Goal: Information Seeking & Learning: Learn about a topic

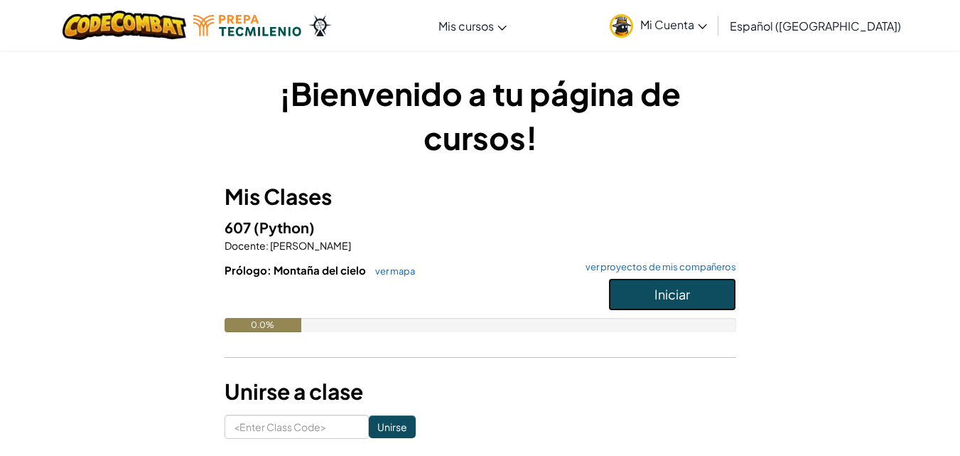
click at [642, 289] on button "Iniciar" at bounding box center [672, 294] width 128 height 33
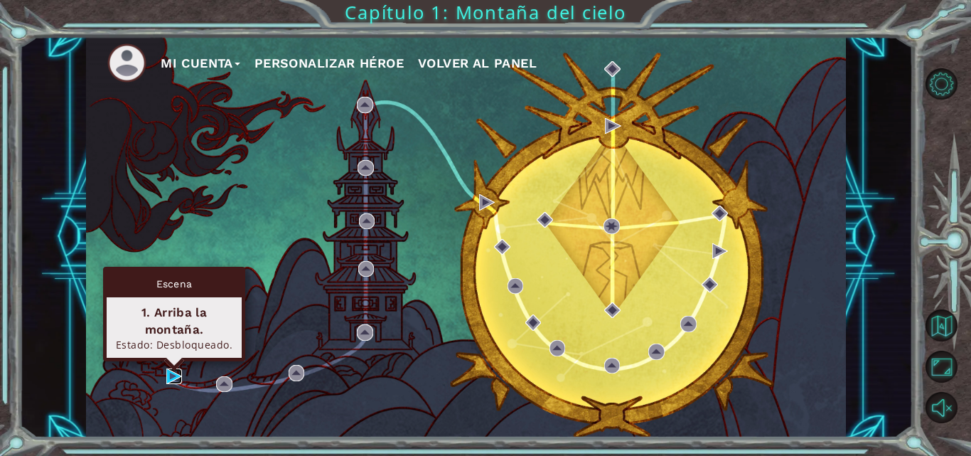
click at [170, 380] on img at bounding box center [174, 376] width 16 height 16
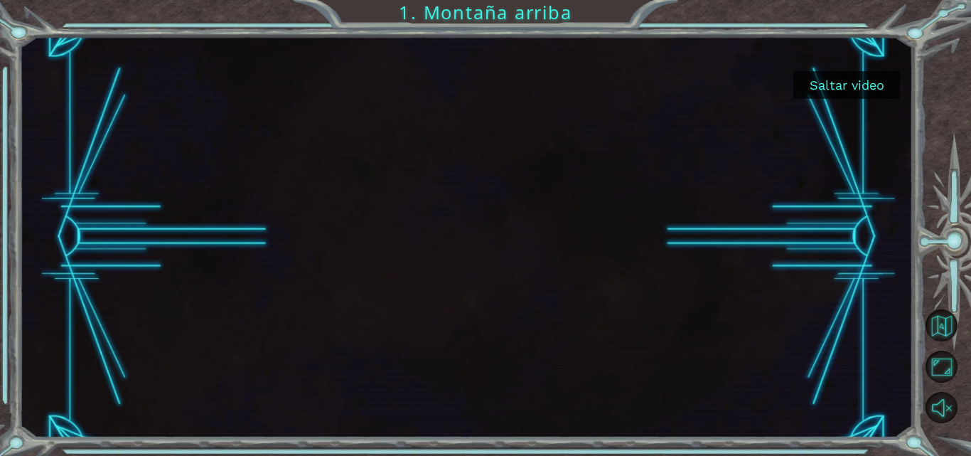
click at [831, 92] on button "Saltar video" at bounding box center [846, 85] width 107 height 28
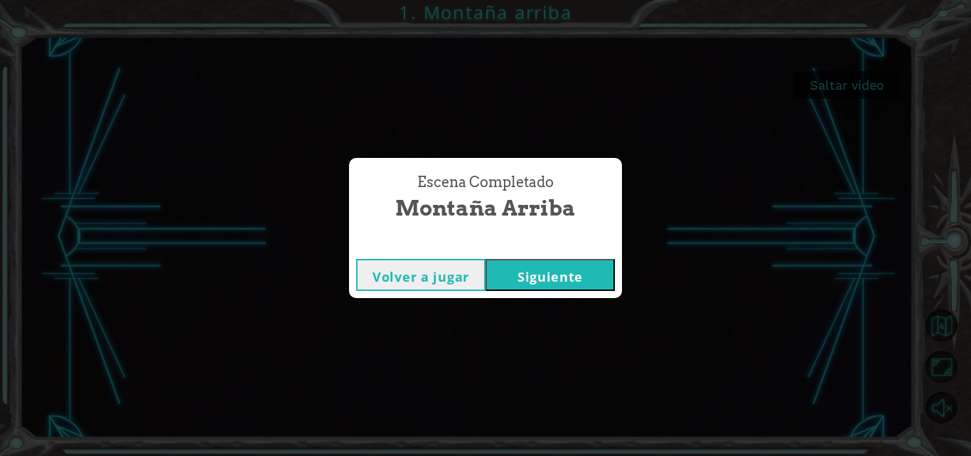
click at [543, 279] on button "Siguiente" at bounding box center [549, 275] width 129 height 32
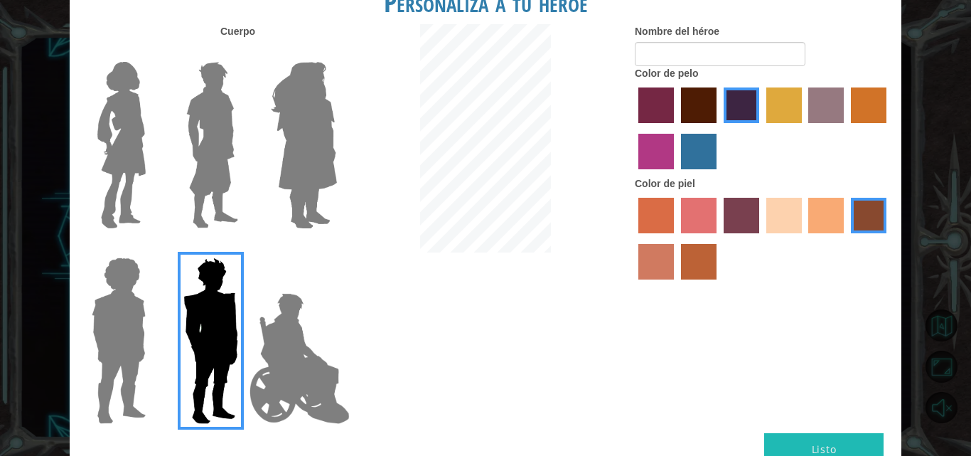
click at [332, 151] on img at bounding box center [303, 145] width 77 height 178
click at [336, 53] on input "Hero Amethyst" at bounding box center [336, 53] width 0 height 0
click at [332, 151] on img at bounding box center [303, 145] width 77 height 178
click at [336, 53] on input "Hero Amethyst" at bounding box center [336, 53] width 0 height 0
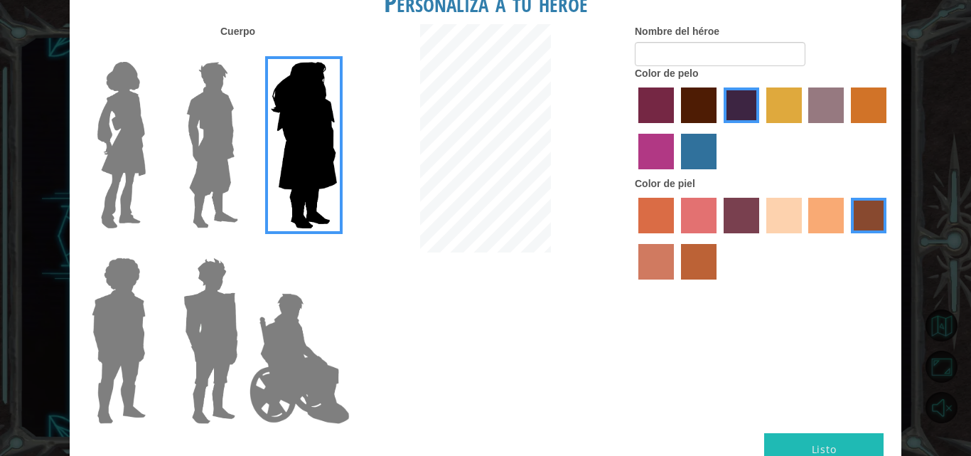
click at [832, 114] on label "bazaar hair color" at bounding box center [826, 105] width 36 height 36
click at [804, 128] on input "bazaar hair color" at bounding box center [804, 128] width 0 height 0
click at [883, 111] on label "gold drop hair color" at bounding box center [869, 105] width 36 height 36
click at [846, 128] on input "gold drop hair color" at bounding box center [846, 128] width 0 height 0
click at [653, 156] on label "medium red violet hair color" at bounding box center [656, 152] width 36 height 36
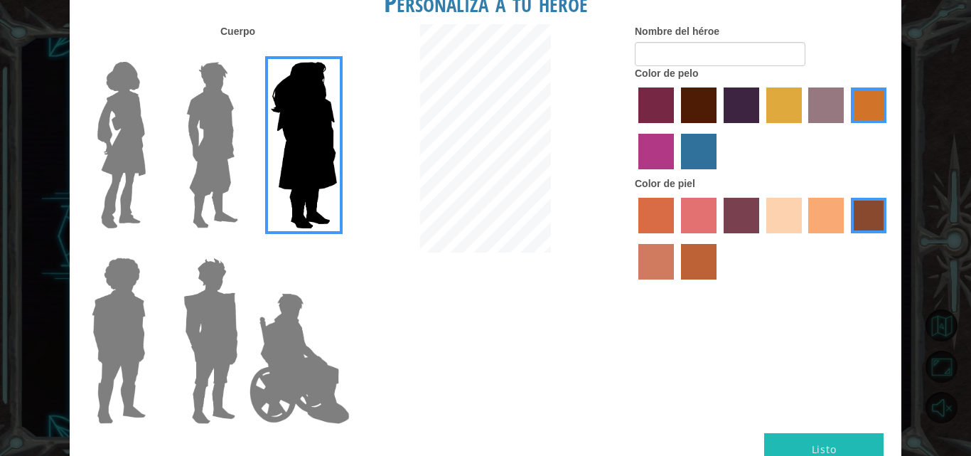
click at [888, 128] on input "medium red violet hair color" at bounding box center [888, 128] width 0 height 0
click at [699, 105] on label "maroon hair color" at bounding box center [699, 105] width 36 height 36
click at [676, 128] on input "maroon hair color" at bounding box center [676, 128] width 0 height 0
click at [782, 224] on label "sandy beach skin color" at bounding box center [784, 216] width 36 height 36
click at [761, 238] on input "sandy beach skin color" at bounding box center [761, 238] width 0 height 0
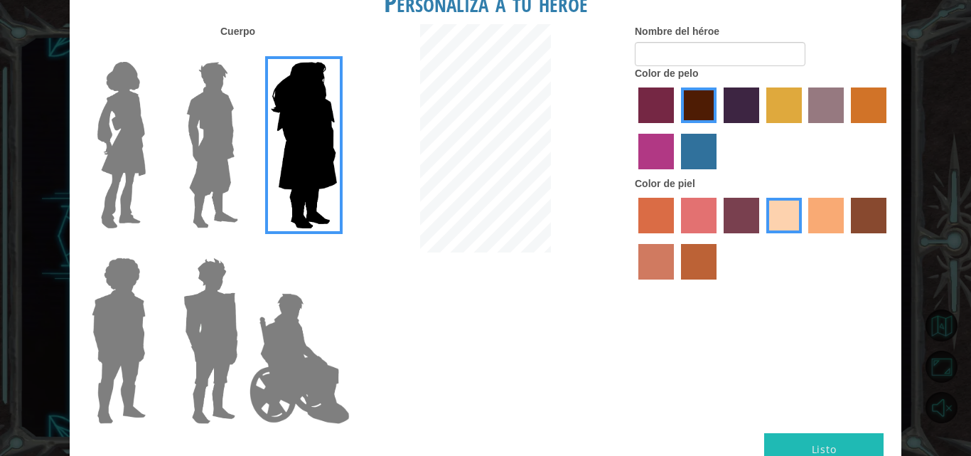
click at [807, 224] on div at bounding box center [763, 240] width 256 height 92
click at [116, 165] on img at bounding box center [122, 145] width 60 height 178
click at [151, 53] on input "Hero Connie" at bounding box center [151, 53] width 0 height 0
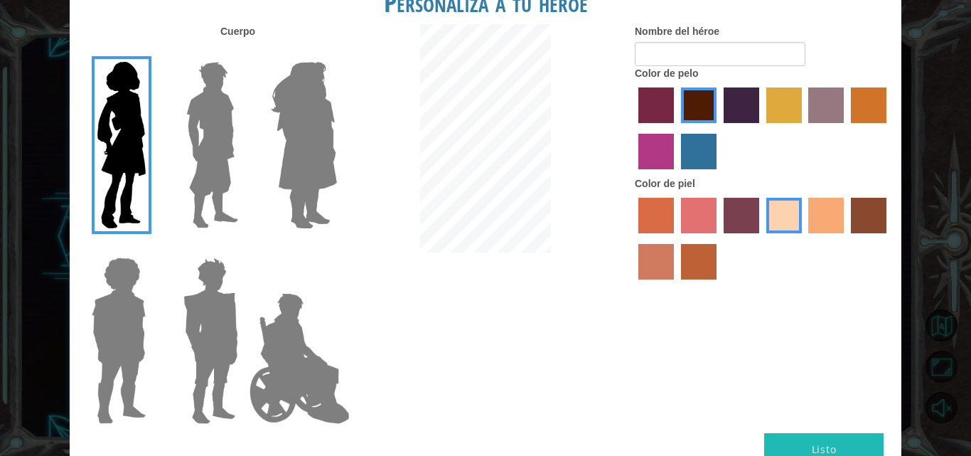
click at [836, 217] on label "tacao skin color" at bounding box center [826, 216] width 36 height 36
click at [804, 238] on input "tacao skin color" at bounding box center [804, 238] width 0 height 0
click at [696, 253] on label "smoke tree skin color" at bounding box center [699, 262] width 36 height 36
click at [676, 284] on input "smoke tree skin color" at bounding box center [676, 284] width 0 height 0
click at [815, 227] on label "tacao skin color" at bounding box center [826, 216] width 36 height 36
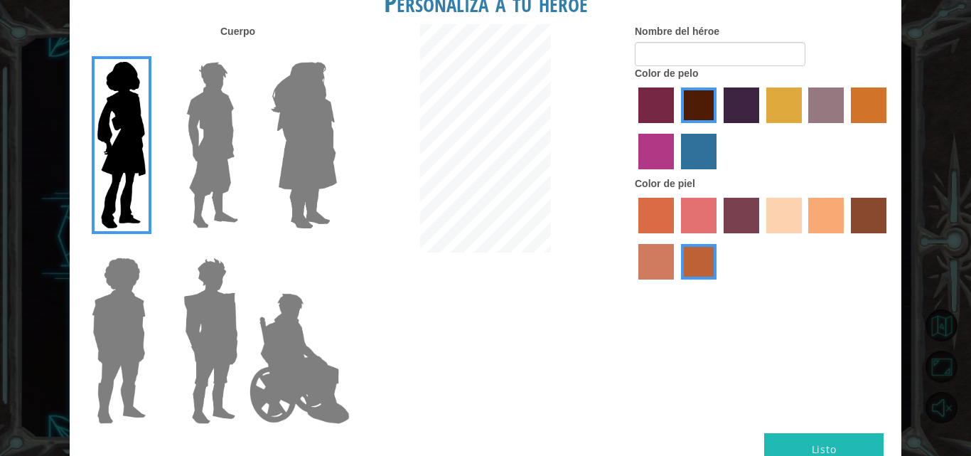
click at [804, 238] on input "tacao skin color" at bounding box center [804, 238] width 0 height 0
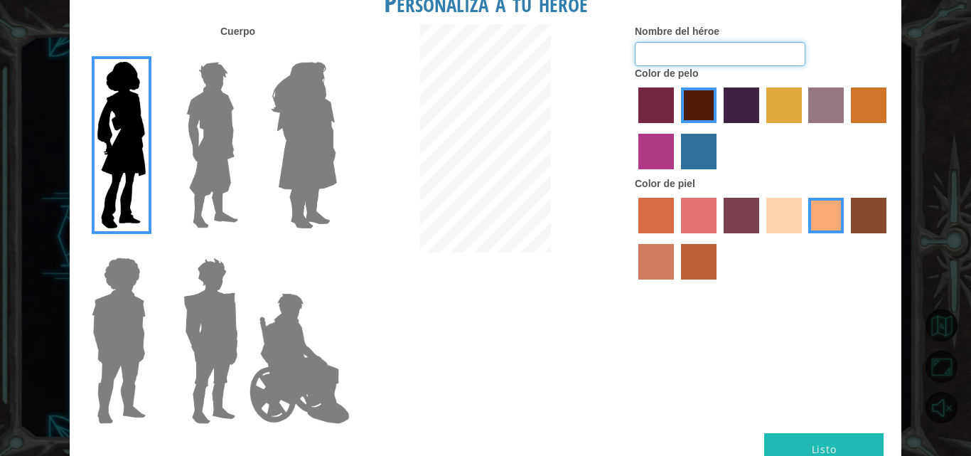
click at [710, 60] on input "Nombre del héroe" at bounding box center [720, 54] width 171 height 24
type input "F"
type input "Fer Bueno"
click at [799, 444] on button "Listo" at bounding box center [823, 449] width 119 height 32
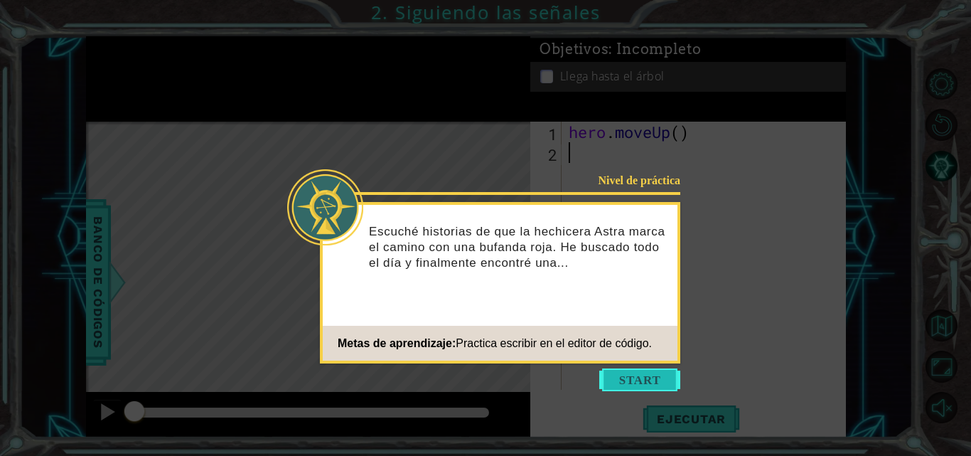
click at [640, 380] on button "Start" at bounding box center [639, 379] width 81 height 23
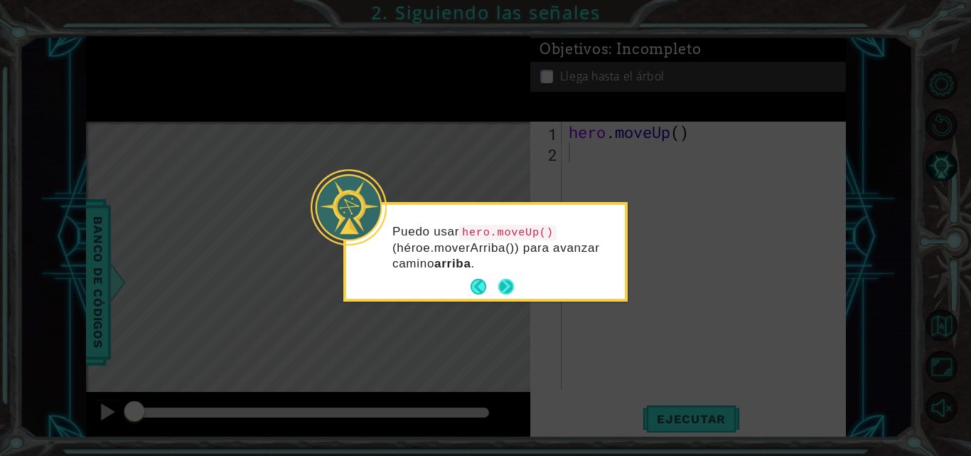
click at [503, 282] on button "Next" at bounding box center [506, 287] width 26 height 26
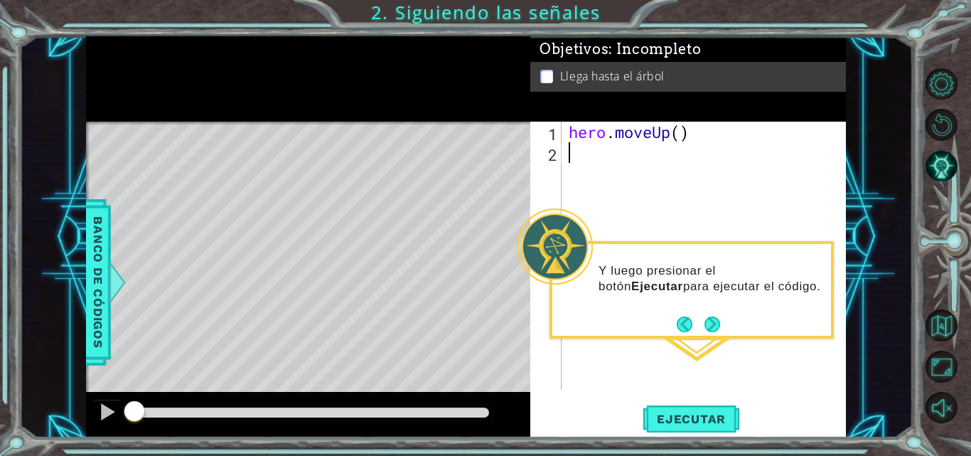
click at [623, 189] on div "hero . moveUp ( )" at bounding box center [708, 276] width 284 height 309
type textarea "He"
click at [680, 156] on div "hero . moveUp ( ) hero . moveUp ( )" at bounding box center [708, 276] width 284 height 309
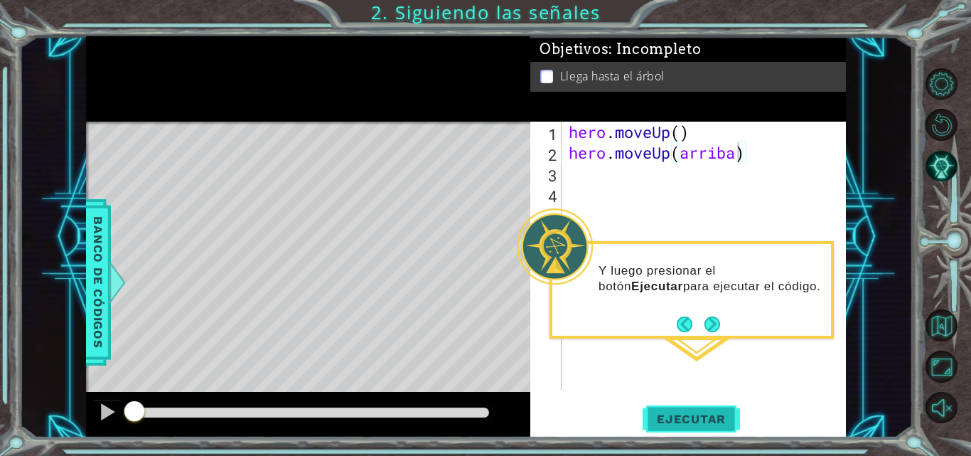
click at [699, 423] on span "Ejecutar" at bounding box center [690, 418] width 97 height 14
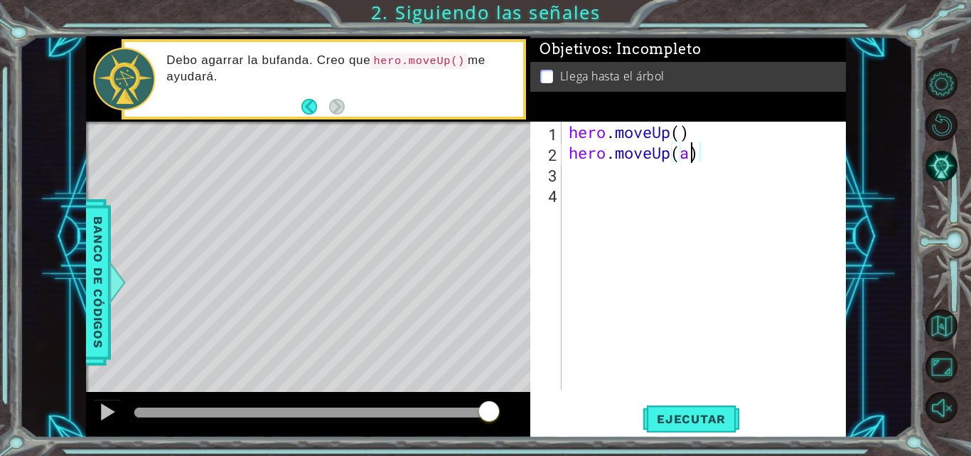
scroll to position [0, 5]
type textarea "hero.moveUp()"
click at [800, 194] on div "hero . moveUp ( ) hero . moveUp ( )" at bounding box center [708, 276] width 284 height 309
click at [670, 169] on div "hero . moveUp ( ) hero . moveUp ( )" at bounding box center [708, 276] width 284 height 309
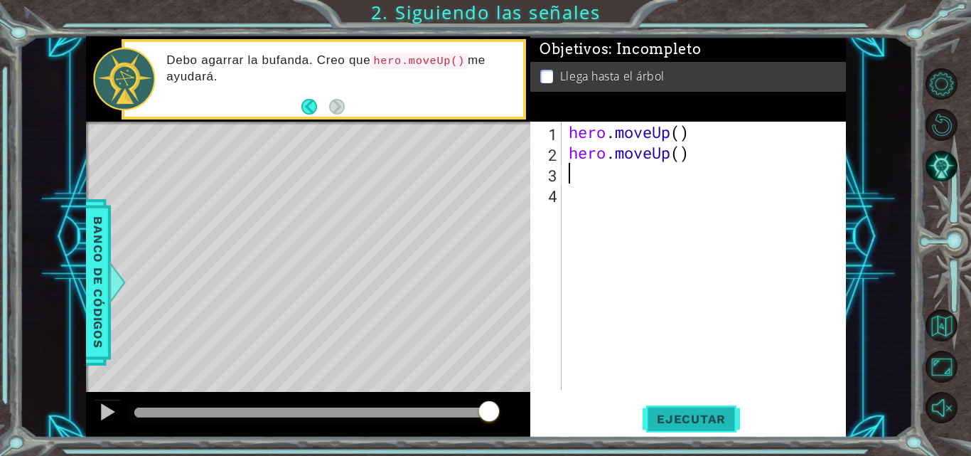
click at [670, 425] on span "Ejecutar" at bounding box center [690, 418] width 97 height 14
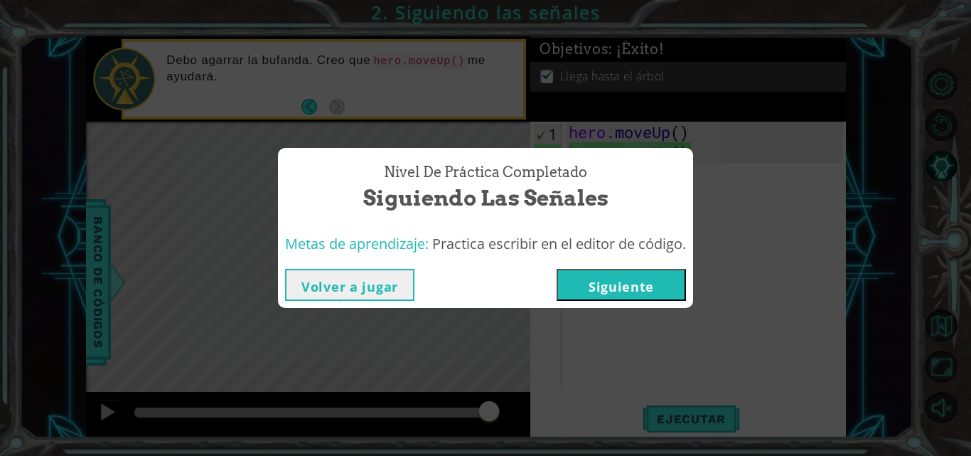
click at [357, 282] on button "Volver a jugar" at bounding box center [349, 285] width 129 height 32
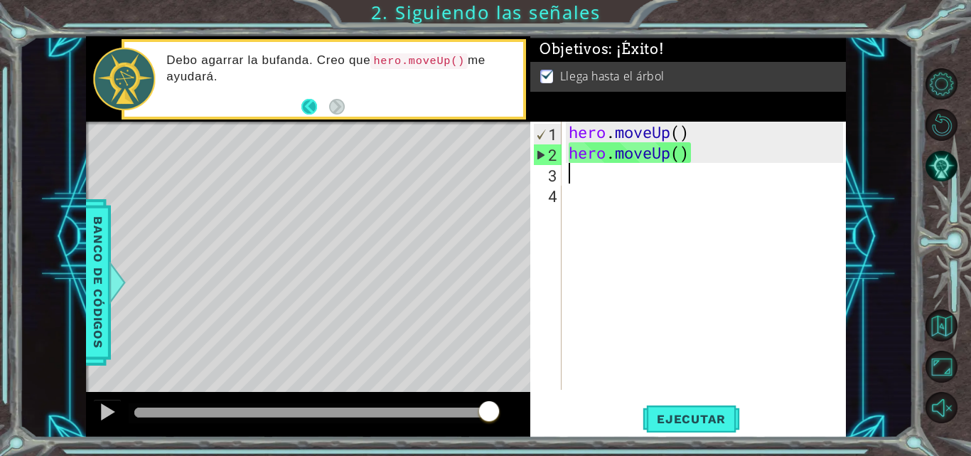
click at [301, 102] on button "Back" at bounding box center [315, 107] width 28 height 16
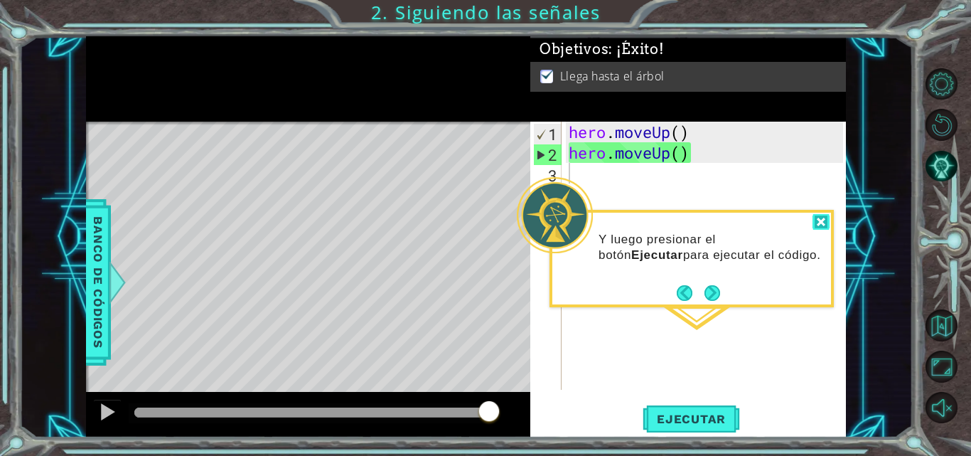
click at [817, 227] on div at bounding box center [820, 222] width 17 height 16
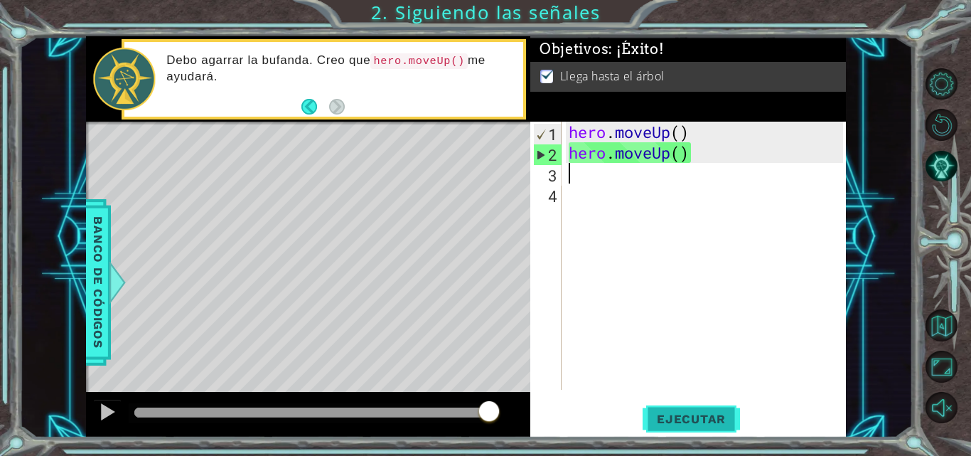
click at [694, 408] on button "Ejecutar" at bounding box center [690, 418] width 97 height 31
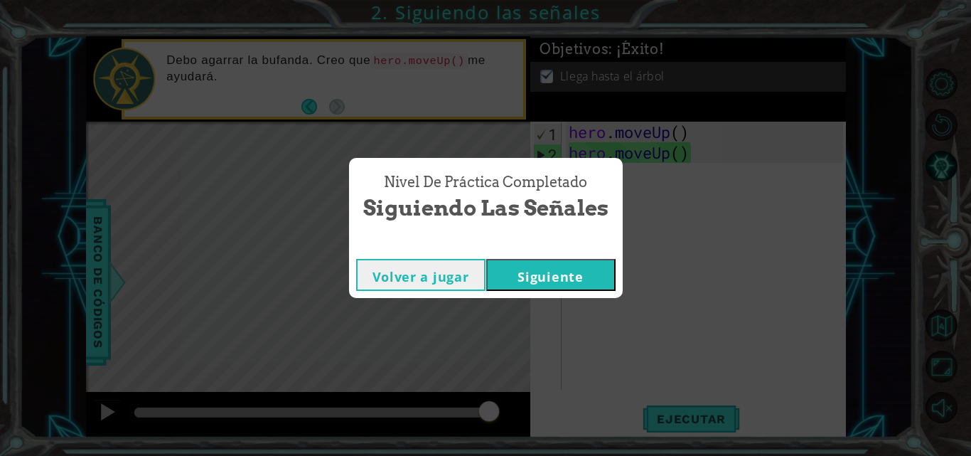
click at [542, 288] on button "Siguiente" at bounding box center [550, 275] width 129 height 32
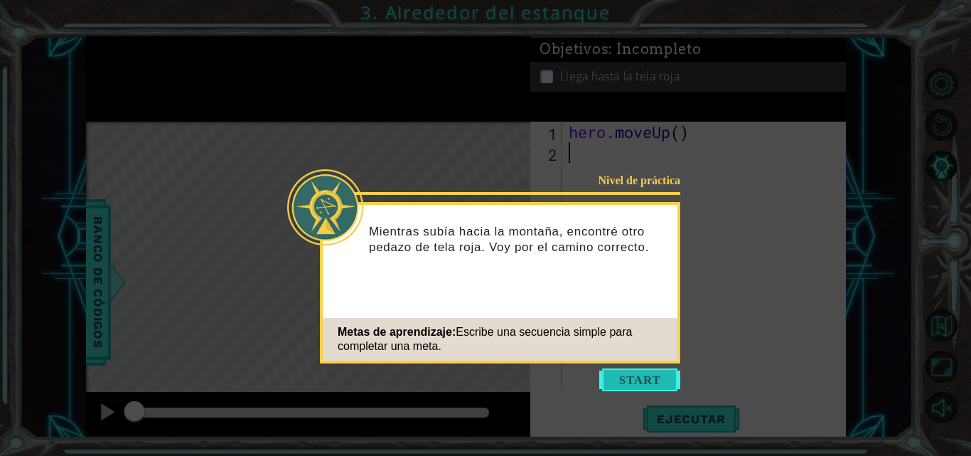
click at [657, 375] on button "Start" at bounding box center [639, 379] width 81 height 23
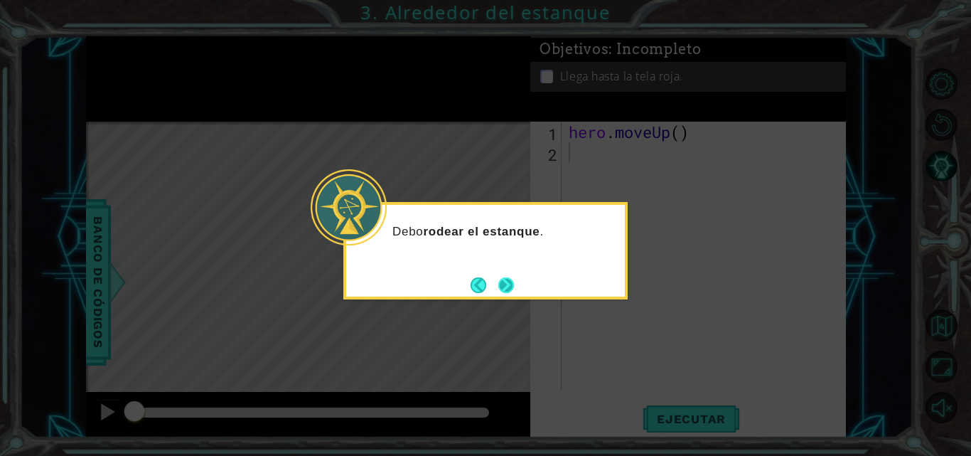
click at [511, 293] on button "Next" at bounding box center [506, 285] width 16 height 16
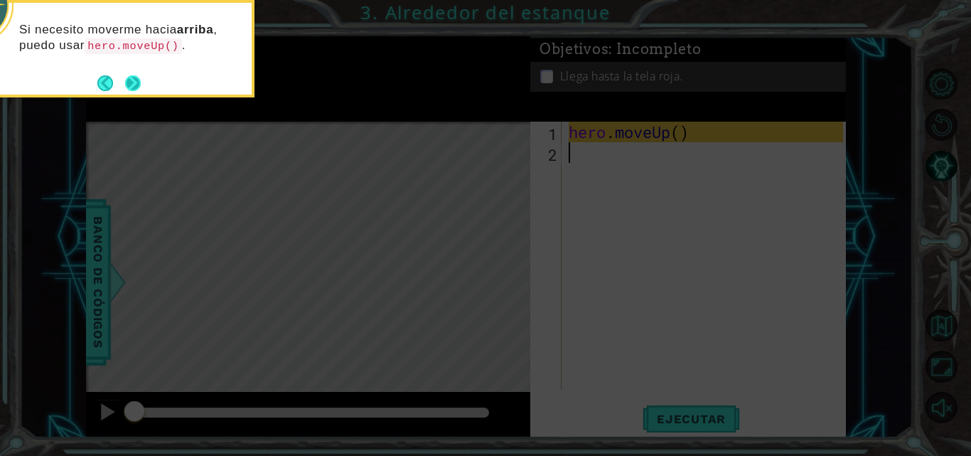
click at [132, 75] on button "Next" at bounding box center [133, 83] width 18 height 18
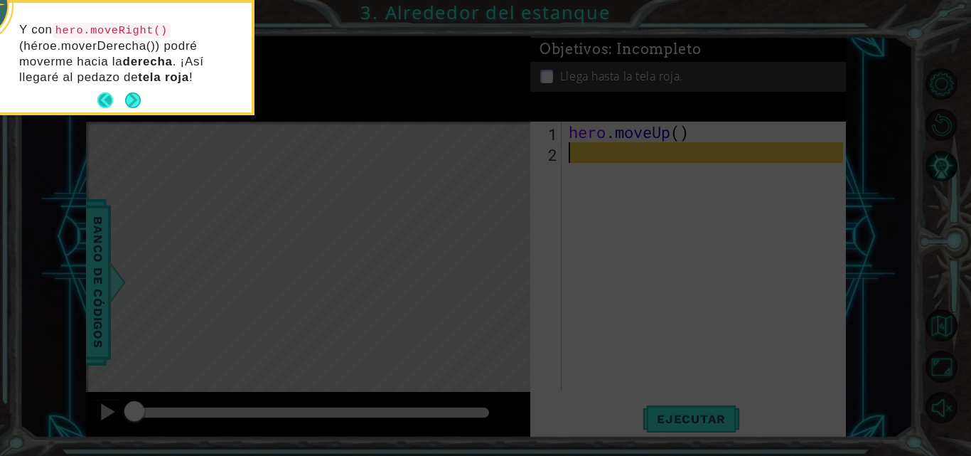
click at [124, 97] on button "Back" at bounding box center [111, 100] width 28 height 16
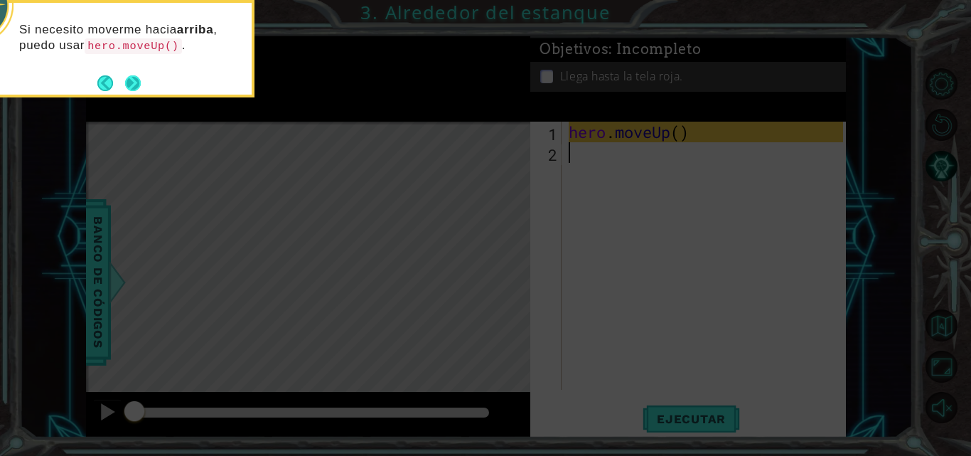
click at [131, 91] on button "Next" at bounding box center [132, 83] width 26 height 26
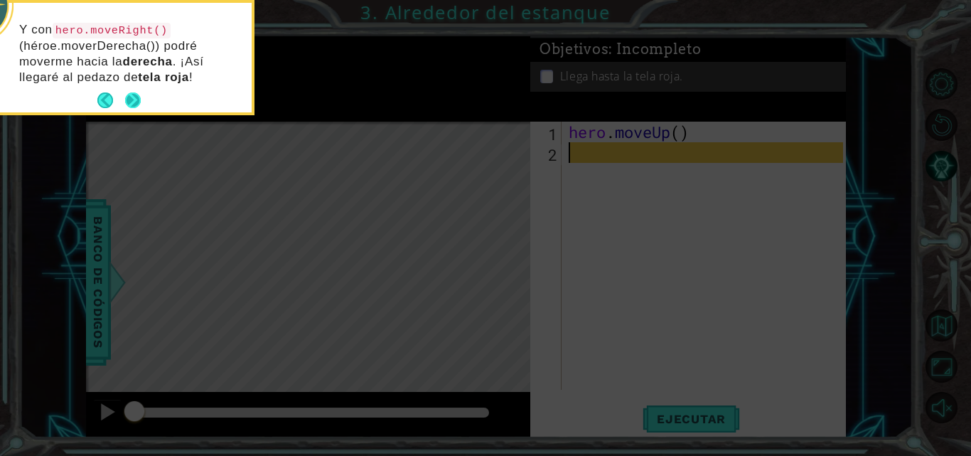
click at [137, 101] on button "Next" at bounding box center [133, 100] width 16 height 16
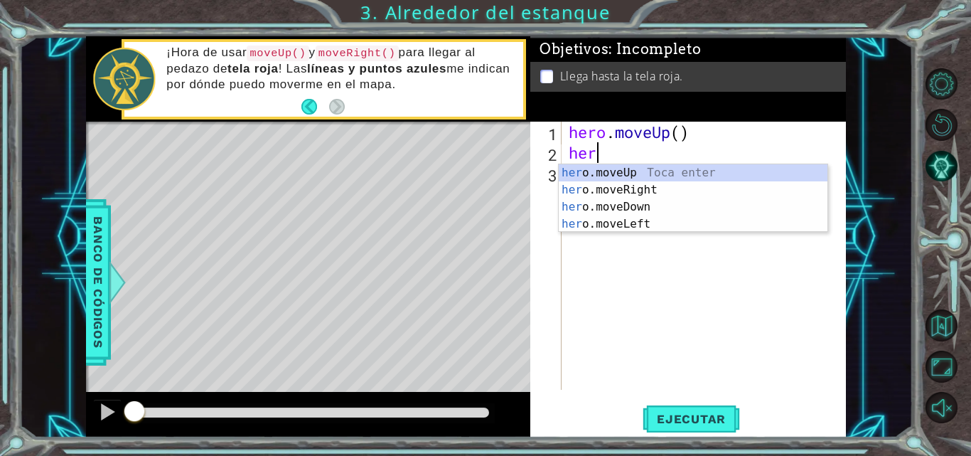
scroll to position [0, 1]
type textarea "hero"
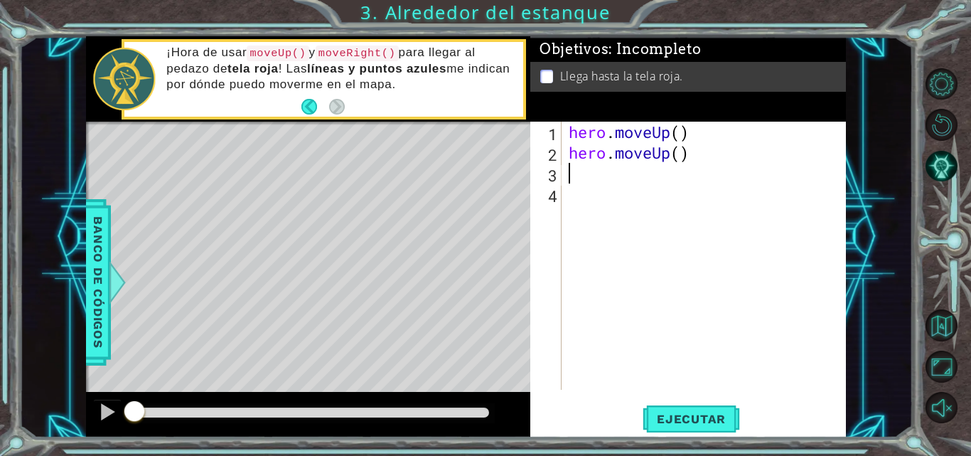
scroll to position [0, 0]
click at [708, 431] on button "Ejecutar" at bounding box center [690, 418] width 97 height 31
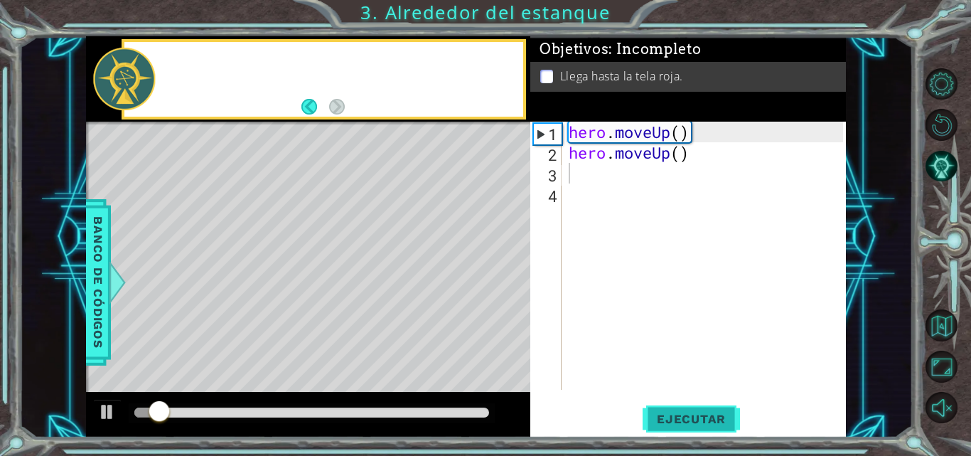
click at [707, 422] on span "Ejecutar" at bounding box center [690, 418] width 97 height 14
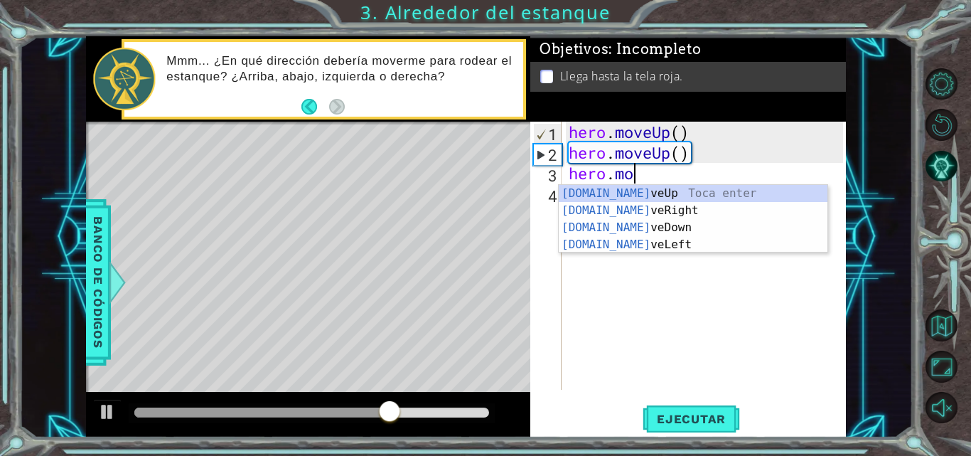
scroll to position [0, 3]
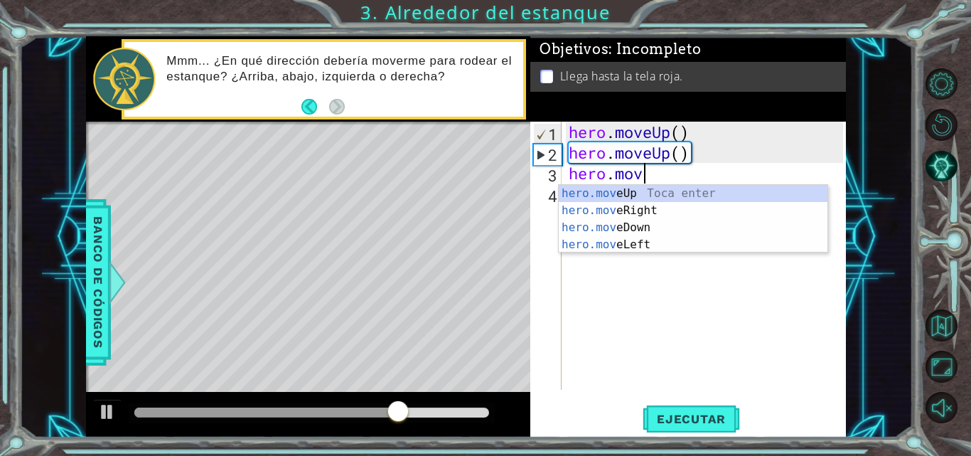
type textarea "hero.move"
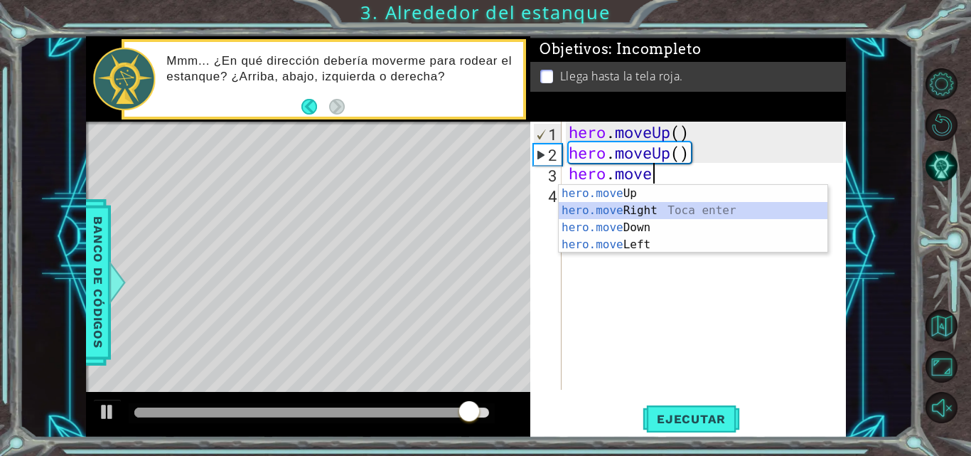
click at [625, 212] on div "hero.move Up Toca enter hero.move Right Toca enter hero.move Down Toca enter he…" at bounding box center [693, 236] width 269 height 102
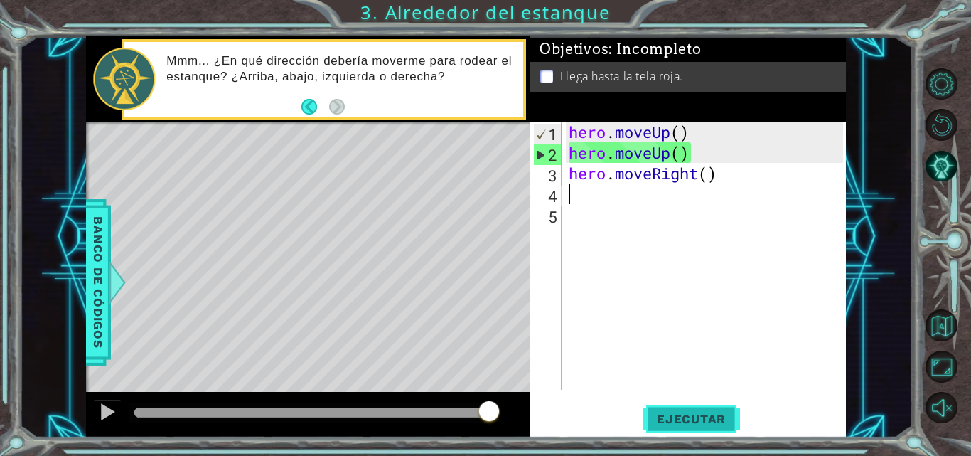
click at [679, 411] on span "Ejecutar" at bounding box center [690, 418] width 97 height 14
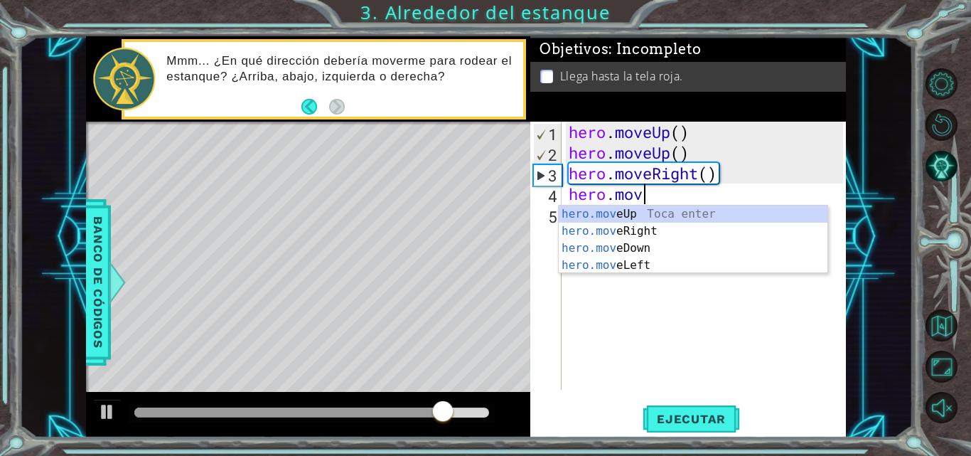
scroll to position [0, 3]
type textarea "hero.move"
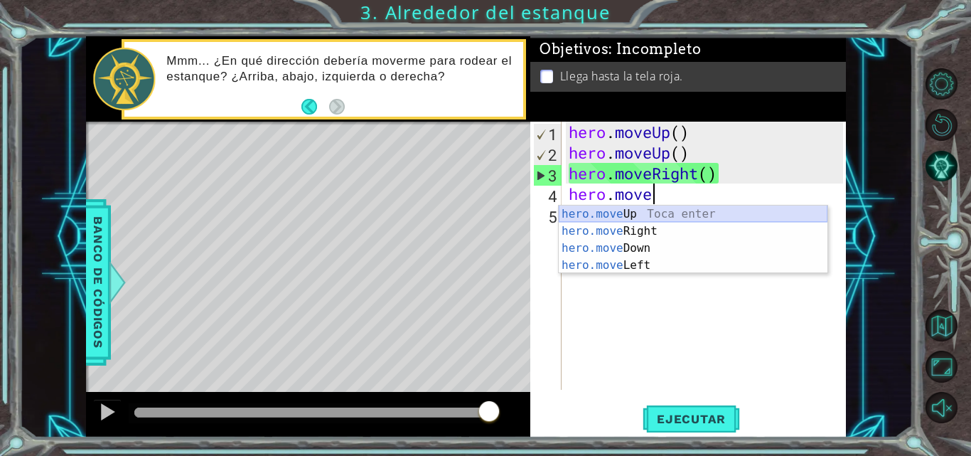
click at [640, 212] on div "hero.move Up Toca enter hero.move Right Toca enter hero.move Down Toca enter he…" at bounding box center [693, 256] width 269 height 102
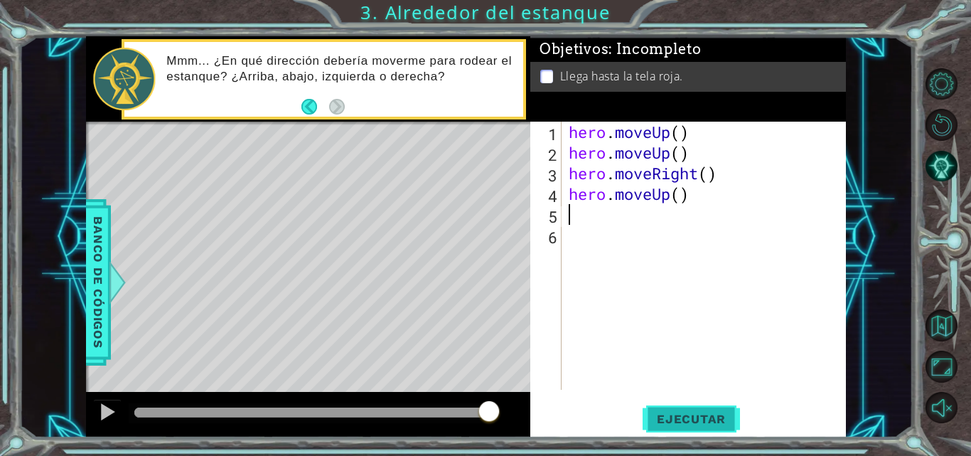
click at [667, 421] on span "Ejecutar" at bounding box center [690, 418] width 97 height 14
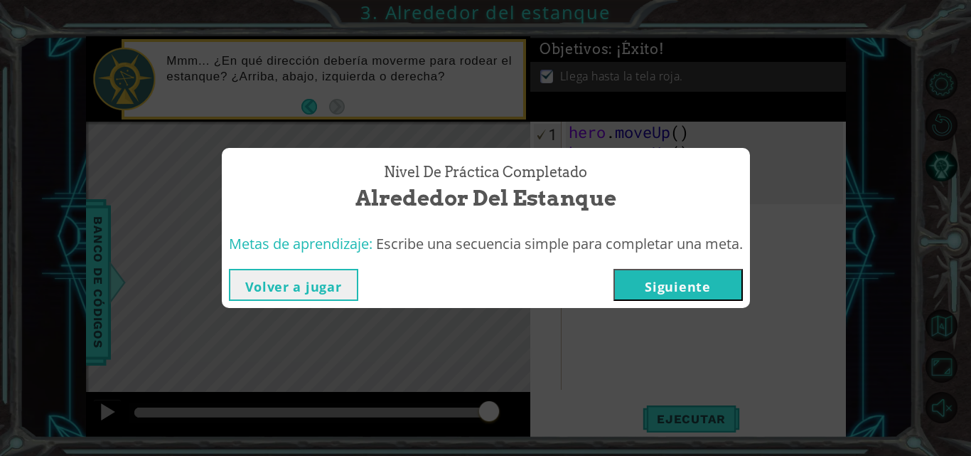
click at [725, 274] on button "Siguiente" at bounding box center [677, 285] width 129 height 32
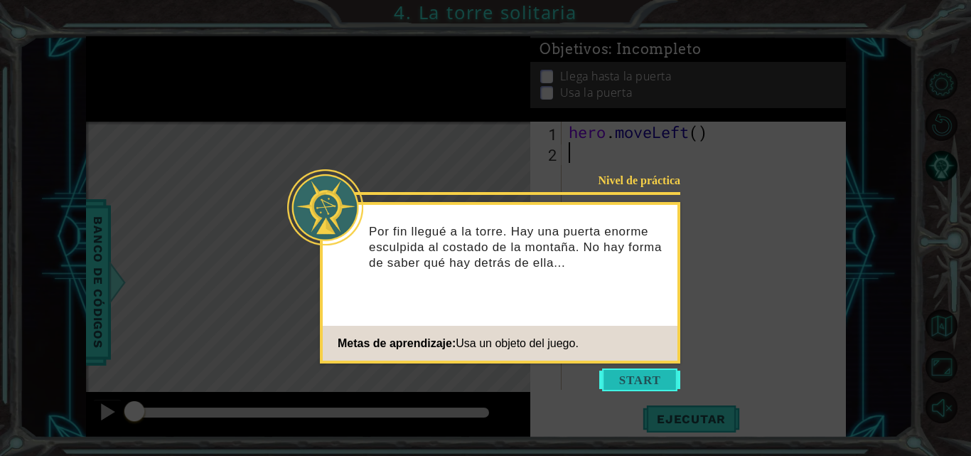
click at [632, 378] on button "Start" at bounding box center [639, 379] width 81 height 23
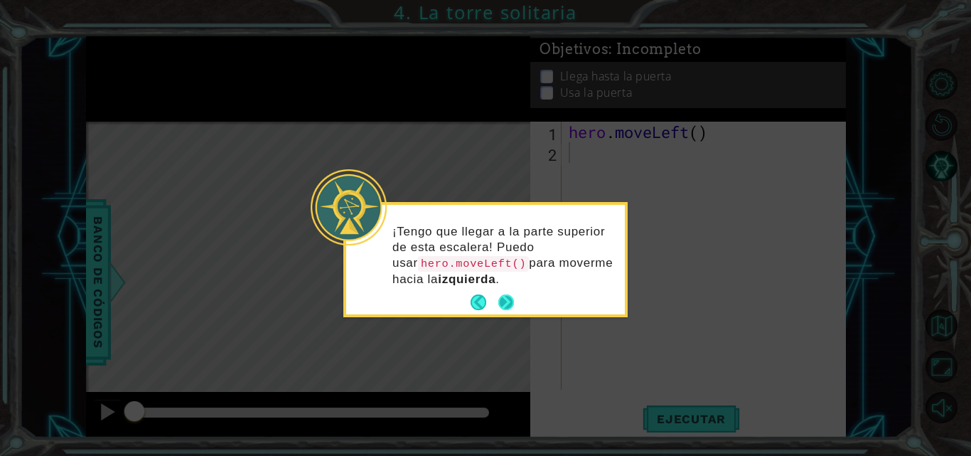
click at [509, 308] on button "Next" at bounding box center [506, 302] width 26 height 26
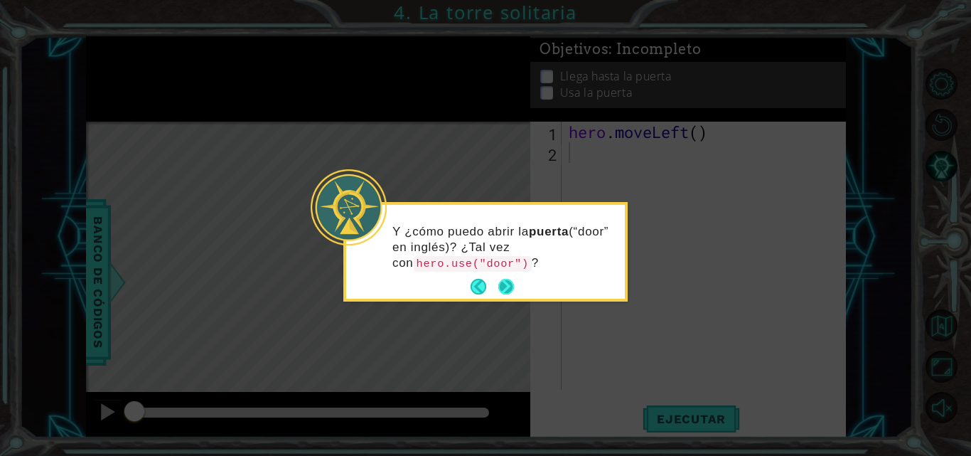
click at [509, 277] on button "Next" at bounding box center [506, 286] width 19 height 19
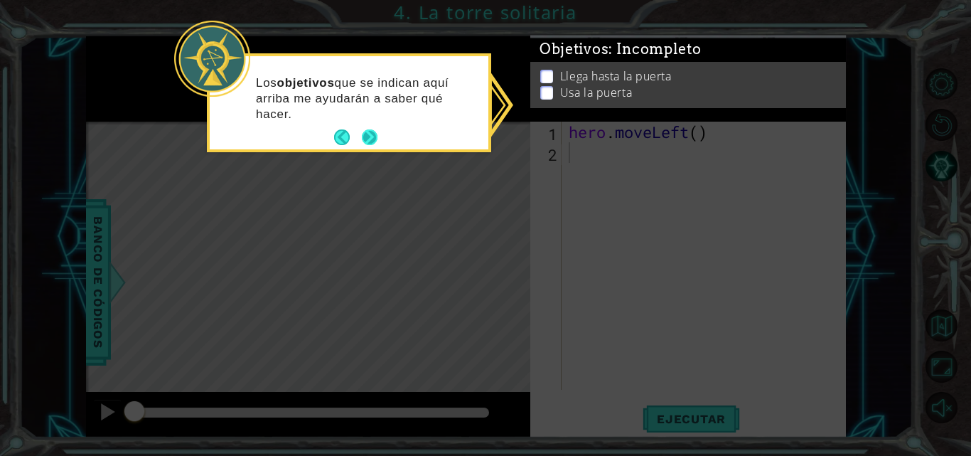
click at [368, 134] on button "Next" at bounding box center [369, 137] width 22 height 22
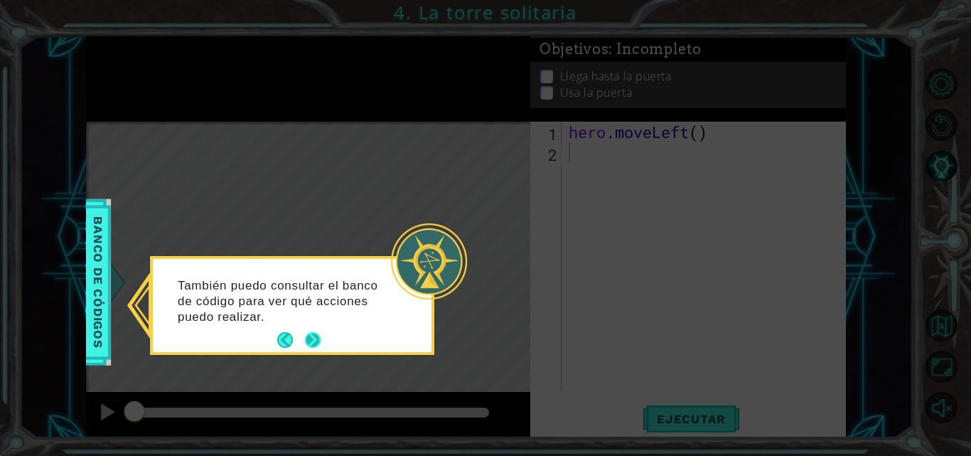
click at [319, 337] on button "Next" at bounding box center [313, 340] width 26 height 26
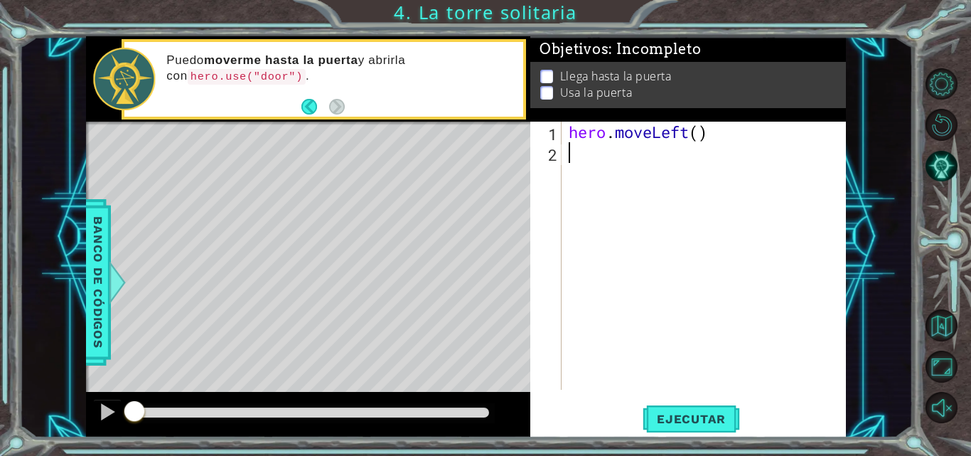
click at [617, 151] on div "hero . moveLeft ( )" at bounding box center [708, 276] width 284 height 309
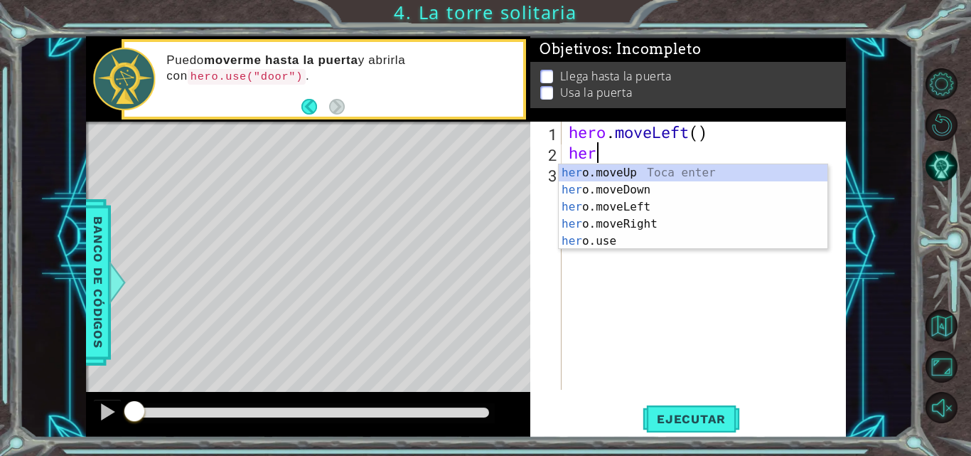
scroll to position [0, 1]
type textarea "hero."
click at [615, 208] on div "hero. moveUp Toca enter hero. moveDown Toca enter hero. moveLeft Toca enter her…" at bounding box center [693, 223] width 269 height 119
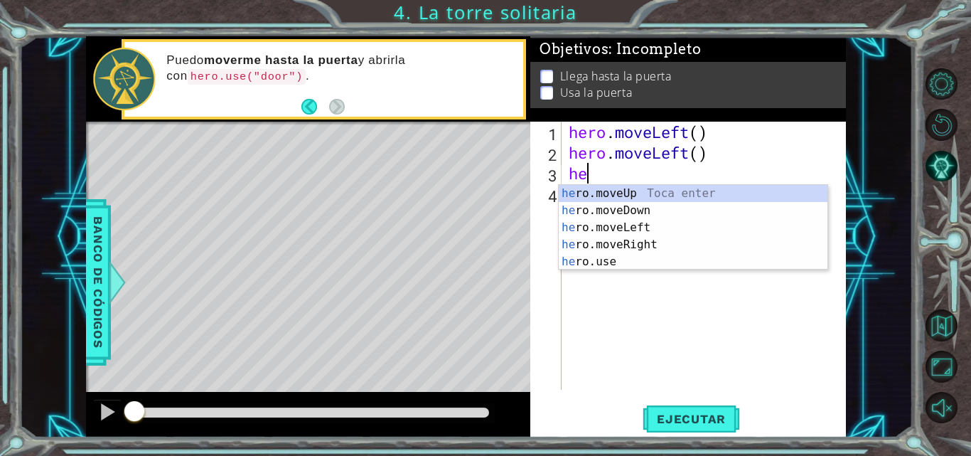
scroll to position [0, 1]
type textarea "hero."
click at [638, 195] on div "hero. moveUp Toca enter hero. moveDown Toca enter hero. moveLeft Toca enter her…" at bounding box center [693, 244] width 269 height 119
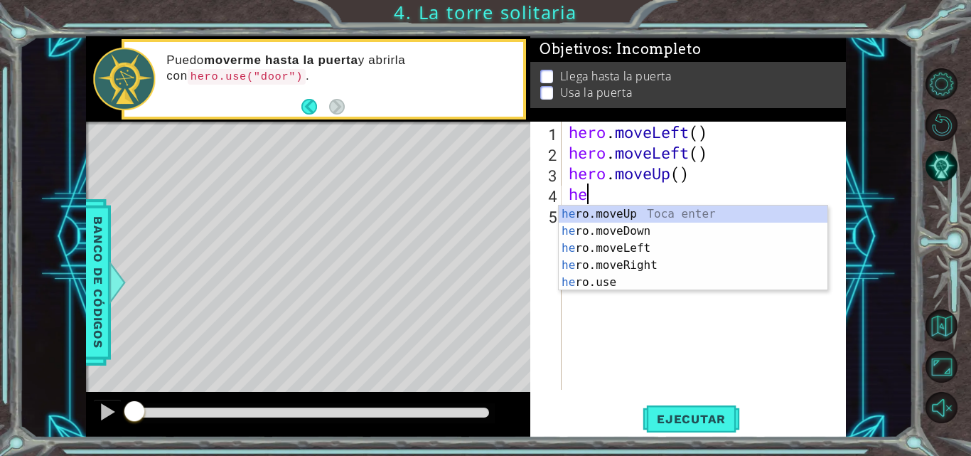
scroll to position [0, 1]
type textarea "hero"
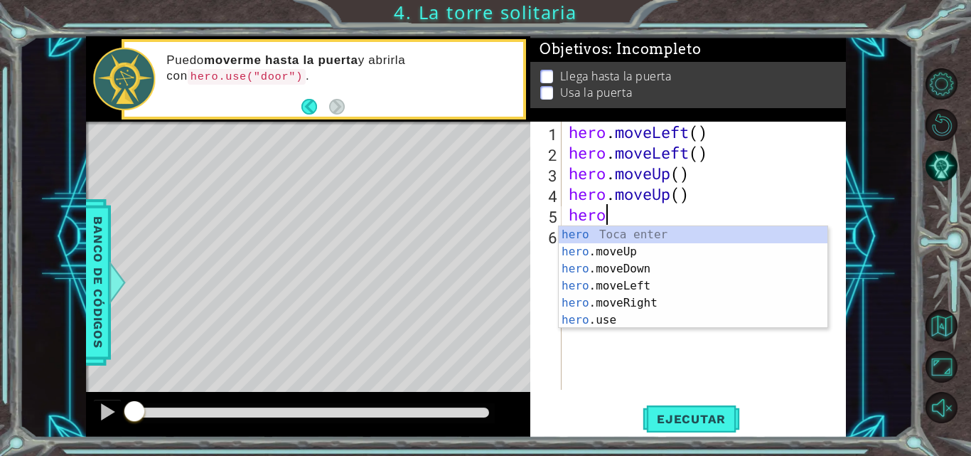
type textarea "hero."
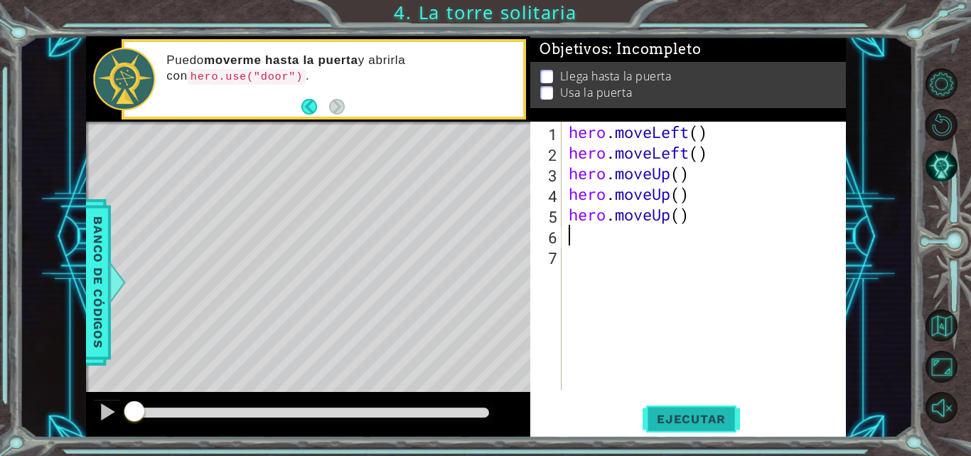
click at [681, 428] on button "Ejecutar" at bounding box center [690, 418] width 97 height 31
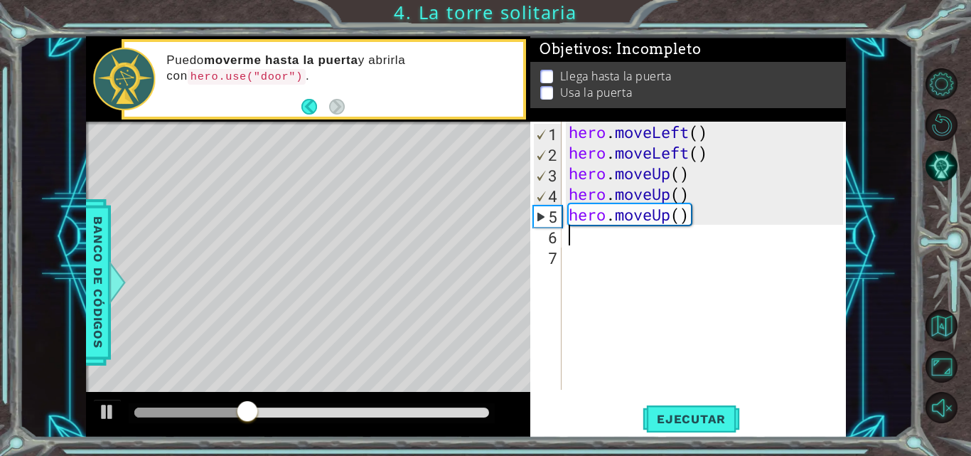
click at [723, 225] on div "hero . moveLeft ( ) hero . moveLeft ( ) hero . moveUp ( ) hero . moveUp ( ) her…" at bounding box center [708, 276] width 284 height 309
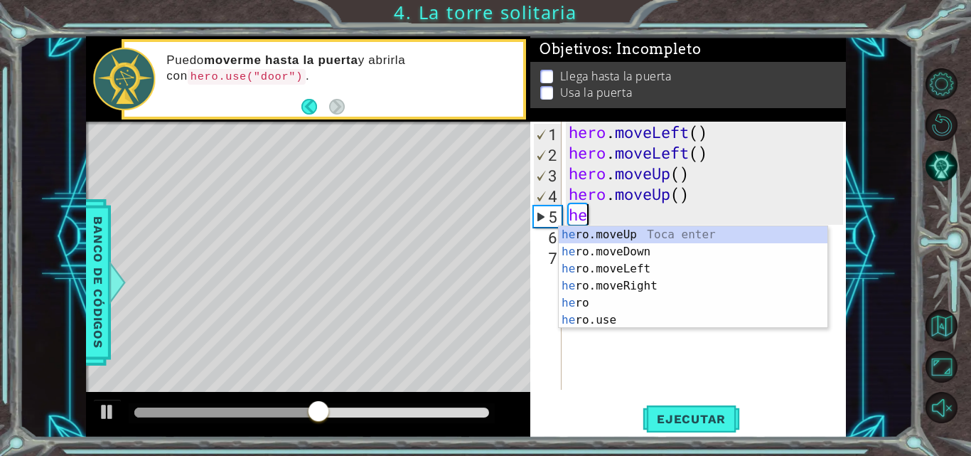
type textarea "h"
type textarea "hero"
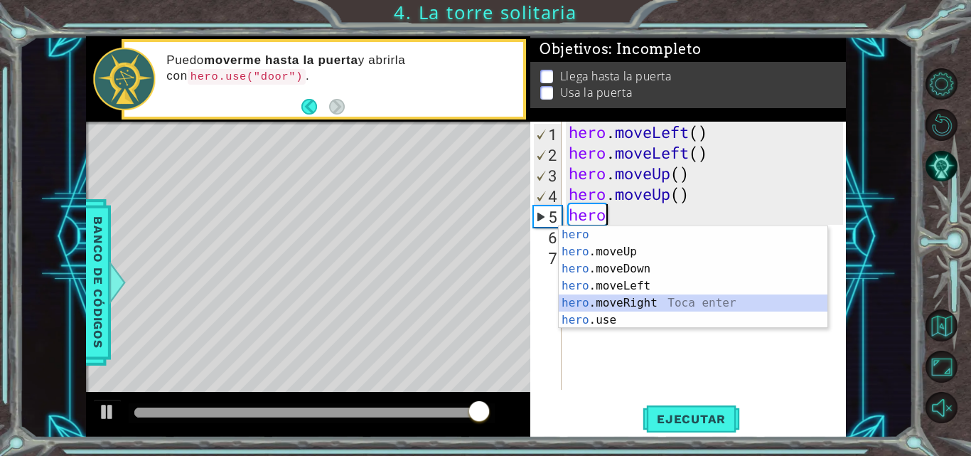
click at [640, 306] on div "hero Toca enter hero .moveUp Toca enter hero .moveDown Toca enter hero .moveLef…" at bounding box center [693, 294] width 269 height 136
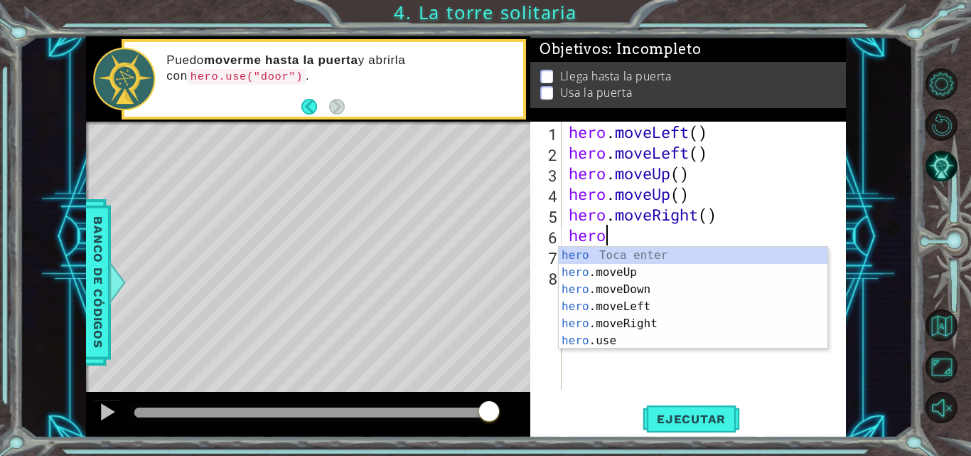
type textarea "hero."
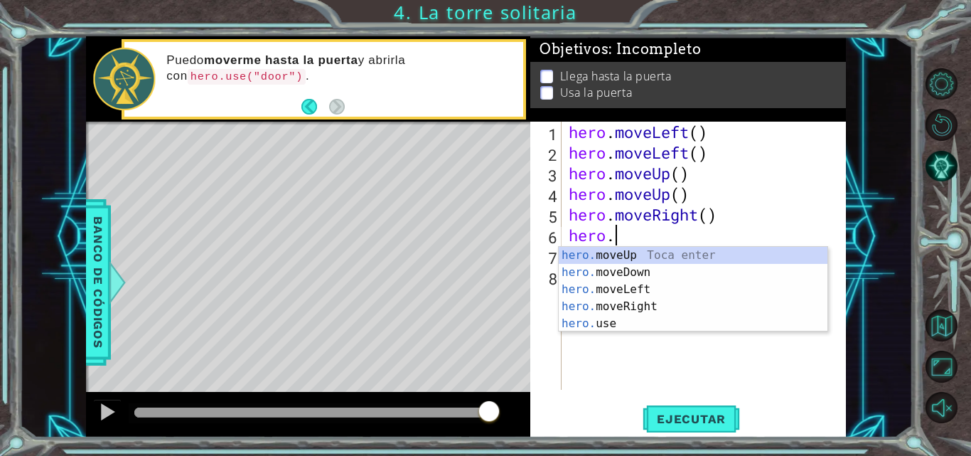
scroll to position [0, 1]
click at [627, 306] on div "hero. moveUp Toca enter hero. moveDown Toca enter hero. moveLeft Toca enter her…" at bounding box center [693, 306] width 269 height 119
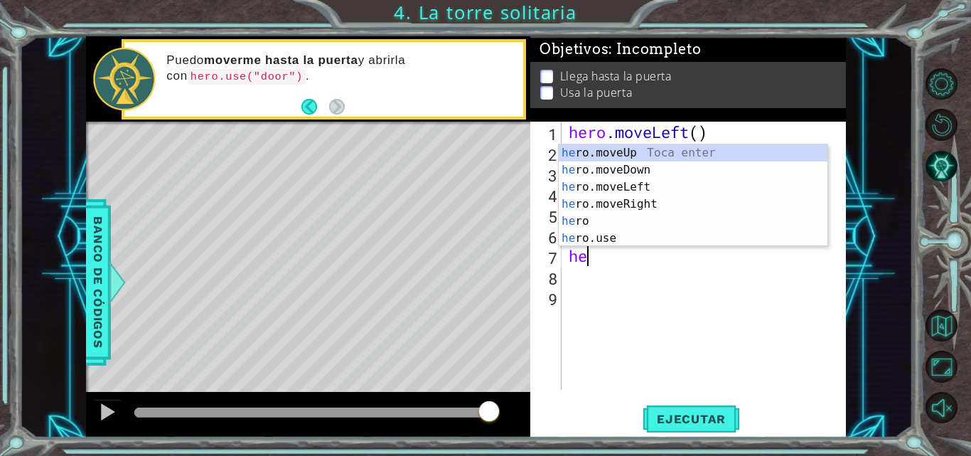
scroll to position [0, 1]
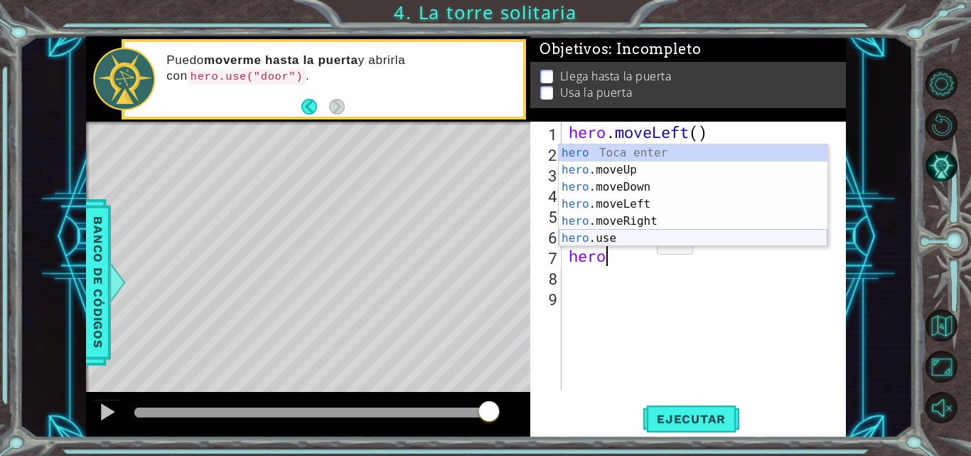
click at [634, 235] on div "hero Toca enter hero .moveUp Toca enter hero .moveDown Toca enter hero .moveLef…" at bounding box center [693, 212] width 269 height 136
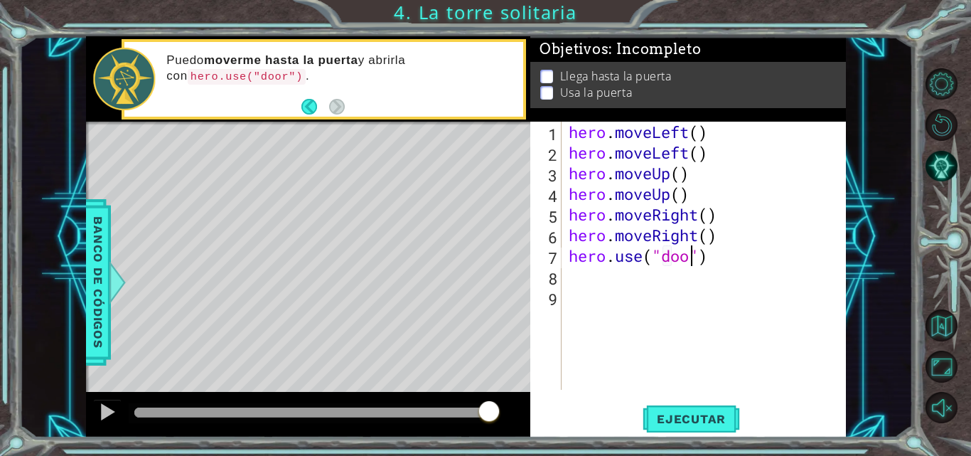
scroll to position [0, 6]
type textarea "hero.use("door")"
click at [680, 414] on span "Ejecutar" at bounding box center [690, 418] width 97 height 14
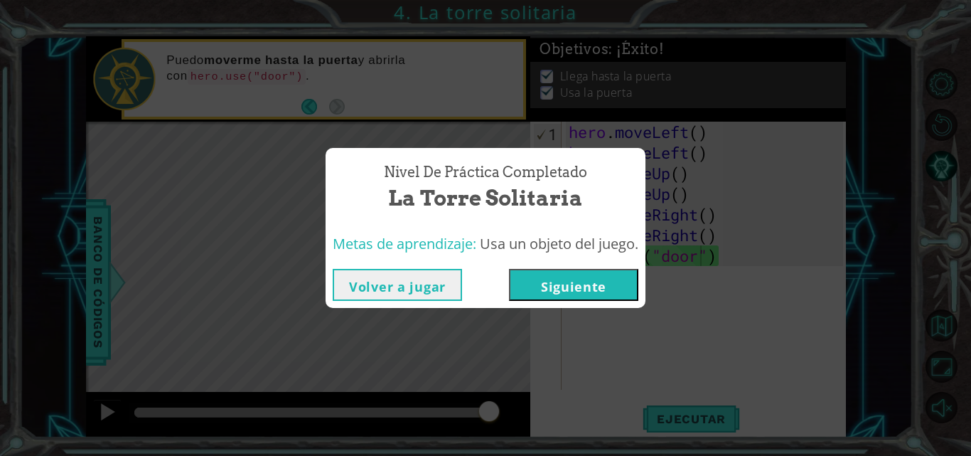
click at [620, 287] on button "Siguiente" at bounding box center [573, 285] width 129 height 32
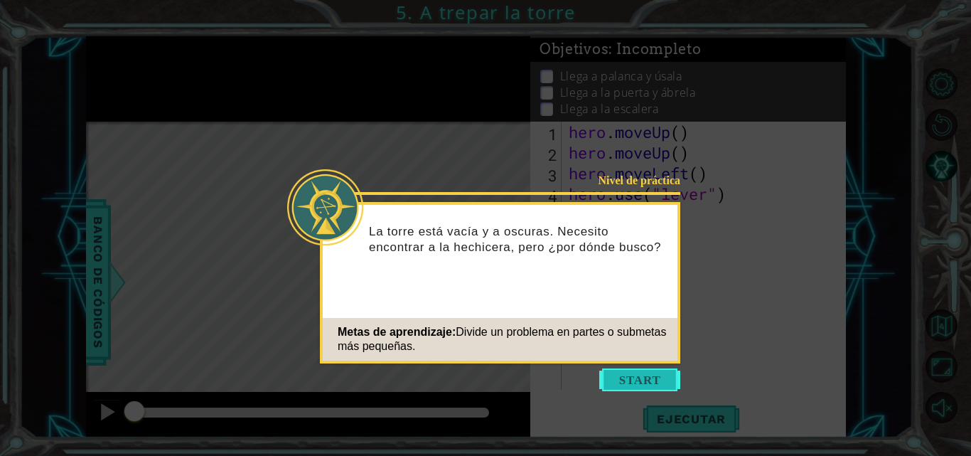
click at [635, 387] on button "Start" at bounding box center [639, 379] width 81 height 23
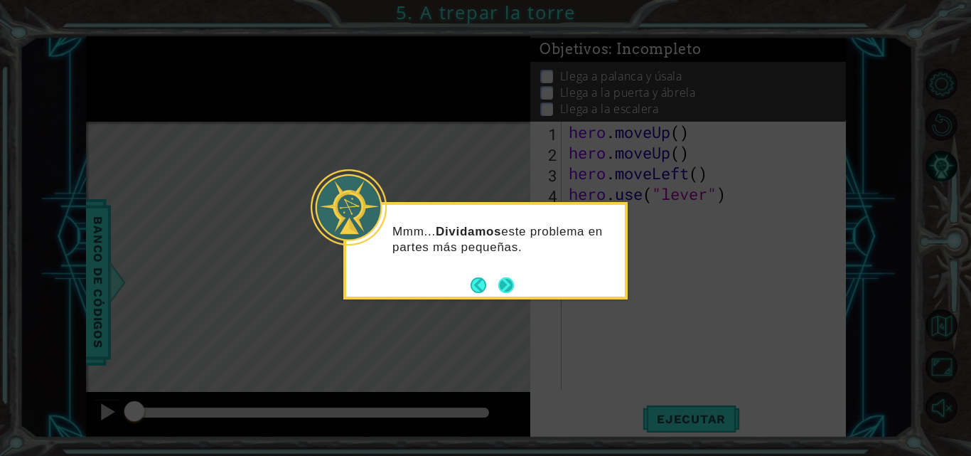
click at [501, 276] on button "Next" at bounding box center [506, 284] width 25 height 25
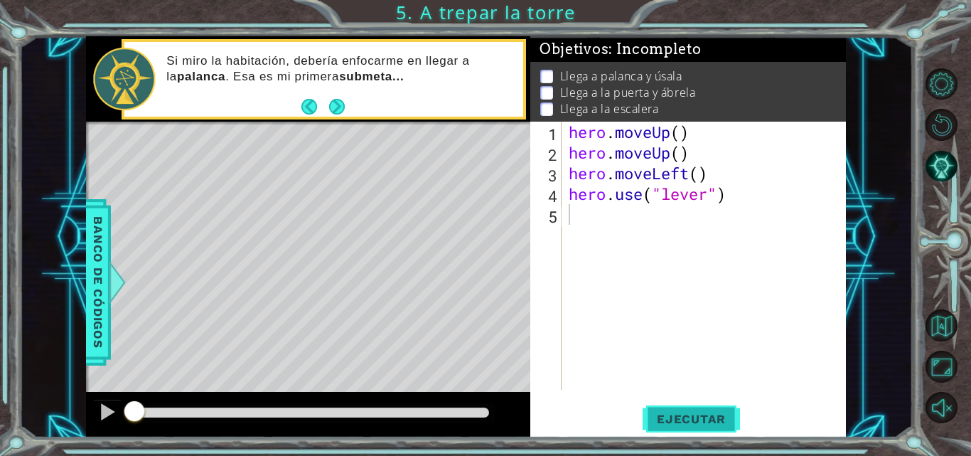
click at [669, 424] on span "Ejecutar" at bounding box center [690, 418] width 97 height 14
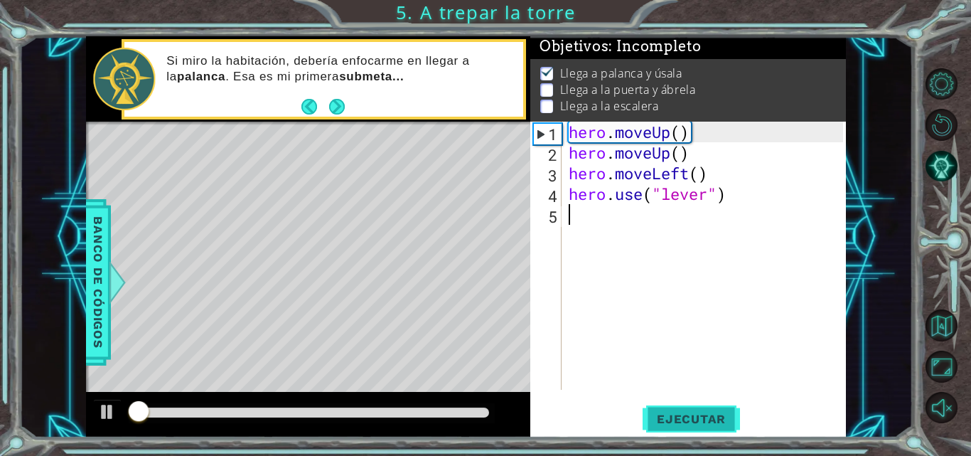
scroll to position [11, 0]
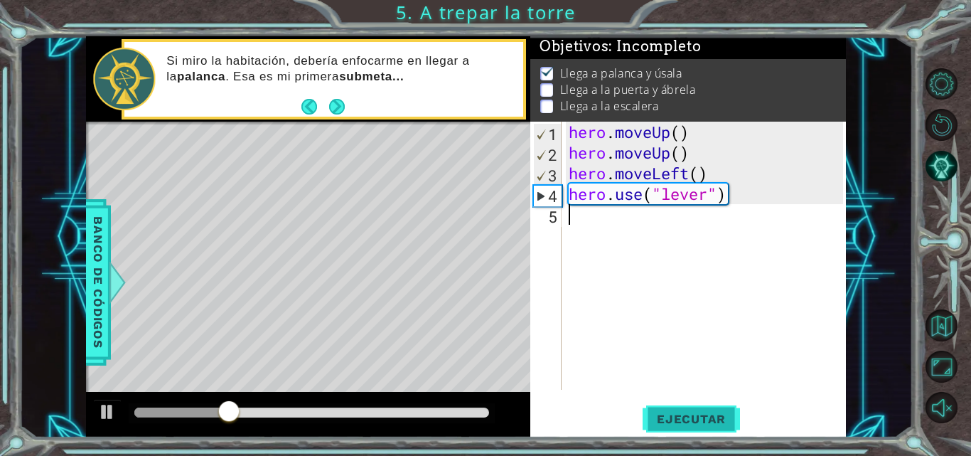
click at [697, 412] on span "Ejecutar" at bounding box center [690, 418] width 97 height 14
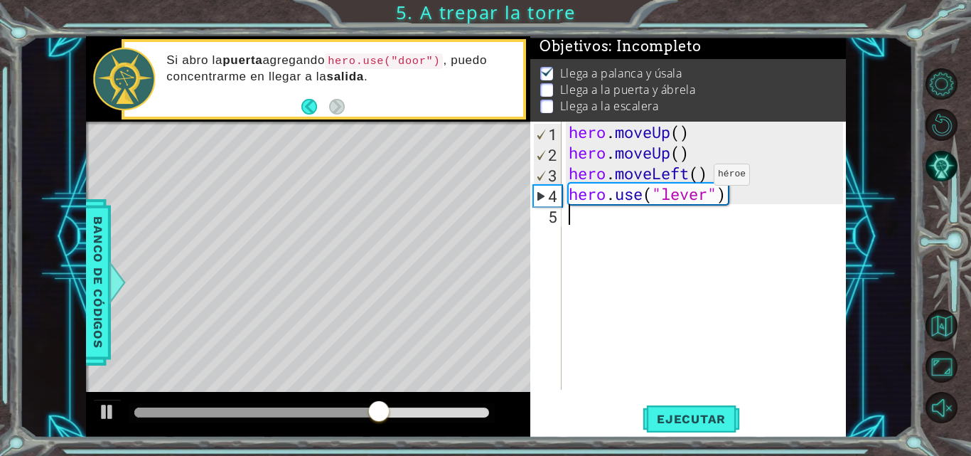
click at [692, 178] on div "hero . moveUp ( ) hero . moveUp ( ) hero . moveLeft ( ) hero . use ( "lever" )" at bounding box center [708, 276] width 284 height 309
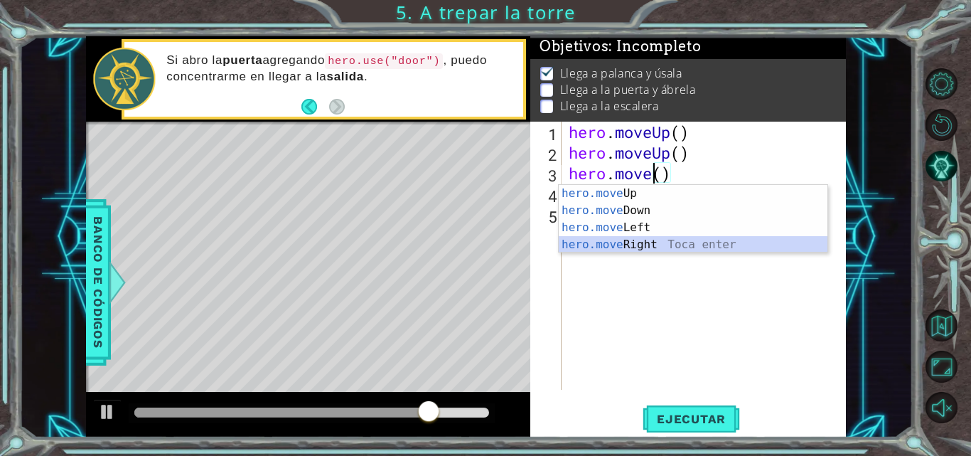
click at [662, 237] on div "hero.move Up Toca enter hero.move Down Toca enter hero.move Left Toca enter her…" at bounding box center [693, 236] width 269 height 102
type textarea "hero.moveRight"
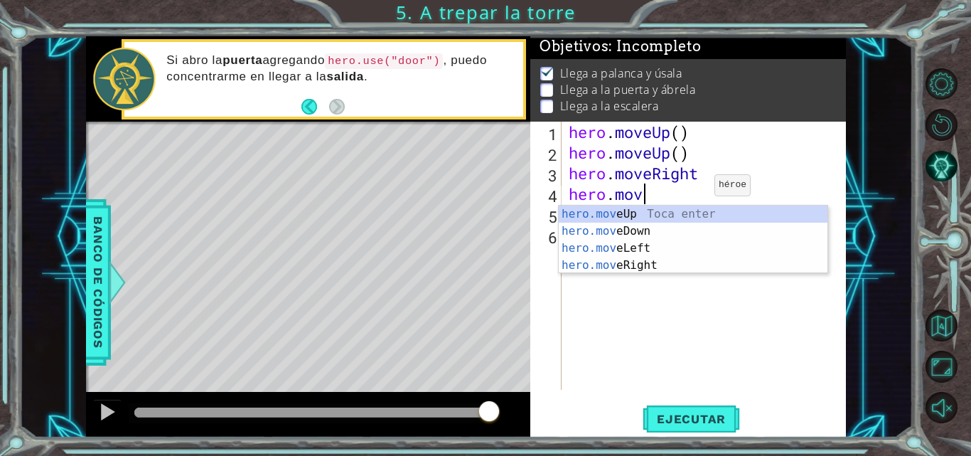
scroll to position [0, 3]
type textarea "hero.move"
click at [681, 266] on div "hero.move Up Toca enter hero.move Down Toca enter hero.move Left Toca enter her…" at bounding box center [693, 256] width 269 height 102
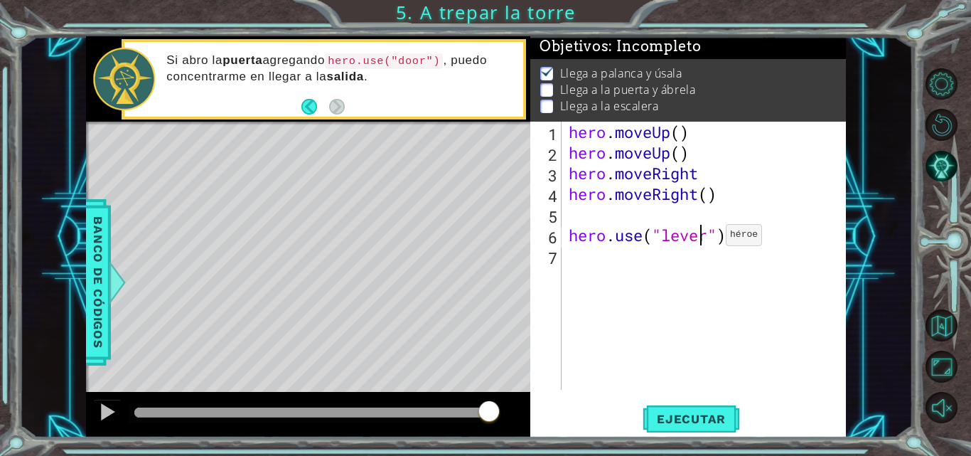
click at [704, 238] on div "hero . moveUp ( ) hero . moveUp ( ) hero . moveRight hero . moveRight ( ) hero …" at bounding box center [708, 276] width 284 height 309
type textarea "hero.use("door")"
click at [685, 223] on div "hero . moveUp ( ) hero . moveUp ( ) hero . moveRight hero . moveRight ( ) hero …" at bounding box center [708, 276] width 284 height 309
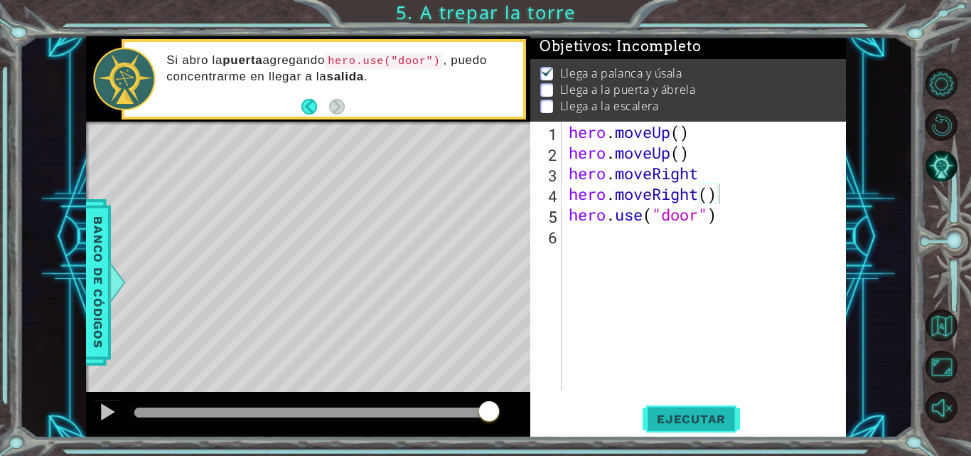
click at [704, 422] on span "Ejecutar" at bounding box center [690, 418] width 97 height 14
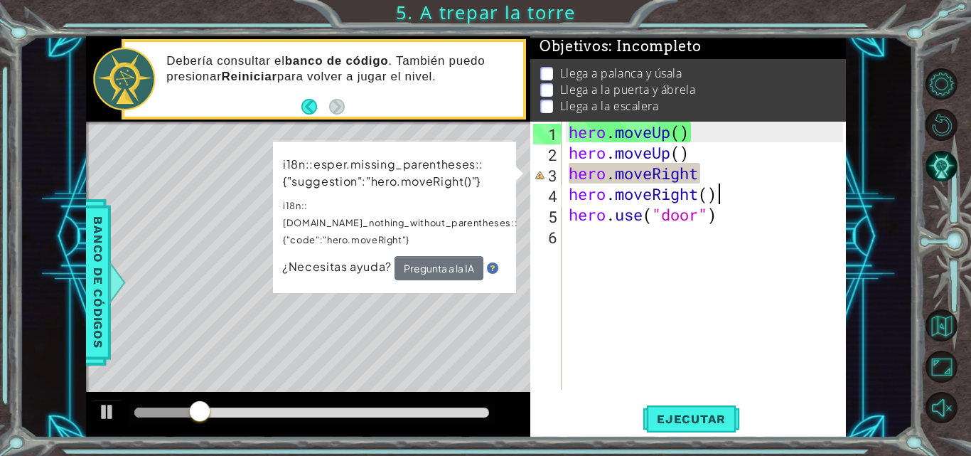
click at [703, 176] on div "hero . moveUp ( ) hero . moveUp ( ) hero . moveRight hero . moveRight ( ) hero …" at bounding box center [708, 276] width 284 height 309
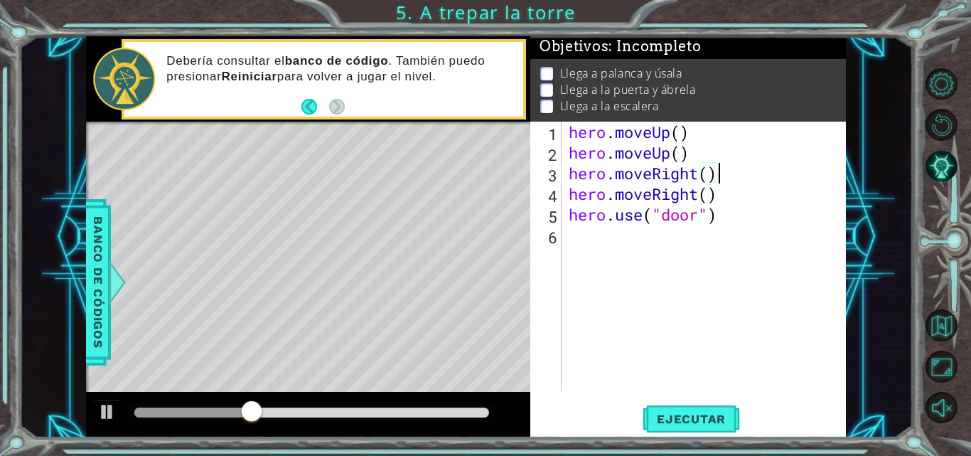
scroll to position [0, 6]
type textarea "hero.moveRight()"
click at [691, 416] on span "Ejecutar" at bounding box center [690, 418] width 97 height 14
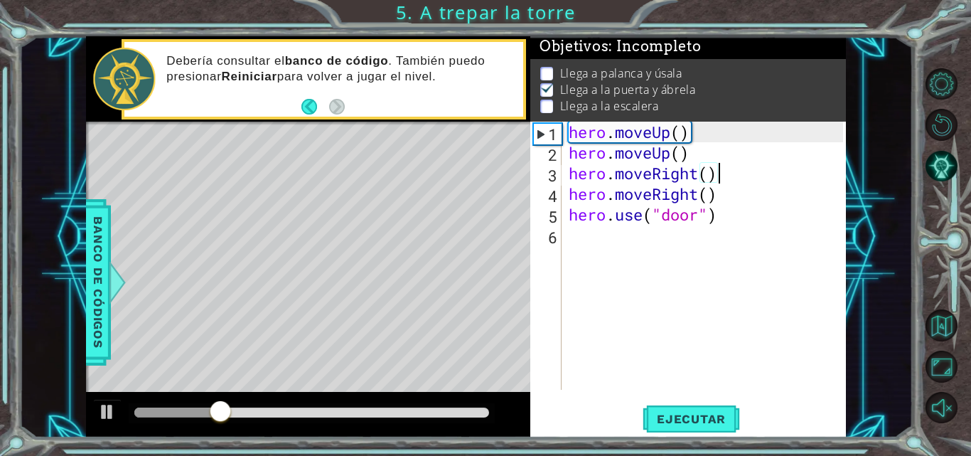
click at [705, 247] on div "hero . moveUp ( ) hero . moveUp ( ) hero . moveRight ( ) hero . moveRight ( ) h…" at bounding box center [708, 276] width 284 height 309
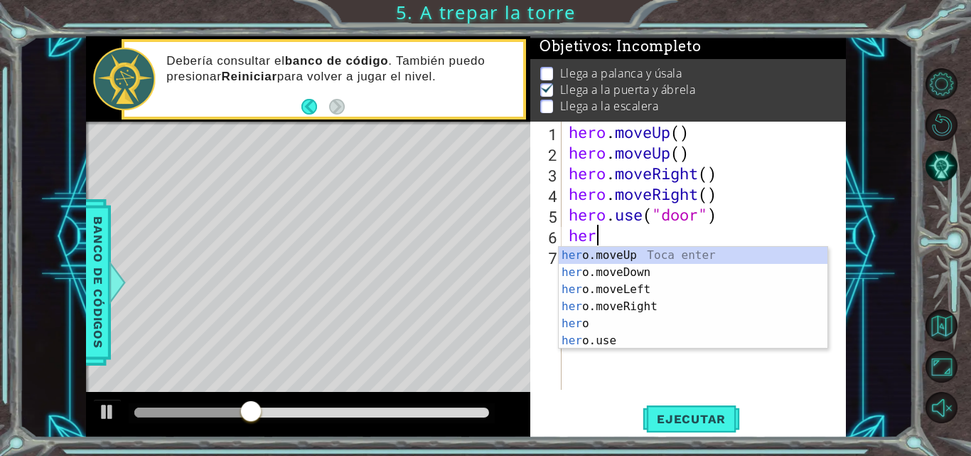
scroll to position [0, 1]
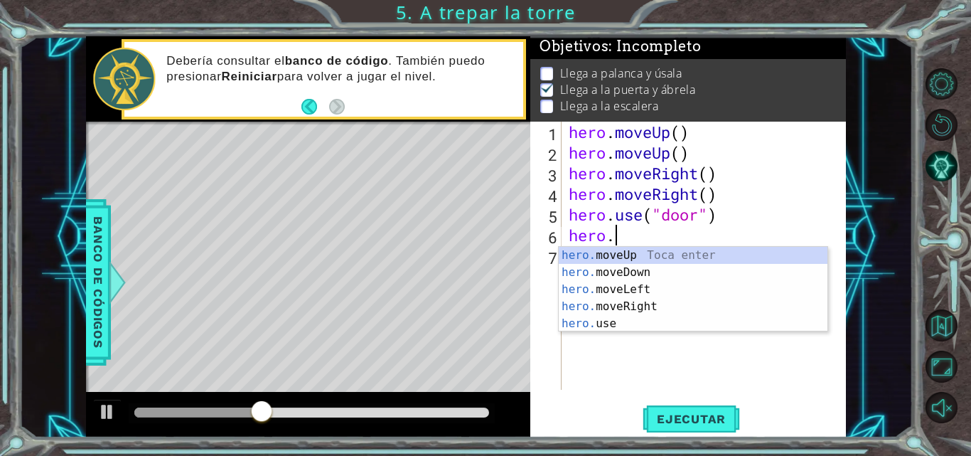
type textarea "hero."
click at [701, 254] on div "hero. moveUp Toca enter hero. moveDown Toca enter hero. moveLeft Toca enter her…" at bounding box center [693, 306] width 269 height 119
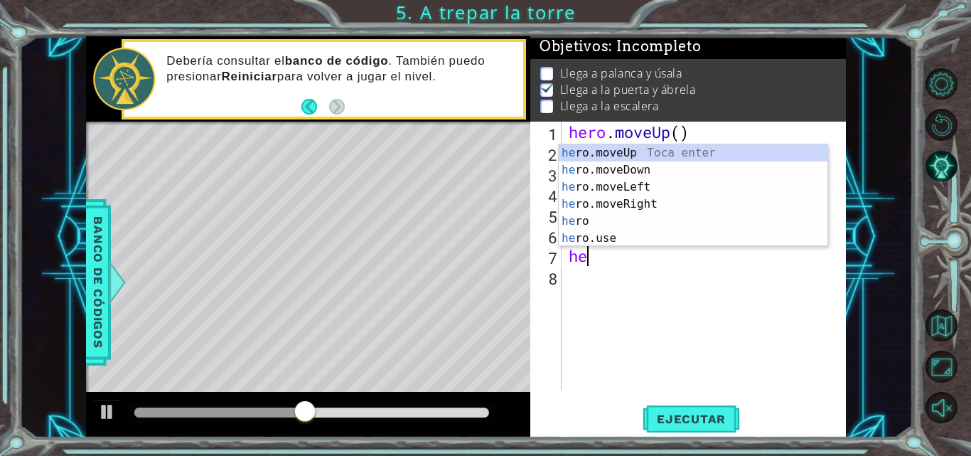
scroll to position [0, 1]
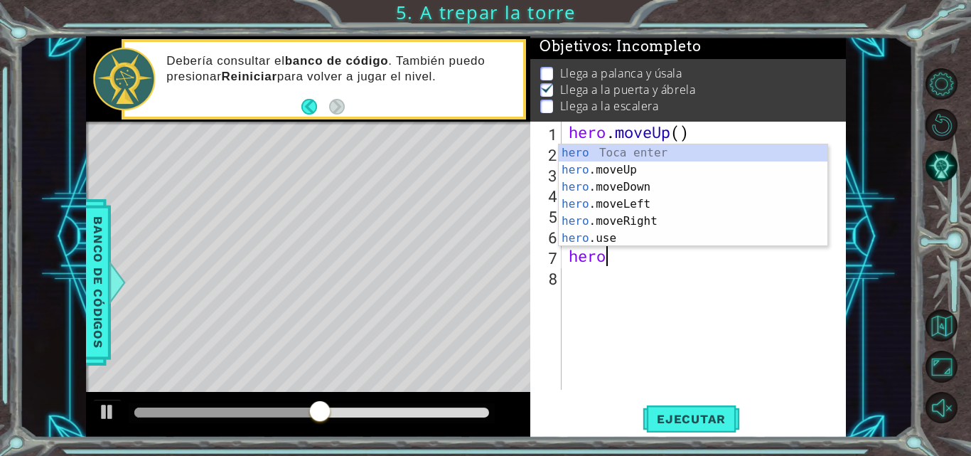
type textarea "hero,"
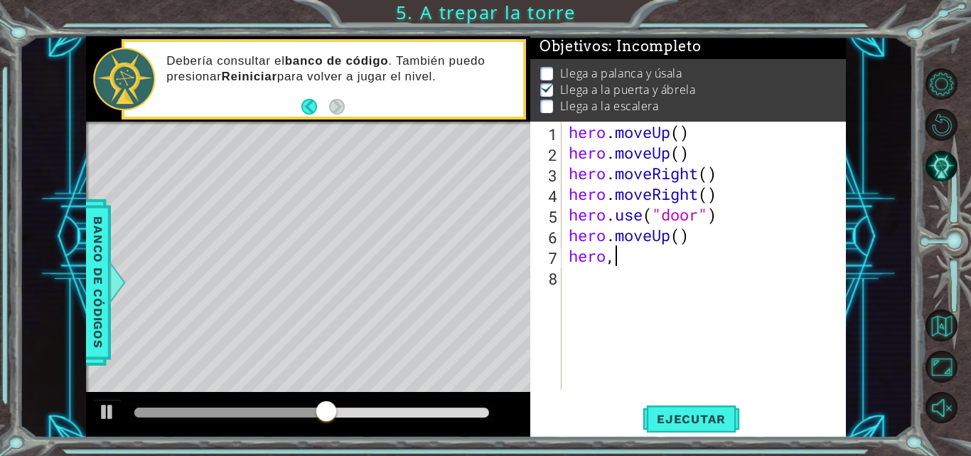
scroll to position [0, 0]
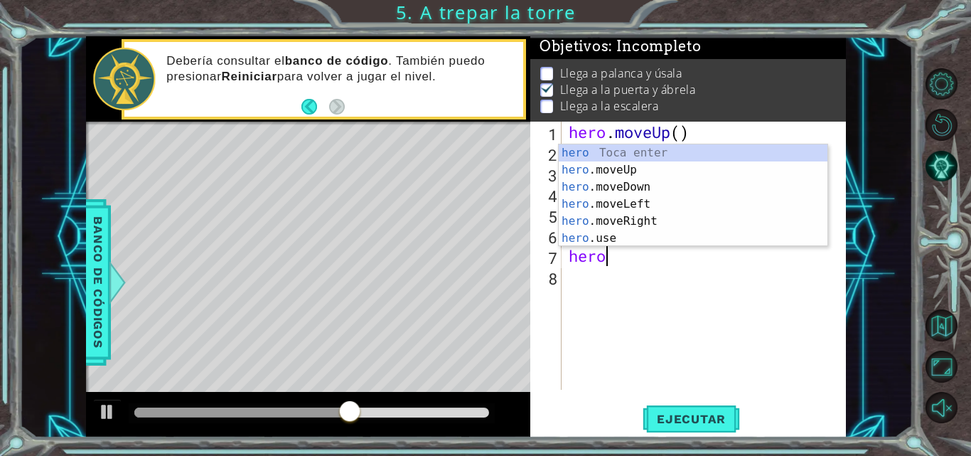
type textarea "hero."
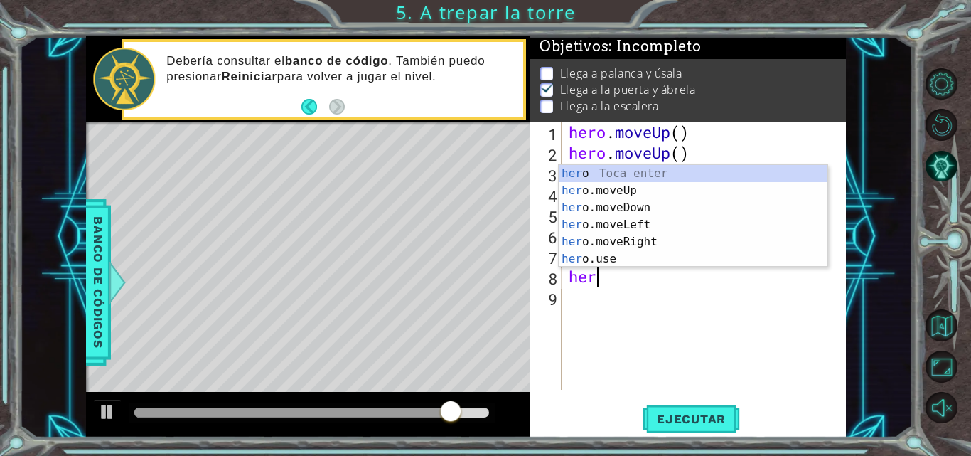
scroll to position [0, 1]
type textarea "hero."
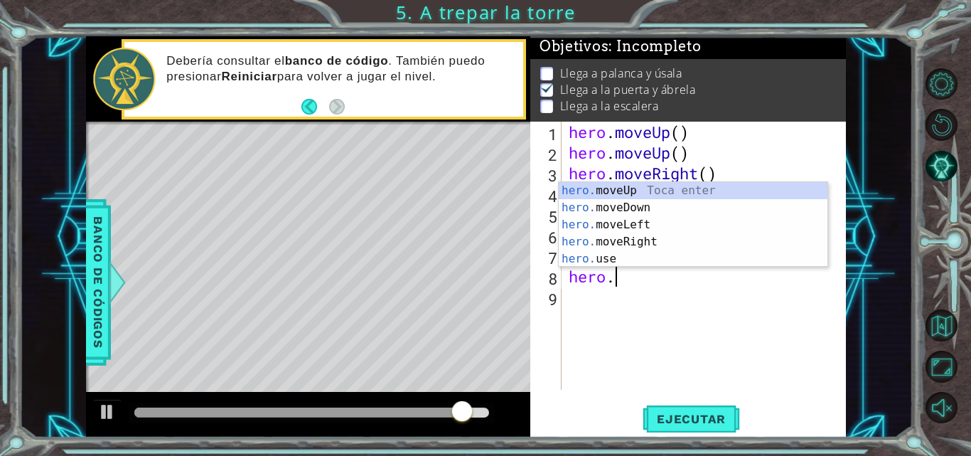
scroll to position [0, 1]
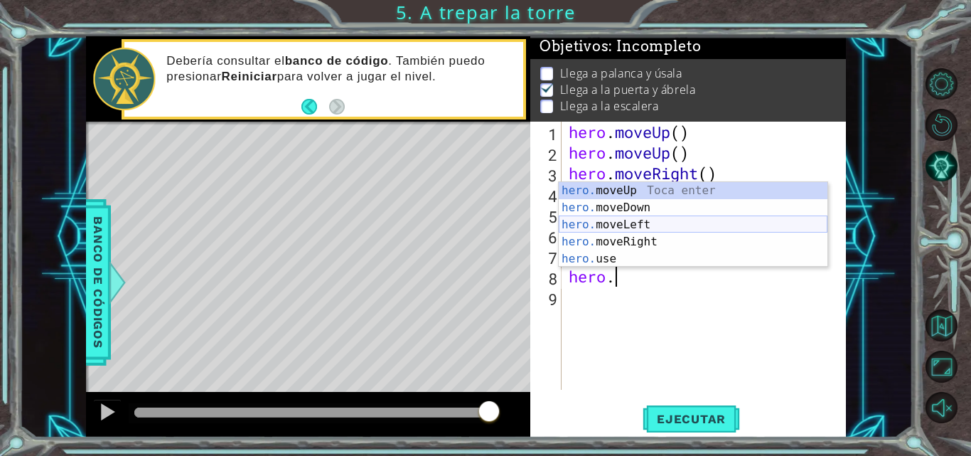
click at [686, 227] on div "hero. moveUp Toca enter hero. moveDown Toca enter hero. moveLeft Toca enter her…" at bounding box center [693, 241] width 269 height 119
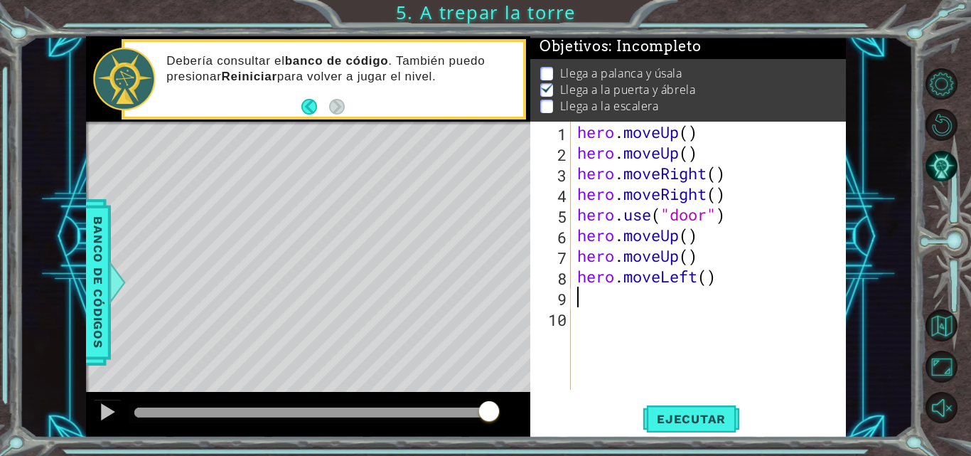
scroll to position [0, 0]
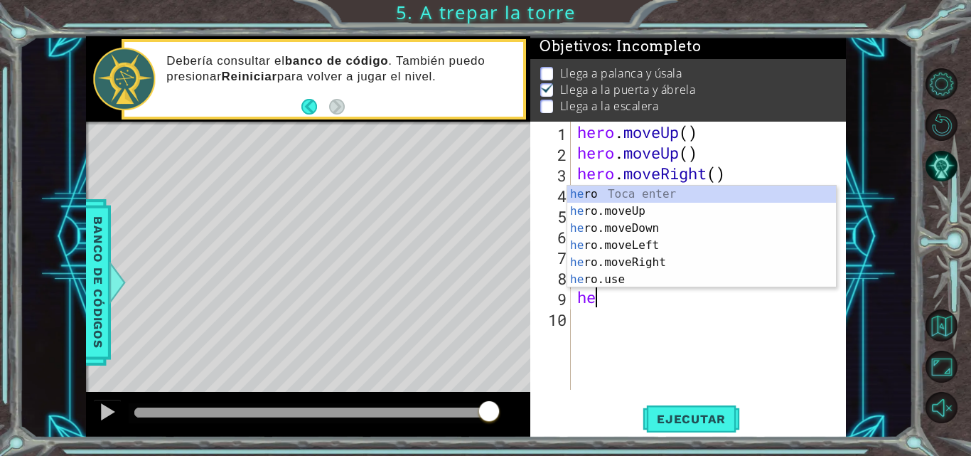
type textarea "hero"
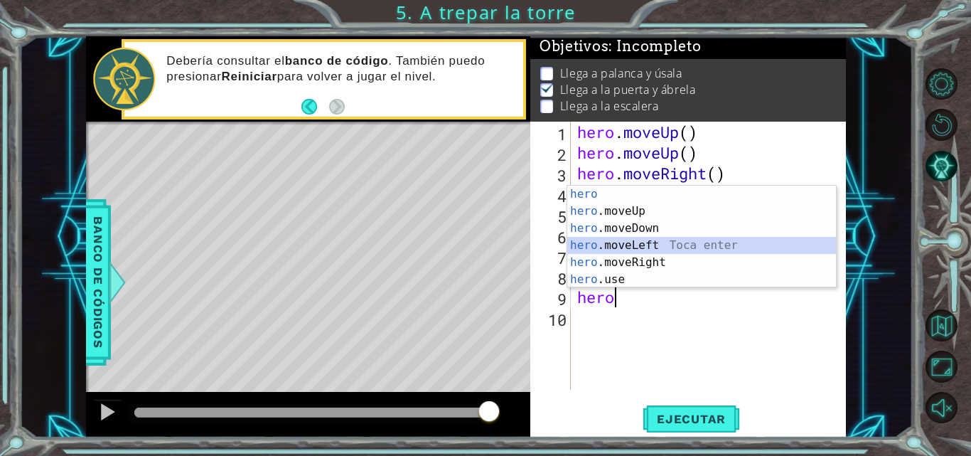
click at [699, 249] on div "hero Toca enter hero .moveUp Toca enter hero .moveDown Toca enter hero .moveLef…" at bounding box center [701, 253] width 269 height 136
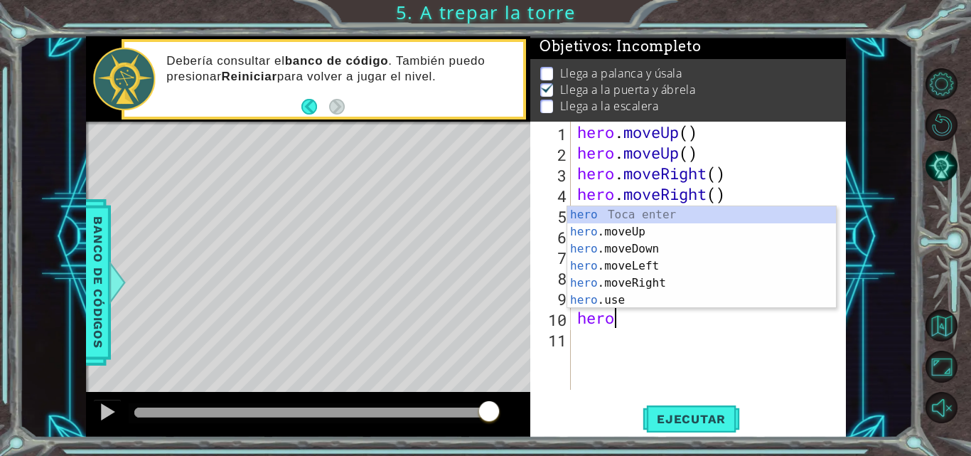
type textarea "hero."
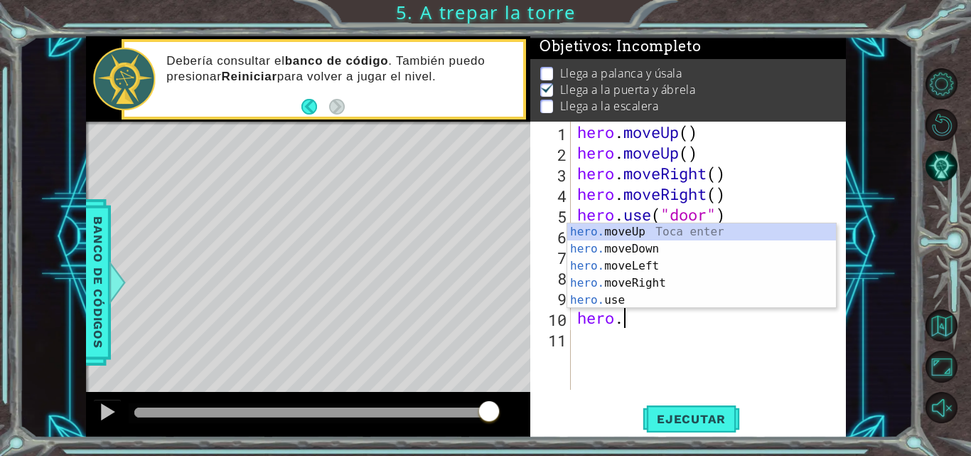
scroll to position [0, 1]
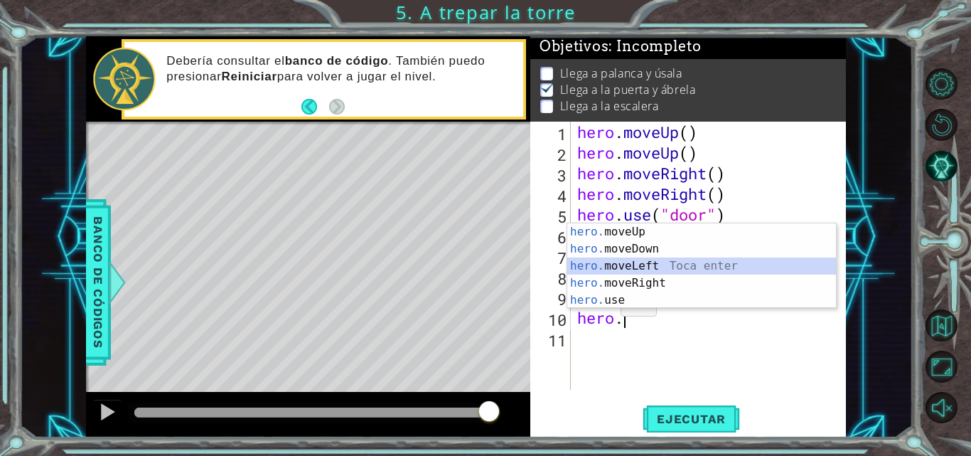
click at [630, 271] on div "hero. moveUp Toca enter hero. moveDown Toca enter hero. moveLeft Toca enter her…" at bounding box center [701, 282] width 269 height 119
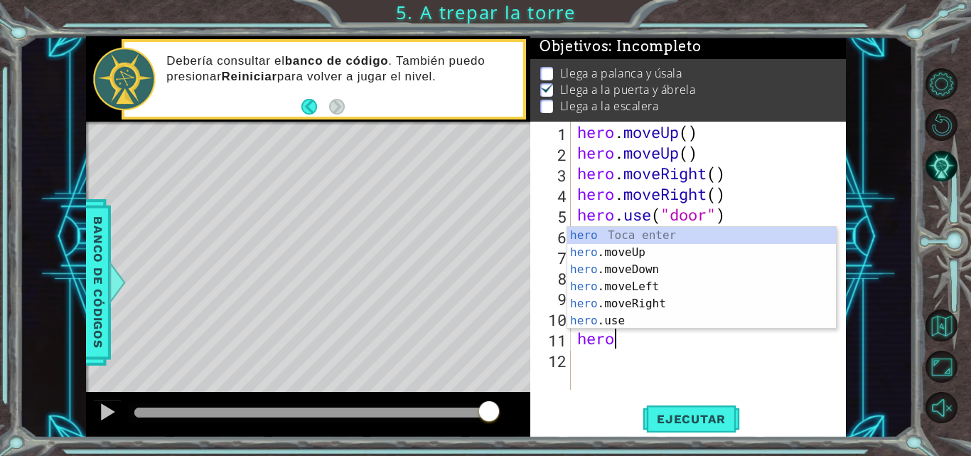
type textarea "hero."
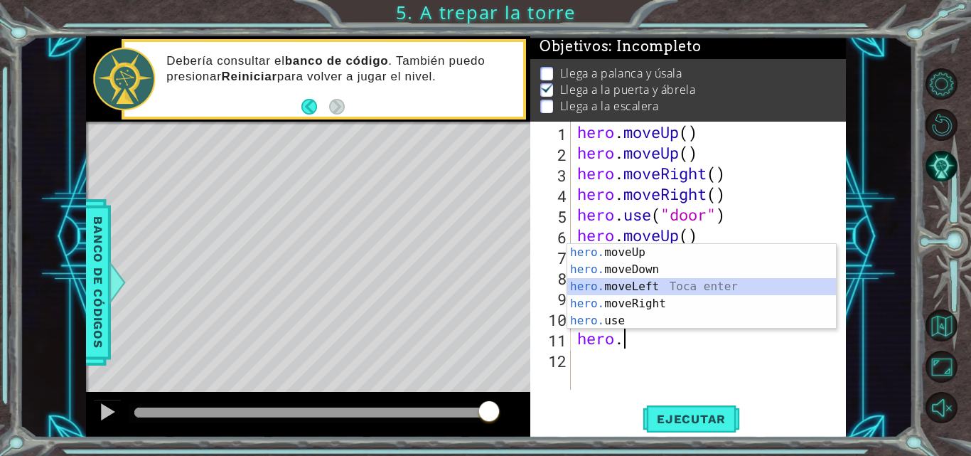
click at [662, 279] on div "hero. moveUp Toca enter hero. moveDown Toca enter hero. moveLeft Toca enter her…" at bounding box center [701, 303] width 269 height 119
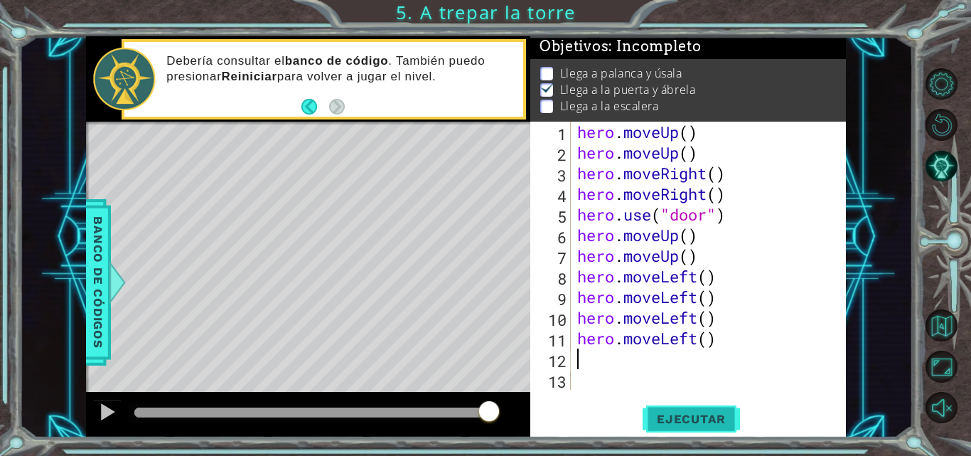
click at [703, 426] on span "Ejecutar" at bounding box center [690, 418] width 97 height 14
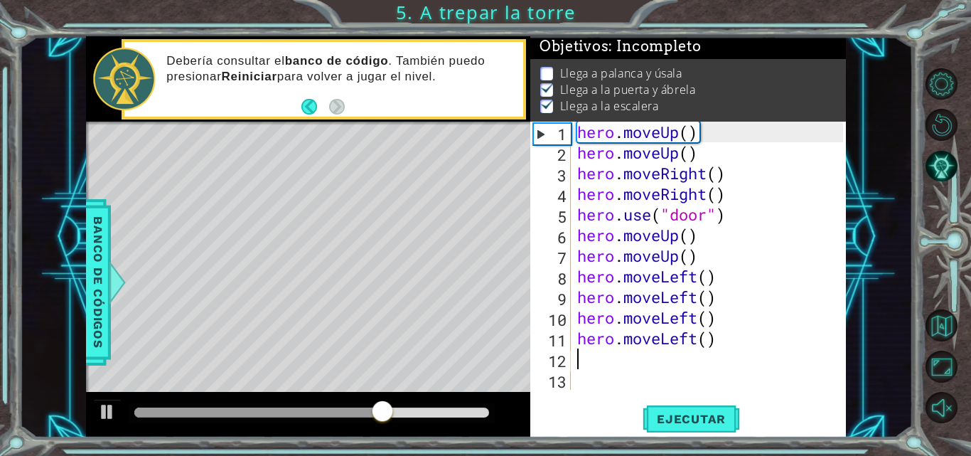
click at [739, 351] on div "hero . moveUp ( ) hero . moveUp ( ) hero . moveRight ( ) hero . moveRight ( ) h…" at bounding box center [712, 276] width 276 height 309
click at [742, 341] on div "hero . moveUp ( ) hero . moveUp ( ) hero . moveRight ( ) hero . moveRight ( ) h…" at bounding box center [712, 276] width 276 height 309
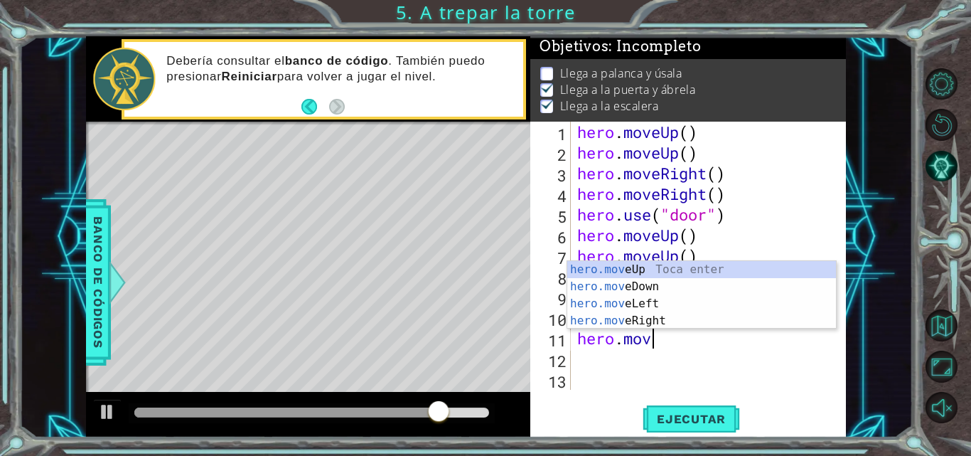
type textarea "hero.move"
click at [714, 271] on div "hero.move Up Toca enter hero.move Down Toca enter hero.move Left Toca enter her…" at bounding box center [701, 312] width 269 height 102
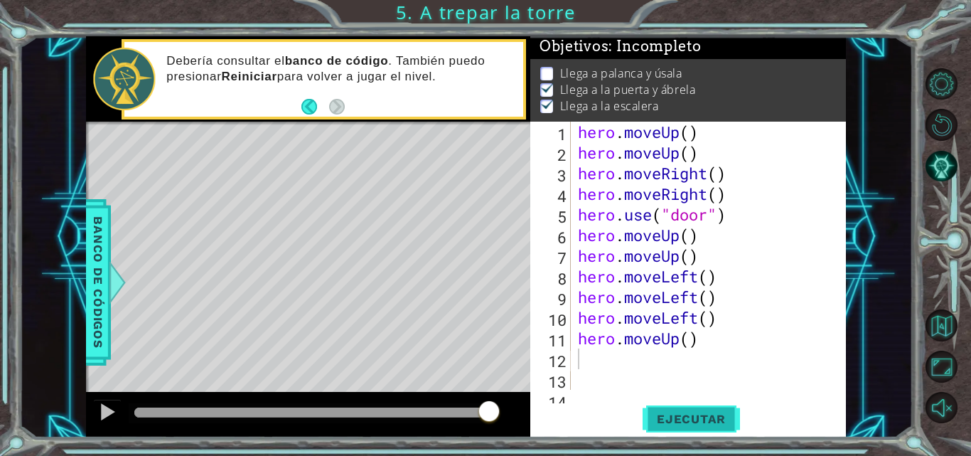
click at [706, 419] on span "Ejecutar" at bounding box center [690, 418] width 97 height 14
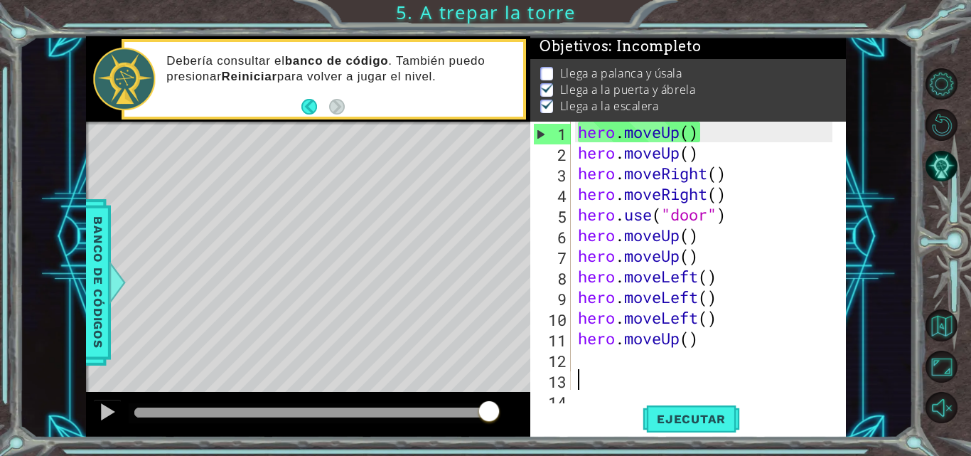
click at [610, 389] on div "hero . moveUp ( ) hero . moveUp ( ) hero . moveRight ( ) hero . moveRight ( ) h…" at bounding box center [707, 276] width 264 height 309
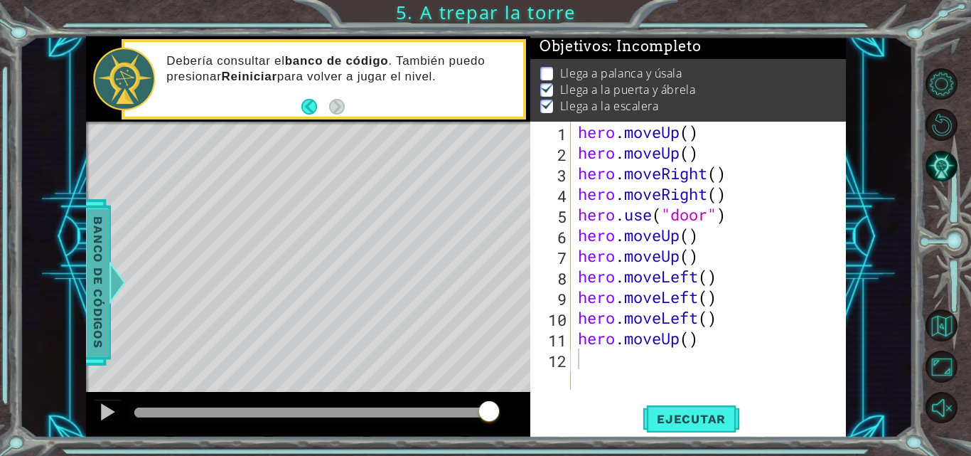
click at [122, 274] on div at bounding box center [118, 282] width 18 height 43
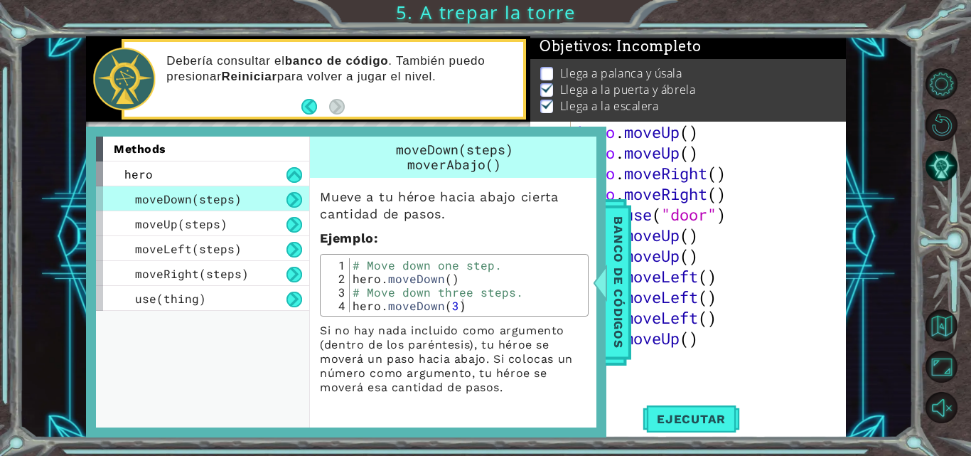
click at [519, 105] on div "Debería consultar el banco de código . También puedo presionar [PERSON_NAME] pa…" at bounding box center [339, 79] width 366 height 66
click at [622, 298] on span "Banco de códigos" at bounding box center [618, 281] width 23 height 147
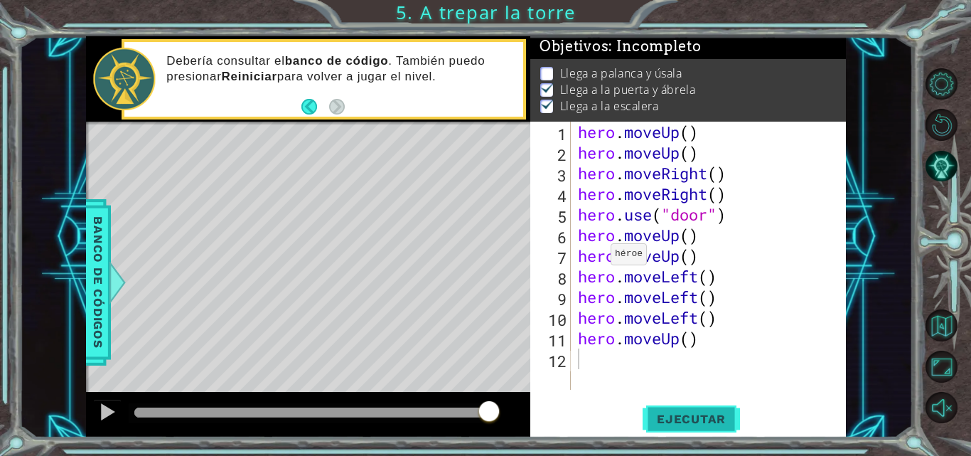
click at [696, 406] on button "Ejecutar" at bounding box center [690, 418] width 97 height 31
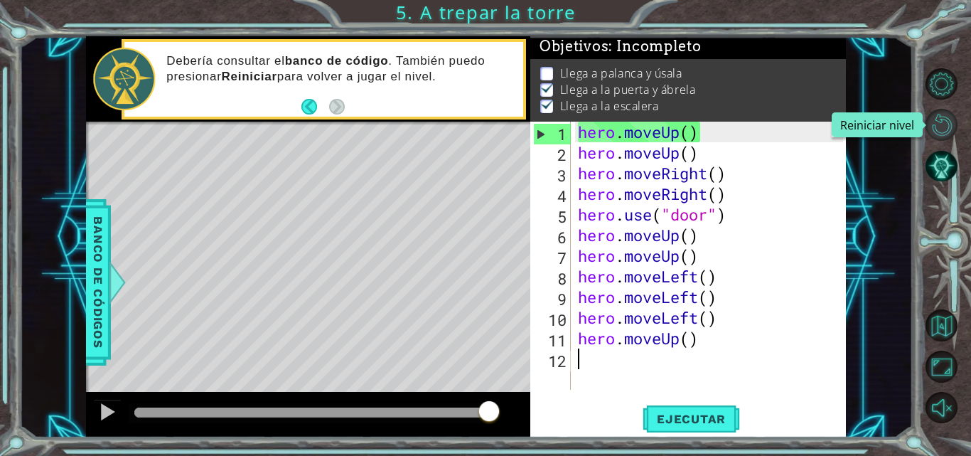
click at [948, 131] on button "Reiniciar nivel" at bounding box center [941, 125] width 32 height 32
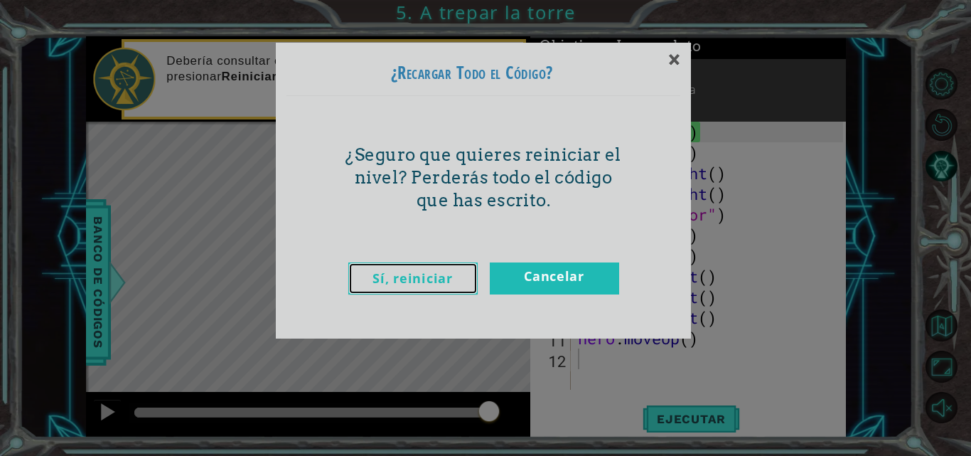
click at [426, 275] on link "Sí, reiniciar" at bounding box center [412, 278] width 129 height 32
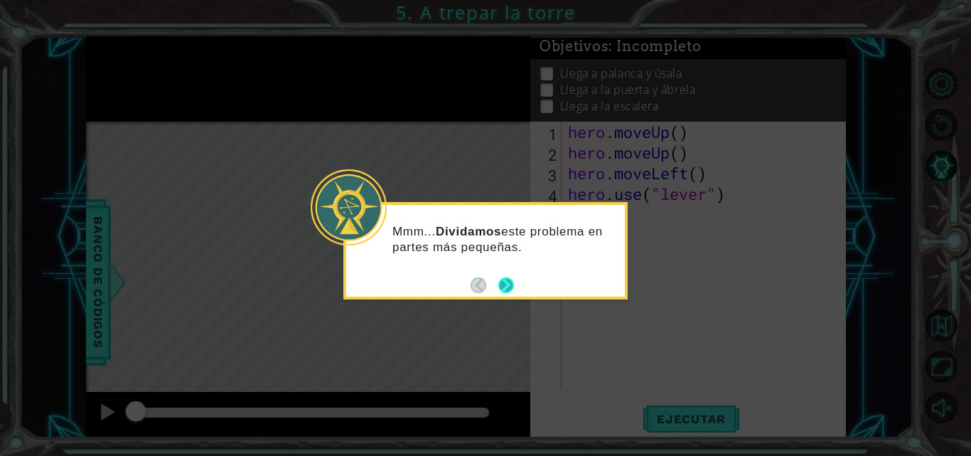
click at [510, 281] on button "Next" at bounding box center [506, 285] width 18 height 18
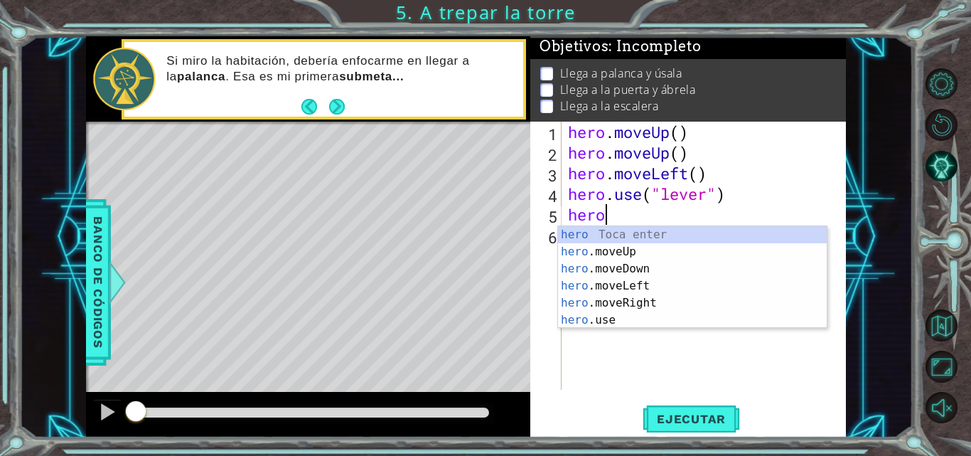
type textarea "hero."
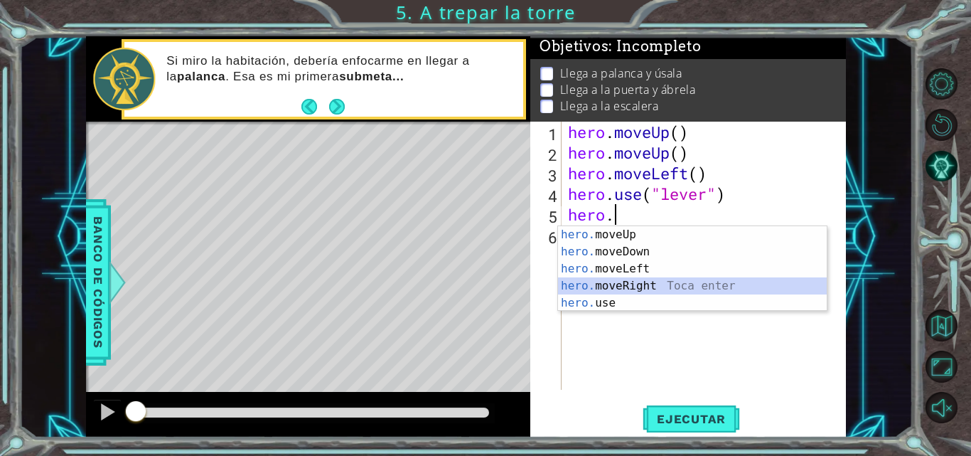
click at [634, 289] on div "hero. moveUp Toca enter hero. moveDown Toca enter hero. moveLeft Toca enter her…" at bounding box center [692, 285] width 269 height 119
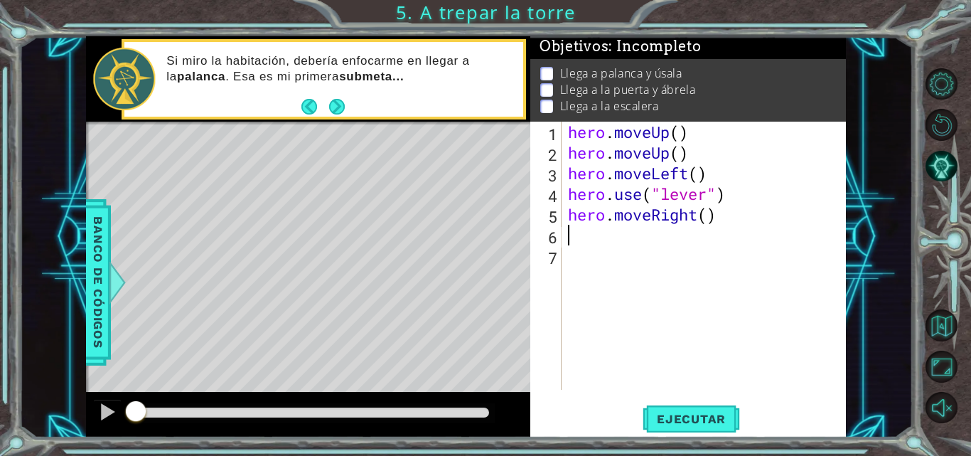
scroll to position [0, 0]
click at [668, 410] on button "Ejecutar" at bounding box center [690, 418] width 97 height 31
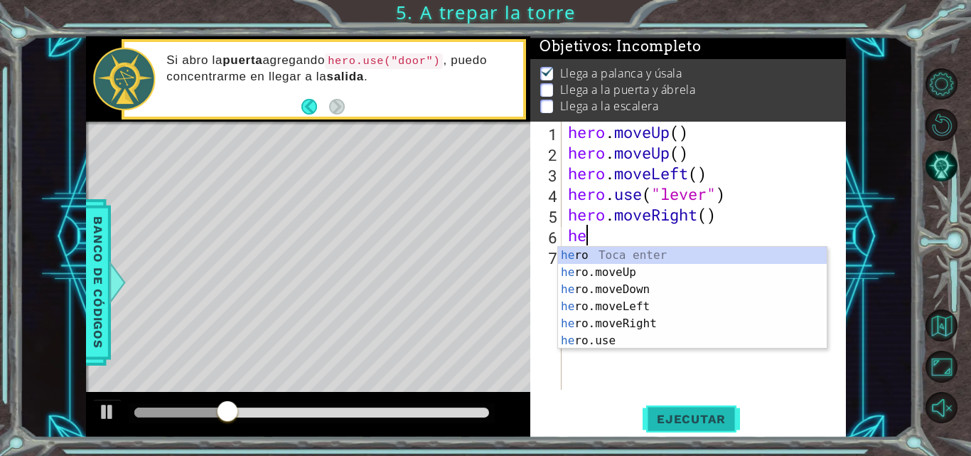
scroll to position [0, 1]
type textarea "hero"
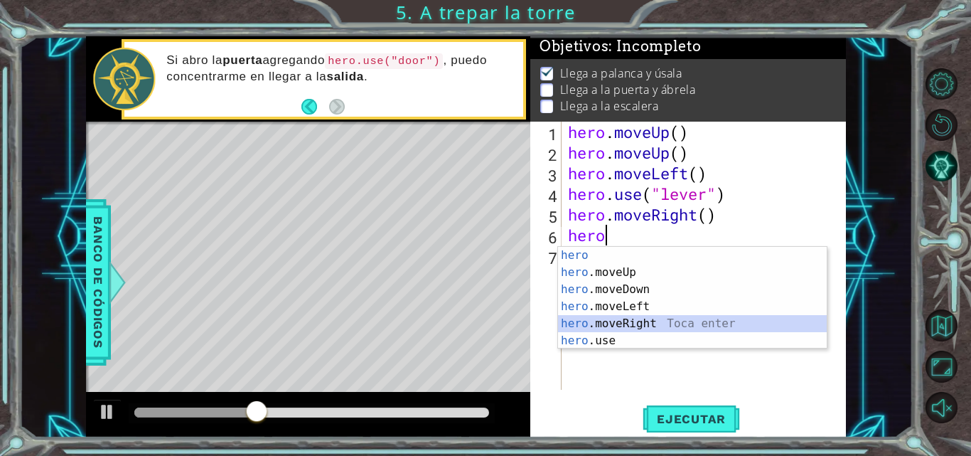
click at [666, 318] on div "hero Toca enter hero .moveUp Toca enter hero .moveDown Toca enter hero .moveLef…" at bounding box center [692, 315] width 269 height 136
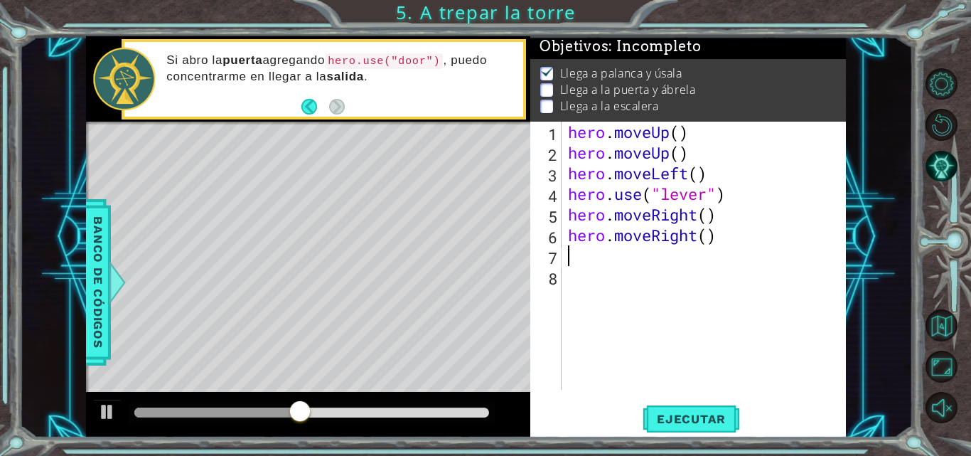
type textarea "g"
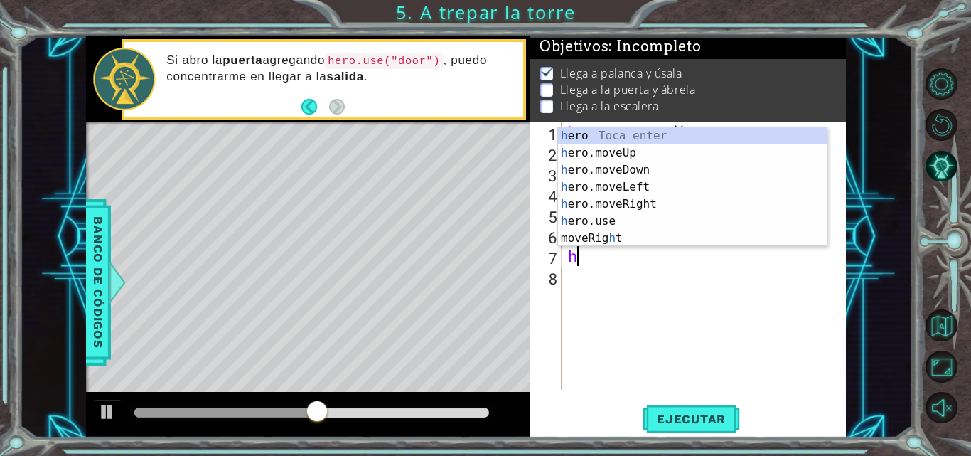
type textarea "her"
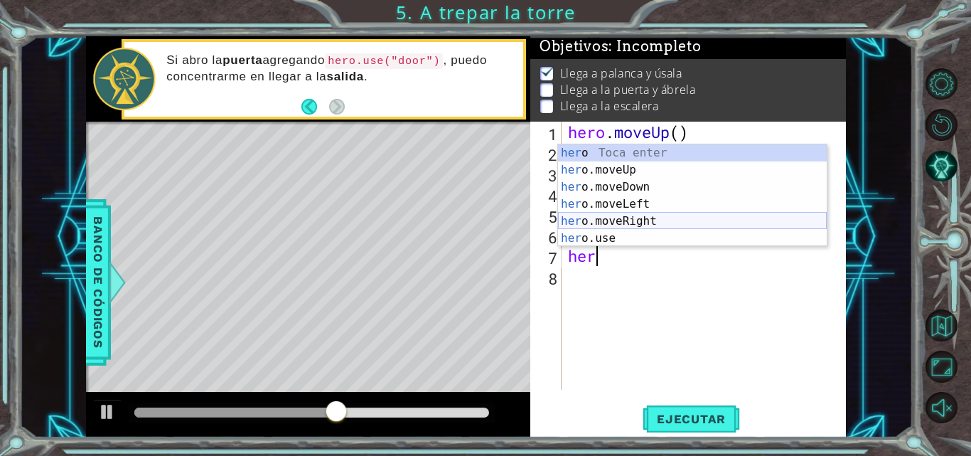
click at [641, 222] on div "her o Toca enter her o.moveUp Toca enter her o.moveDown Toca enter her o.moveLe…" at bounding box center [692, 212] width 269 height 136
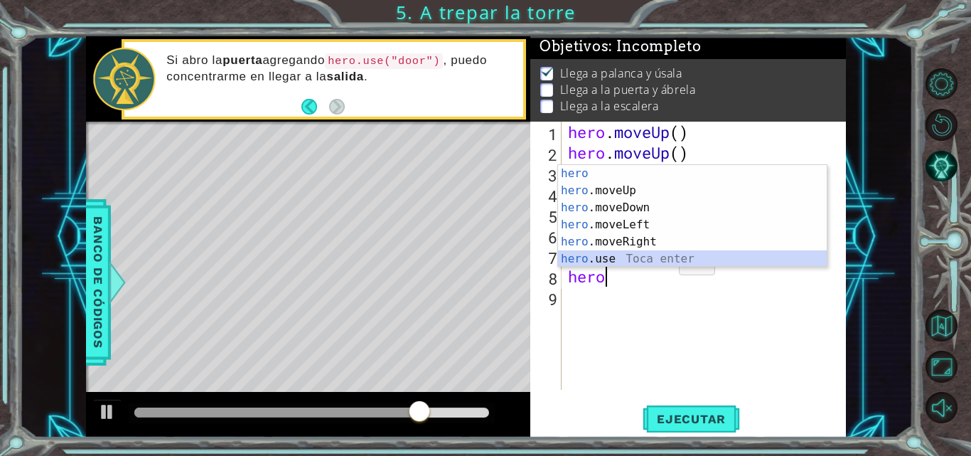
click at [657, 259] on div "hero Toca enter hero .moveUp Toca enter hero .moveDown Toca enter hero .moveLef…" at bounding box center [692, 233] width 269 height 136
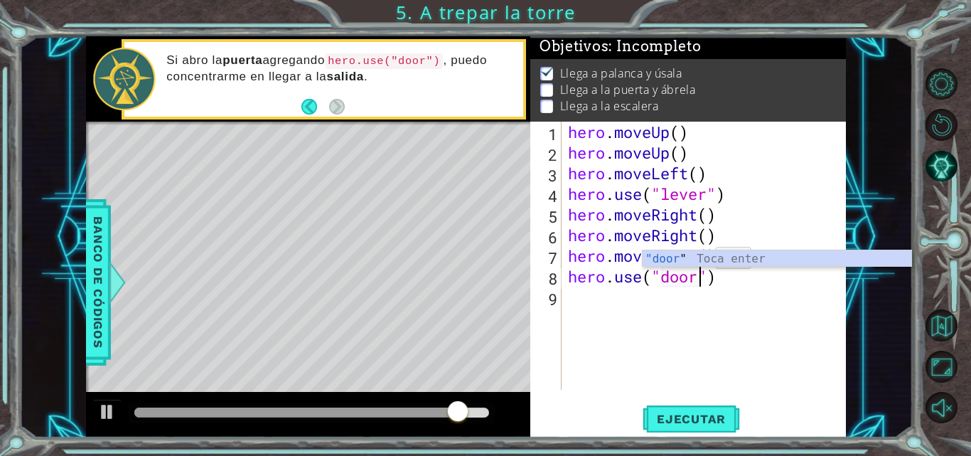
scroll to position [0, 6]
type textarea "hero.use("door")"
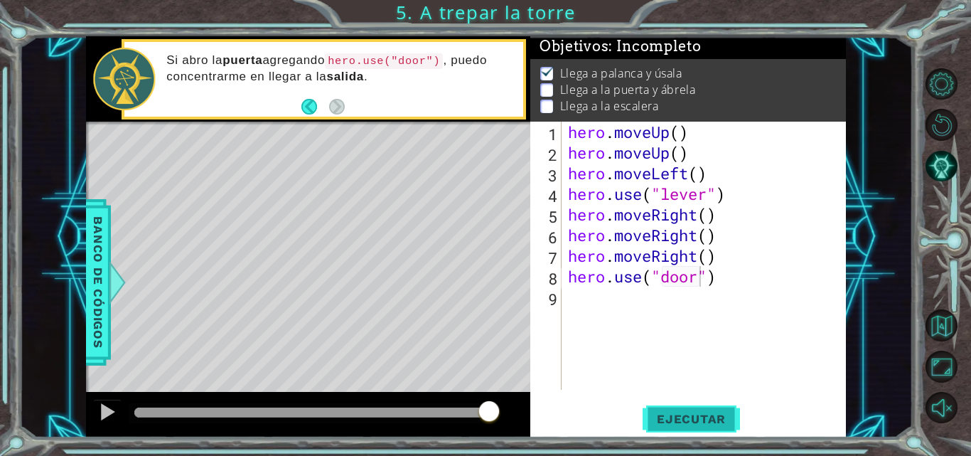
click at [696, 415] on span "Ejecutar" at bounding box center [690, 418] width 97 height 14
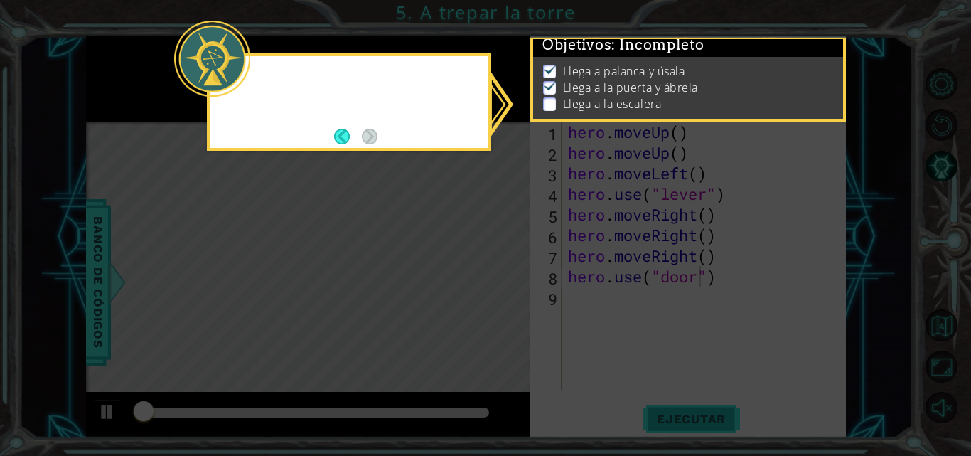
scroll to position [13, 0]
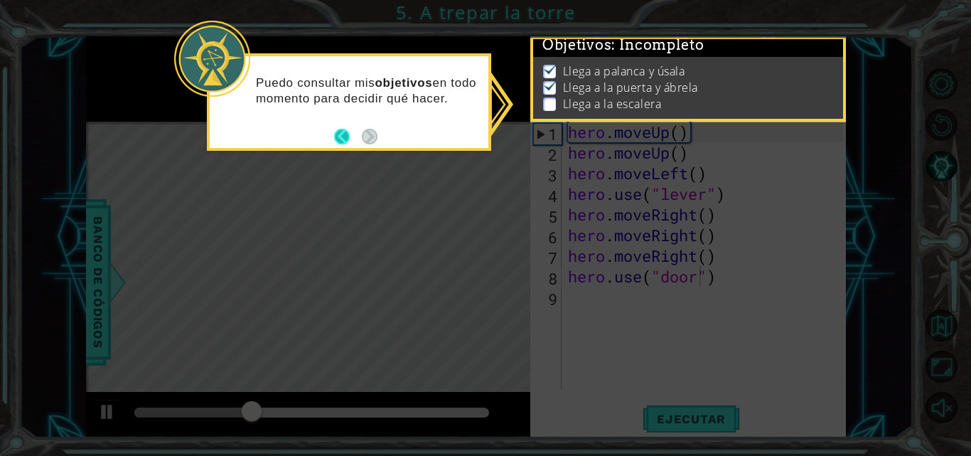
click at [337, 132] on button "Back" at bounding box center [348, 137] width 28 height 16
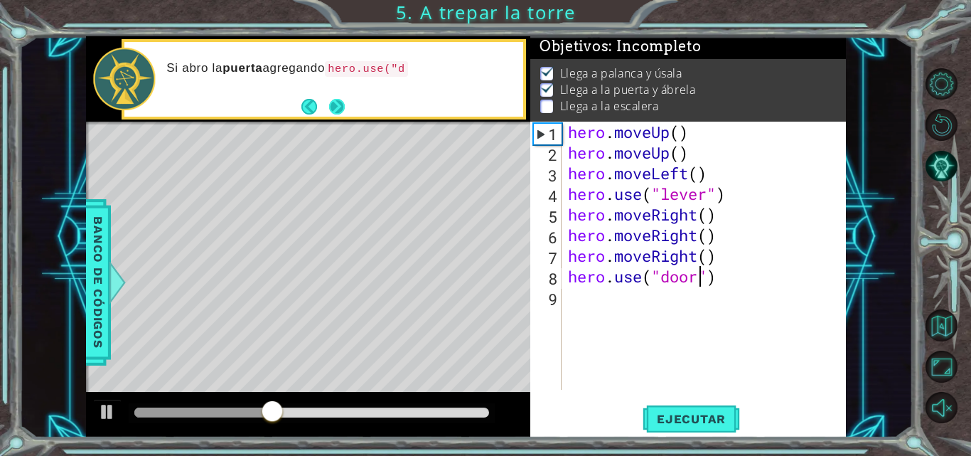
click at [336, 112] on button "Next" at bounding box center [336, 107] width 20 height 20
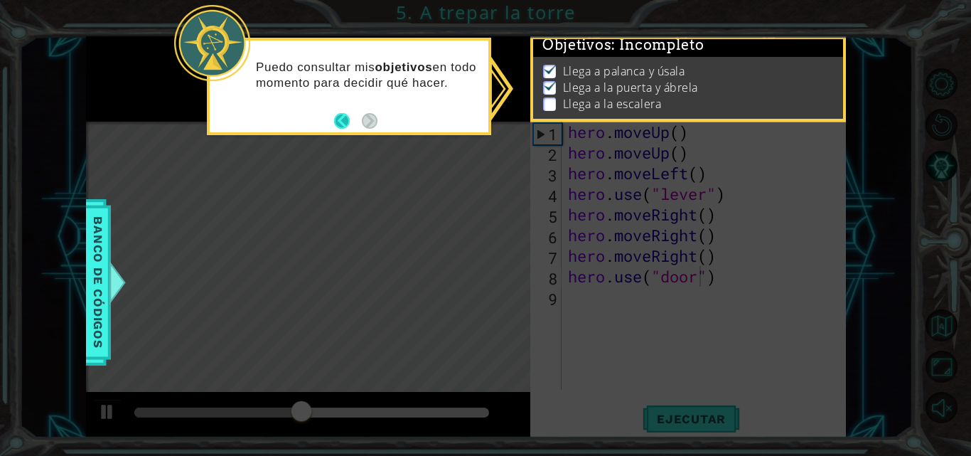
click at [345, 123] on button "Back" at bounding box center [348, 121] width 28 height 16
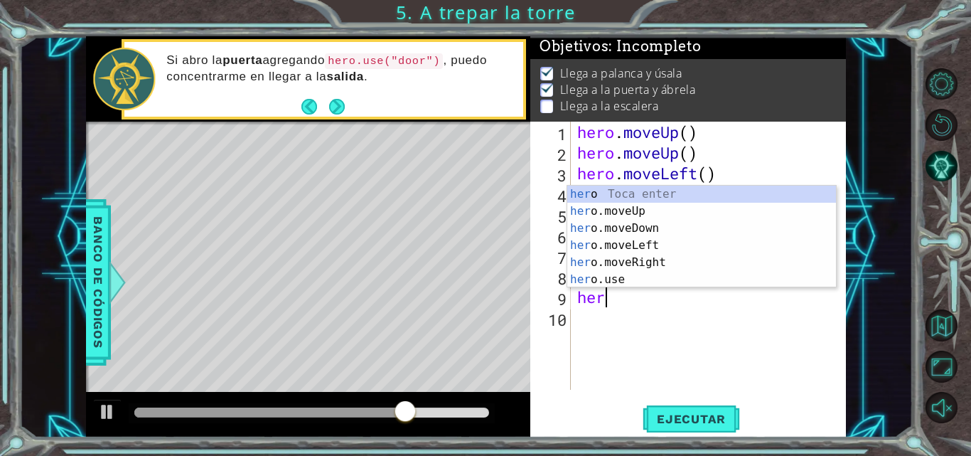
scroll to position [0, 1]
type textarea "hero"
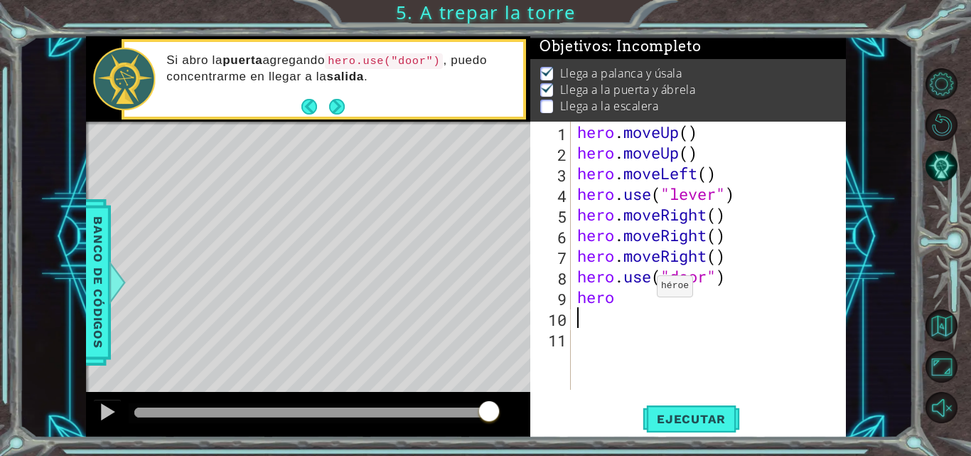
scroll to position [0, 0]
type textarea "hero"
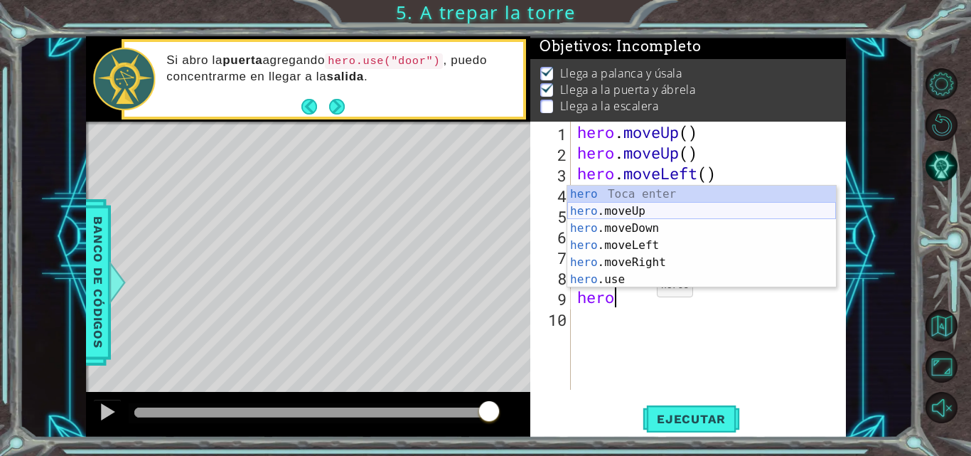
click at [658, 211] on div "hero Toca enter hero .moveUp Toca enter hero .moveDown Toca enter hero .moveLef…" at bounding box center [701, 253] width 269 height 136
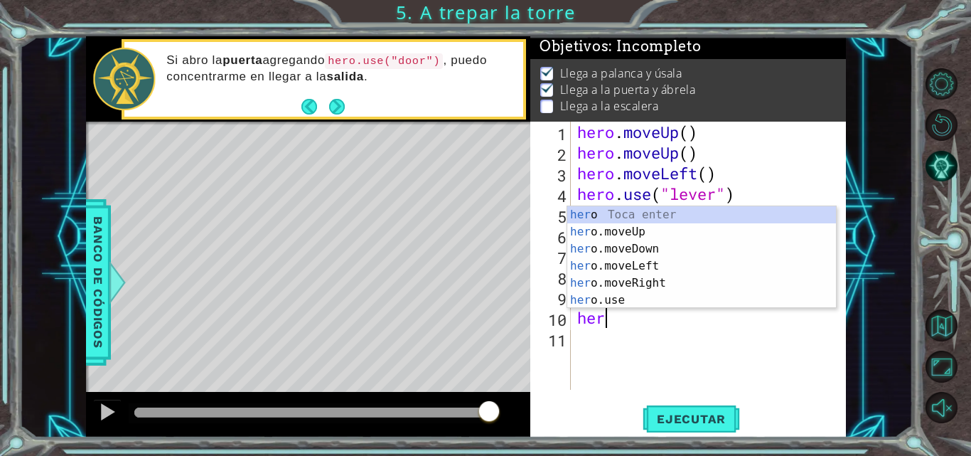
scroll to position [0, 1]
type textarea "hero."
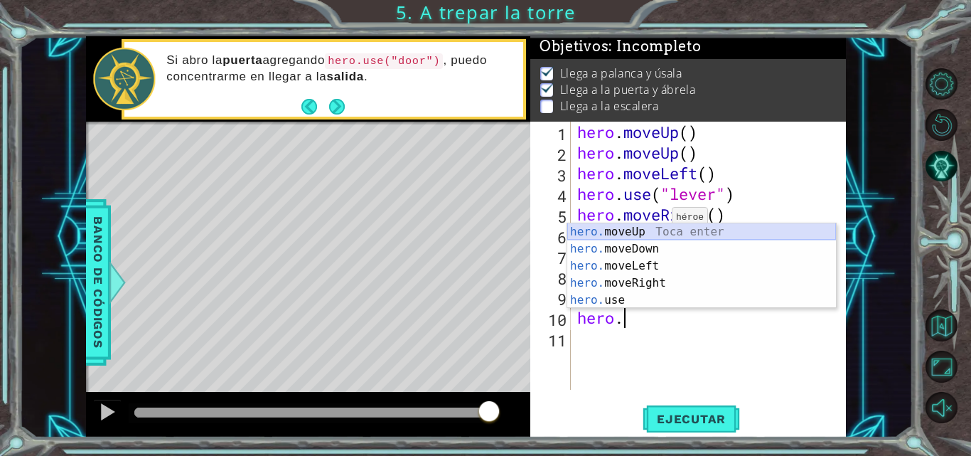
click at [659, 232] on div "hero. moveUp Toca enter hero. moveDown Toca enter hero. moveLeft Toca enter her…" at bounding box center [701, 282] width 269 height 119
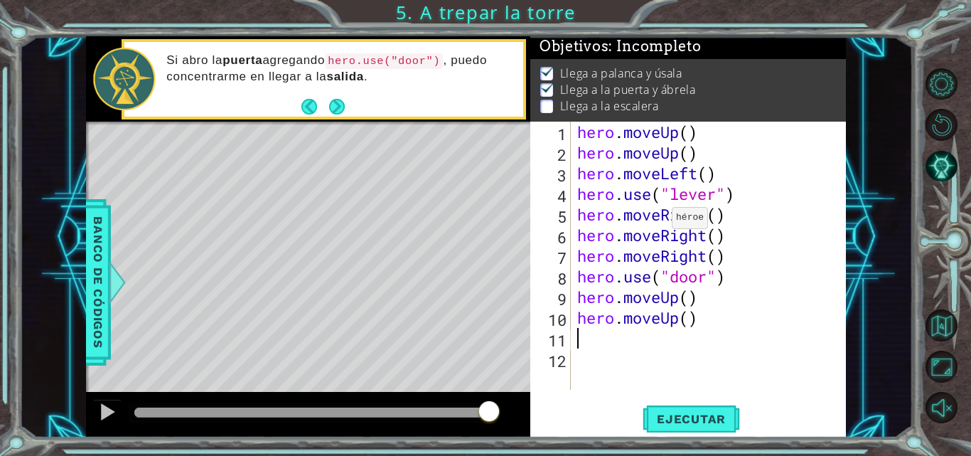
scroll to position [0, 0]
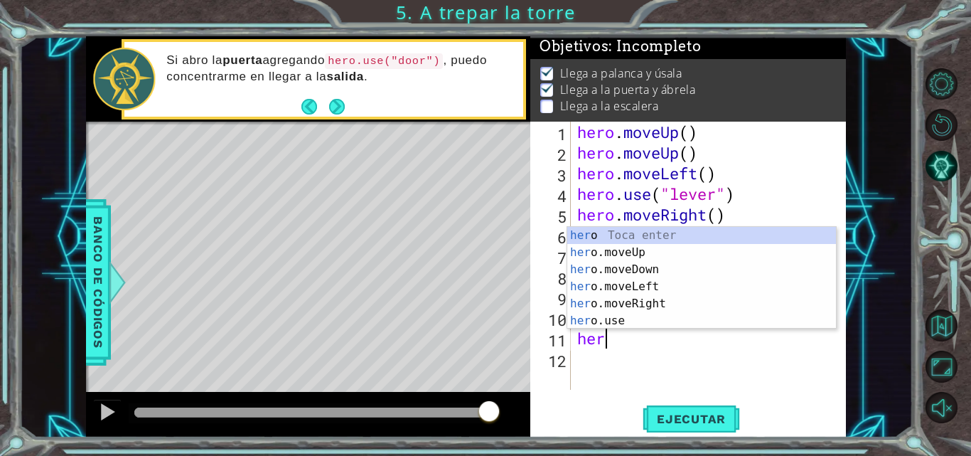
type textarea "hero"
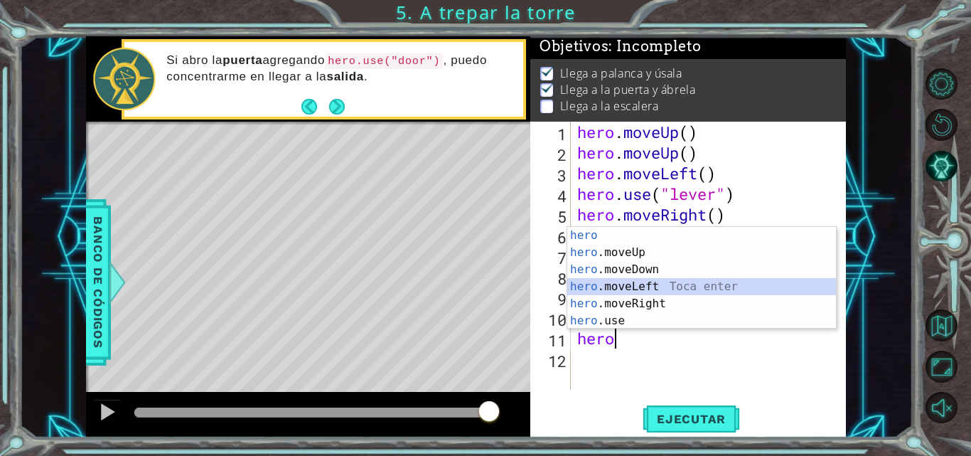
drag, startPoint x: 586, startPoint y: 295, endPoint x: 583, endPoint y: 285, distance: 10.3
click at [583, 285] on div "hero Toca enter hero .moveUp Toca enter hero .moveDown Toca enter hero .moveLef…" at bounding box center [701, 295] width 269 height 136
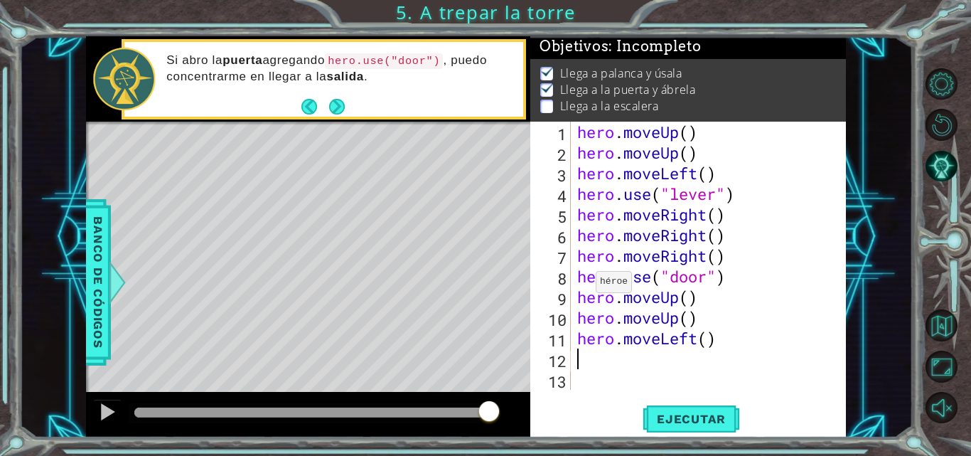
scroll to position [0, 0]
click at [583, 285] on div "hero . moveUp ( ) hero . moveUp ( ) hero . moveLeft ( ) hero . use ( "lever" ) …" at bounding box center [712, 276] width 276 height 309
type textarea "."
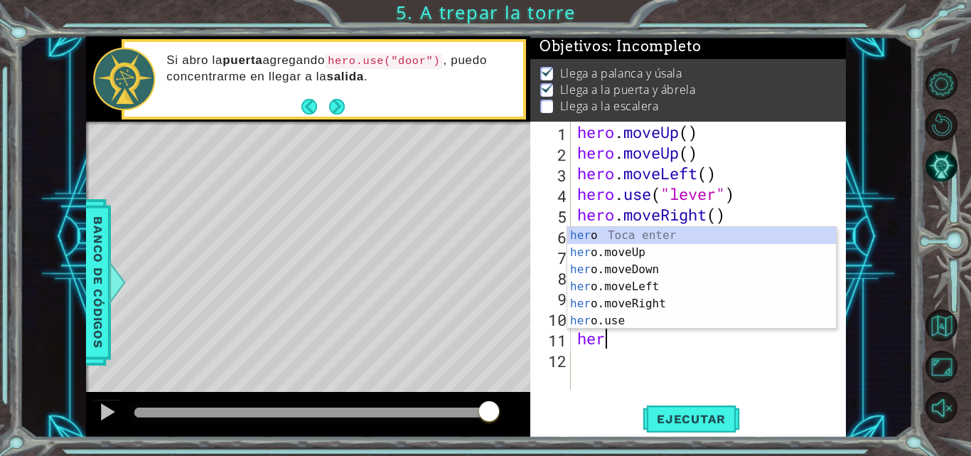
type textarea "hero"
click at [662, 281] on div "hero Toca enter hero .moveUp Toca enter hero .moveDown Toca enter hero .moveLef…" at bounding box center [701, 295] width 269 height 136
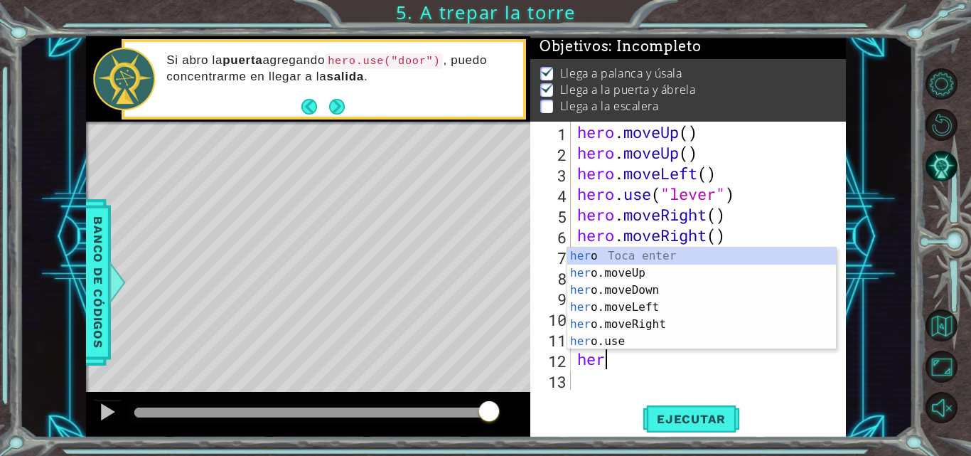
type textarea "hero"
click at [627, 305] on div "hero Toca enter hero .moveUp Toca enter hero .moveDown Toca enter hero .moveLef…" at bounding box center [701, 315] width 269 height 136
type textarea "her"
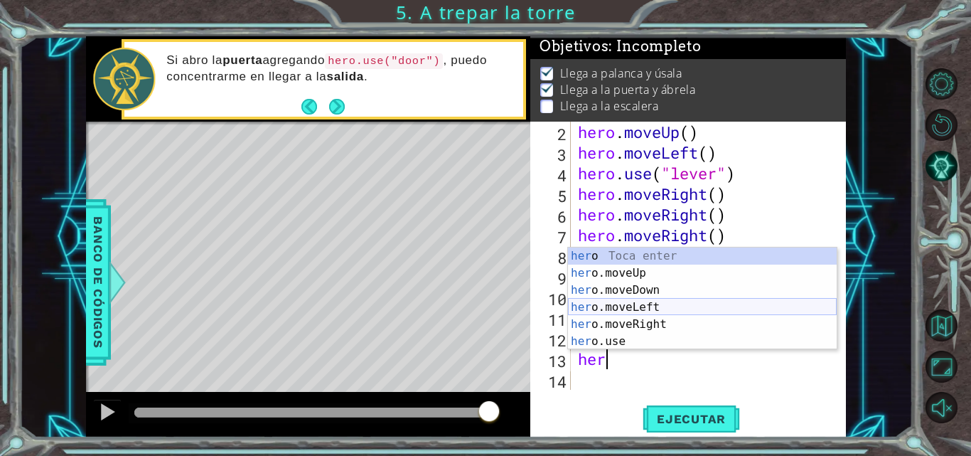
click at [637, 309] on div "her o Toca enter her o.moveUp Toca enter her o.moveDown Toca enter her o.moveLe…" at bounding box center [702, 315] width 269 height 136
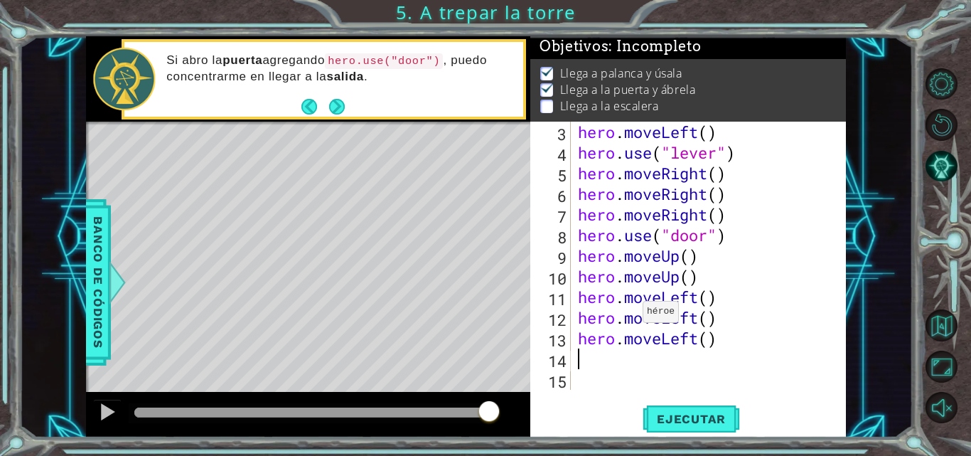
scroll to position [41, 0]
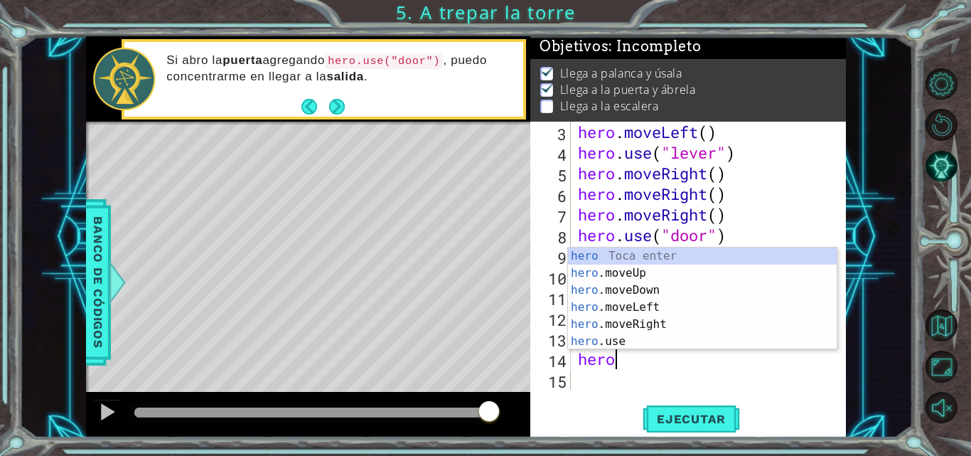
type textarea "hero."
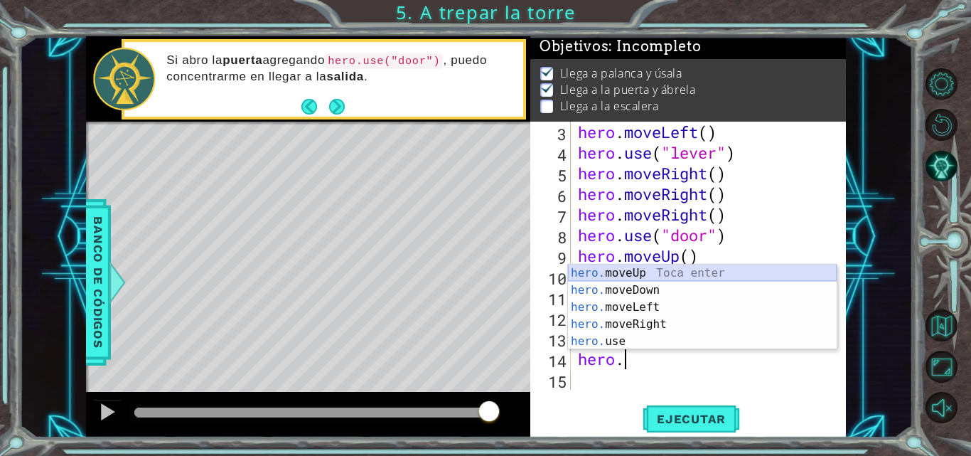
click at [634, 269] on div "hero. moveUp Toca enter hero. moveDown Toca enter hero. moveLeft Toca enter her…" at bounding box center [702, 323] width 269 height 119
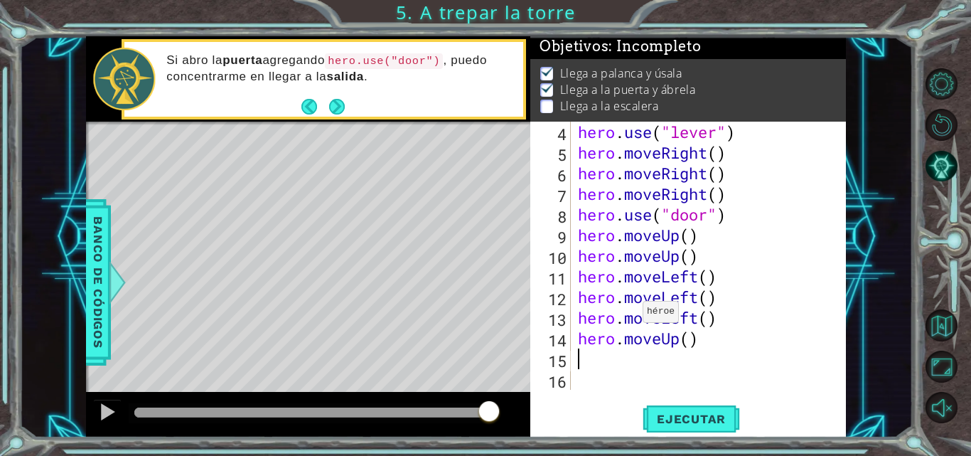
scroll to position [62, 0]
drag, startPoint x: 710, startPoint y: 428, endPoint x: 716, endPoint y: 420, distance: 10.1
click at [716, 420] on span "Ejecutar" at bounding box center [690, 418] width 97 height 14
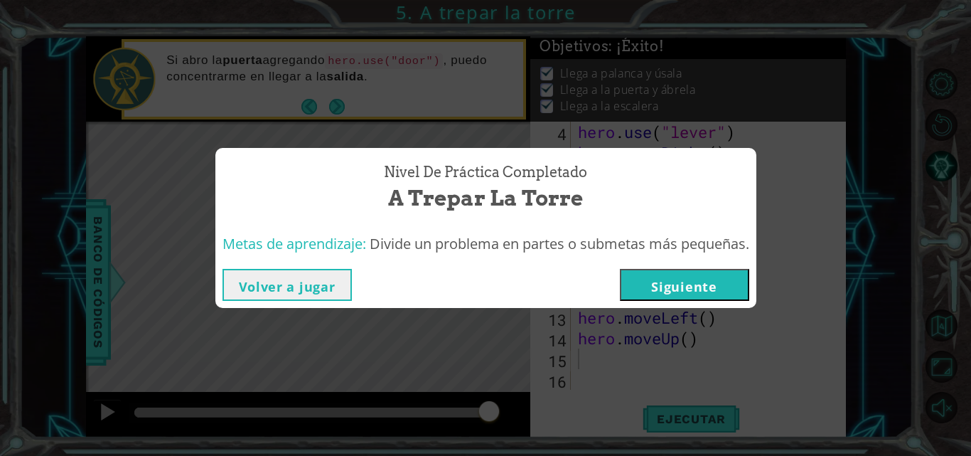
click at [689, 289] on button "Siguiente" at bounding box center [684, 285] width 129 height 32
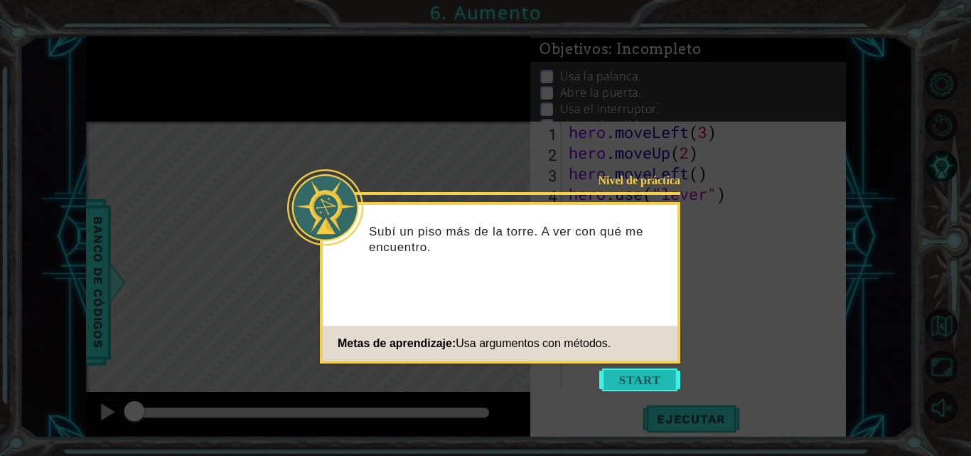
click at [647, 375] on button "Start" at bounding box center [639, 379] width 81 height 23
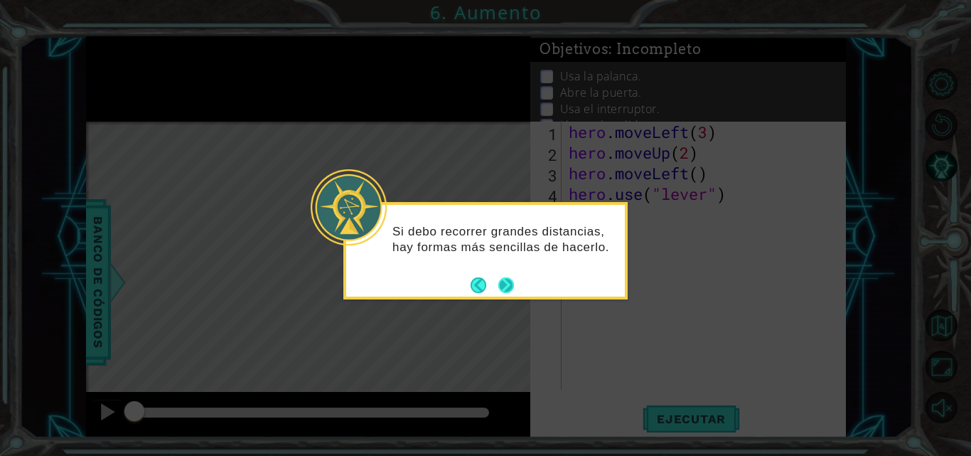
click at [515, 286] on div "Si debo recorrer grandes distancias, hay formas más sencillas de hacerlo." at bounding box center [485, 250] width 284 height 97
click at [502, 286] on button "Next" at bounding box center [506, 284] width 25 height 25
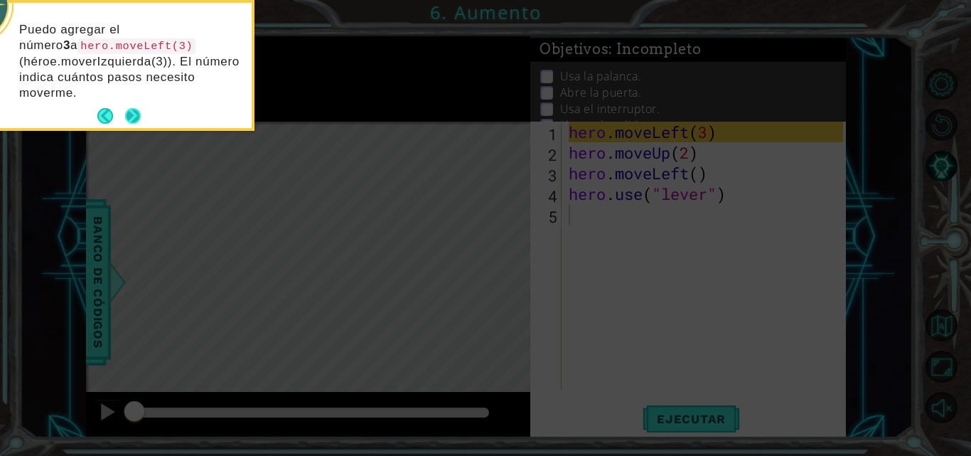
click at [126, 106] on button "Next" at bounding box center [133, 116] width 26 height 26
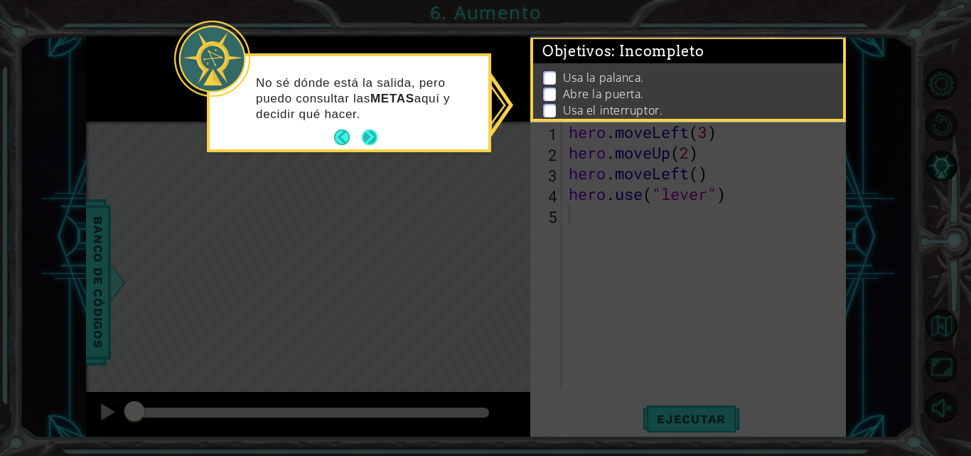
click at [372, 139] on button "Next" at bounding box center [369, 137] width 26 height 26
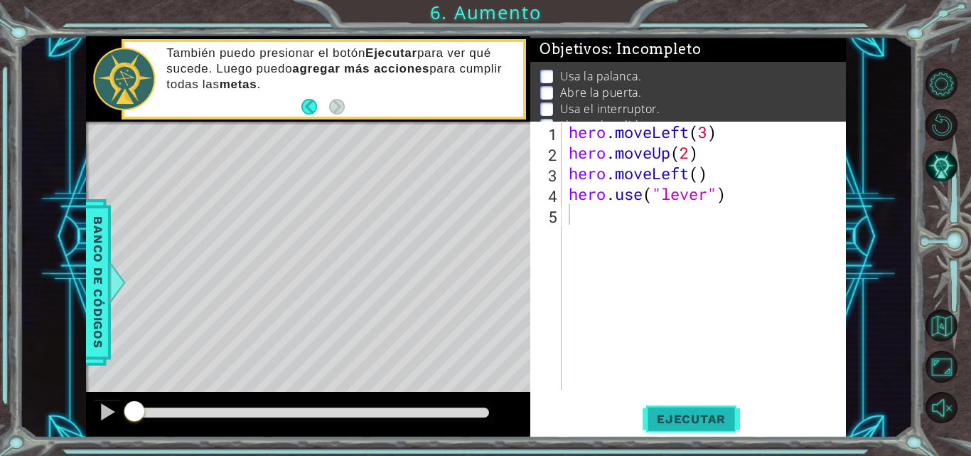
click at [730, 409] on button "Ejecutar" at bounding box center [690, 418] width 97 height 31
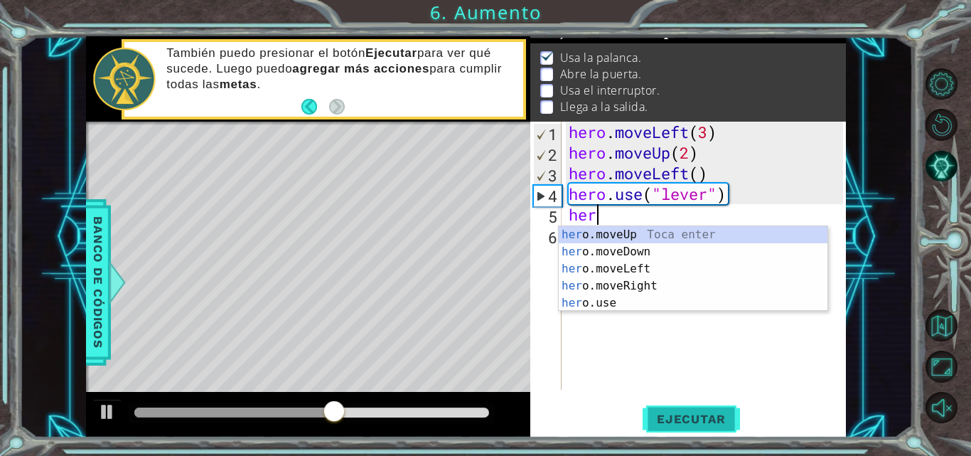
scroll to position [0, 1]
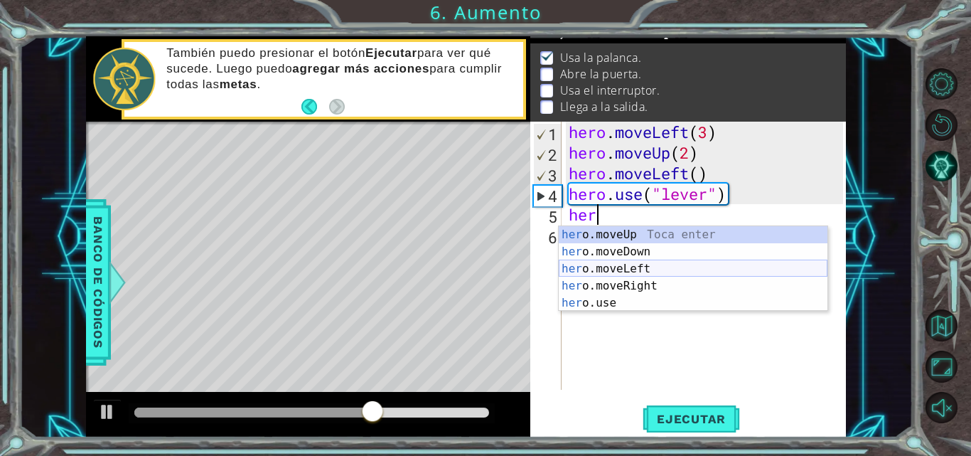
click at [658, 264] on div "her o.moveUp Toca enter her o.moveDown Toca enter her o.moveLeft [PERSON_NAME] …" at bounding box center [693, 285] width 269 height 119
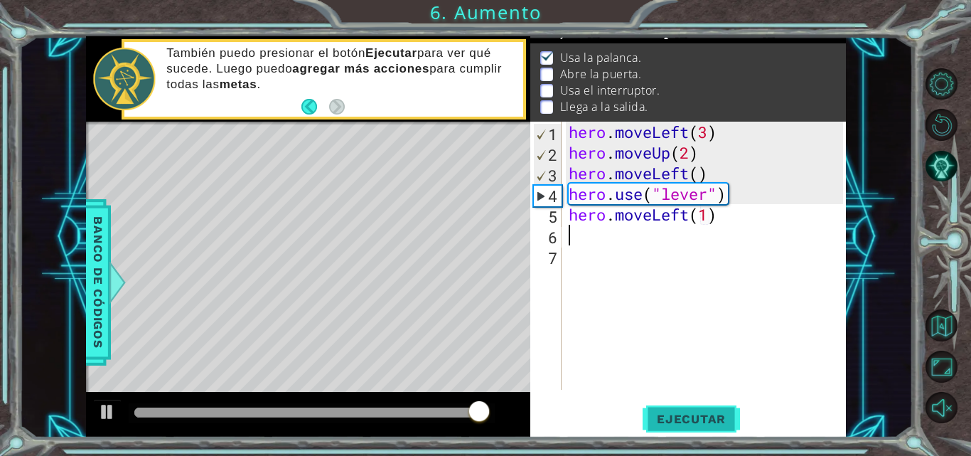
type textarea "hero.moveLeft(1)"
click at [713, 411] on button "Ejecutar" at bounding box center [690, 418] width 97 height 31
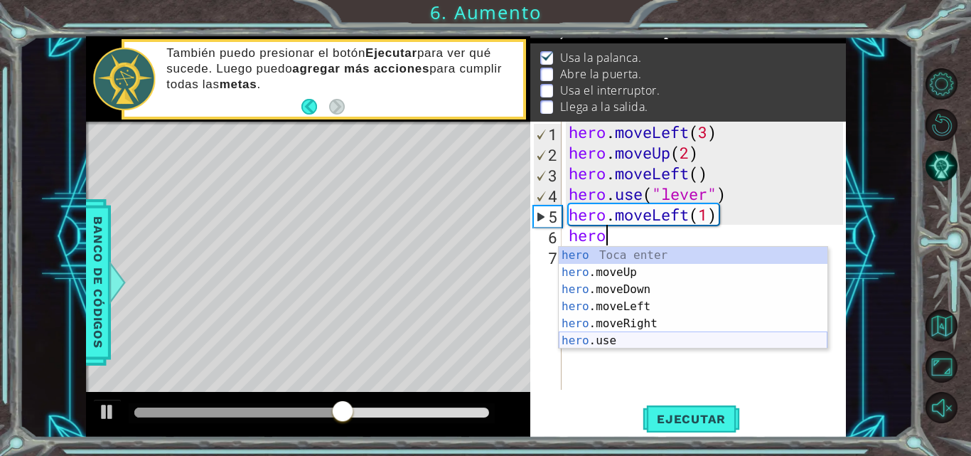
click at [674, 339] on div "hero Toca enter hero .moveUp Toca enter hero .moveDown Toca enter hero .moveLef…" at bounding box center [693, 315] width 269 height 136
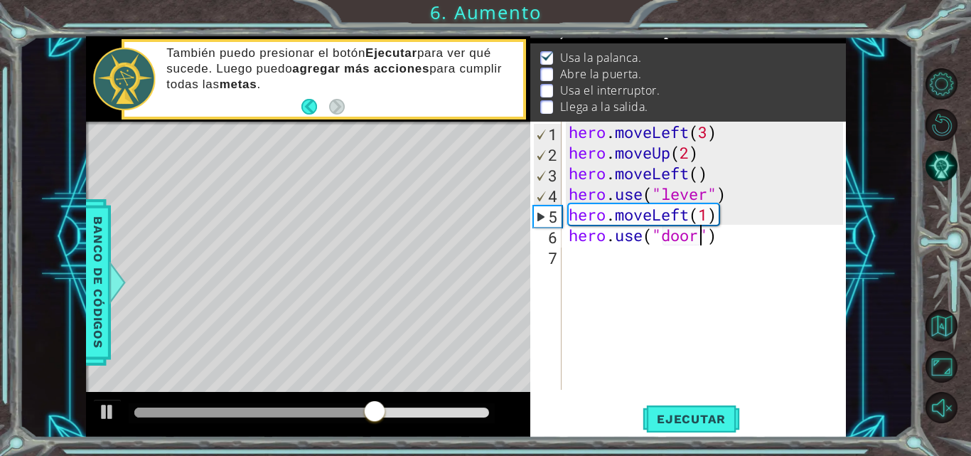
scroll to position [0, 6]
type textarea "hero.use("door")"
click at [694, 409] on button "Ejecutar" at bounding box center [690, 418] width 97 height 31
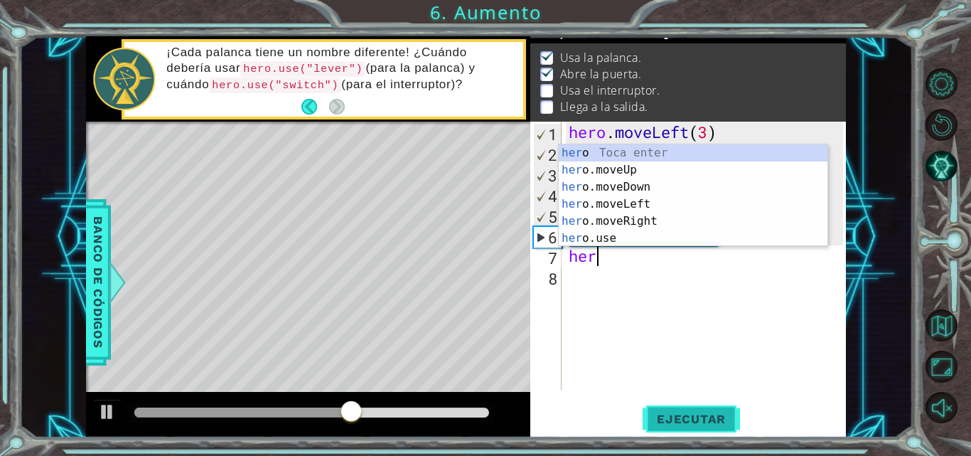
scroll to position [0, 1]
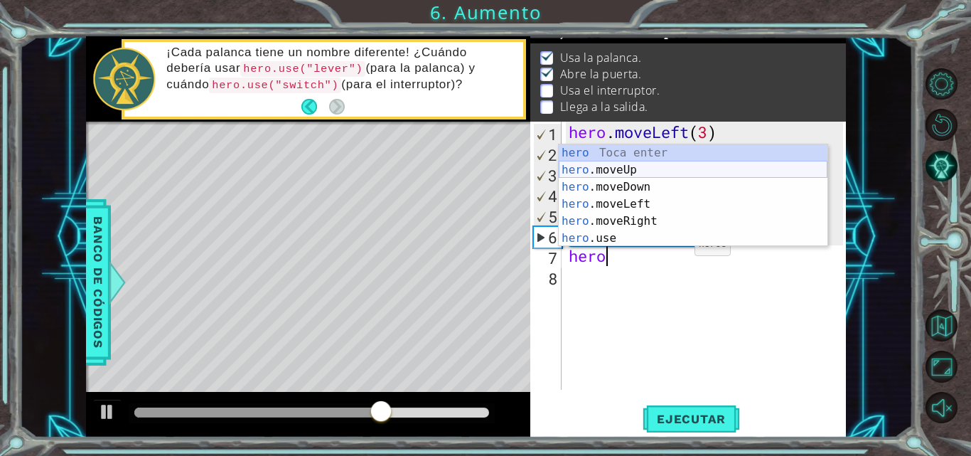
click at [652, 176] on div "hero Toca enter hero .moveUp Toca enter hero .moveDown Toca enter hero .moveLef…" at bounding box center [693, 212] width 269 height 136
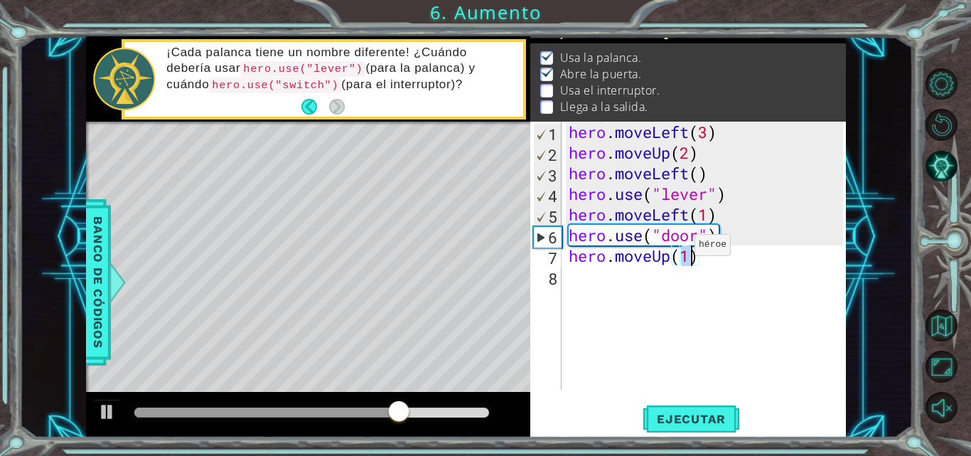
type textarea "hero.moveUp()"
click at [683, 259] on div "hero . moveLeft ( 3 ) hero . moveUp ( 2 ) hero . moveLeft ( ) hero . use ( "lev…" at bounding box center [708, 276] width 284 height 309
type textarea "hero.moveUp(2)"
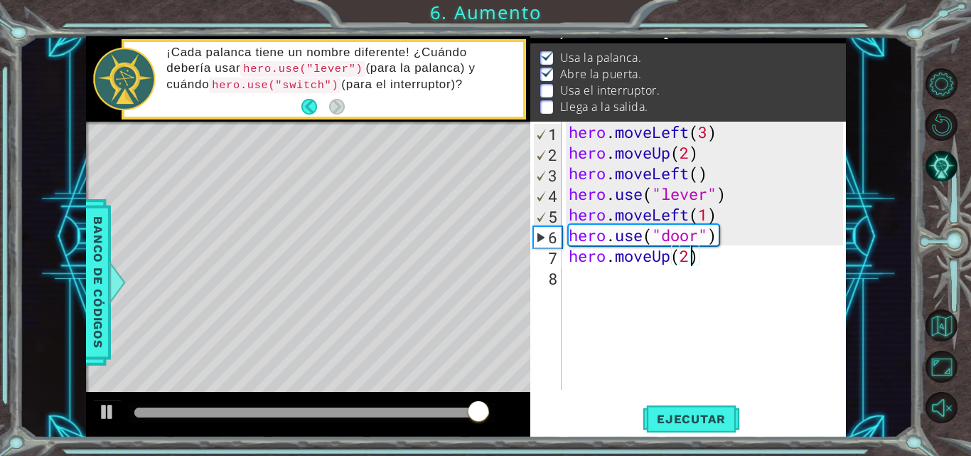
click at [648, 281] on div "hero . moveLeft ( 3 ) hero . moveUp ( 2 ) hero . moveLeft ( ) hero . use ( "lev…" at bounding box center [708, 276] width 284 height 309
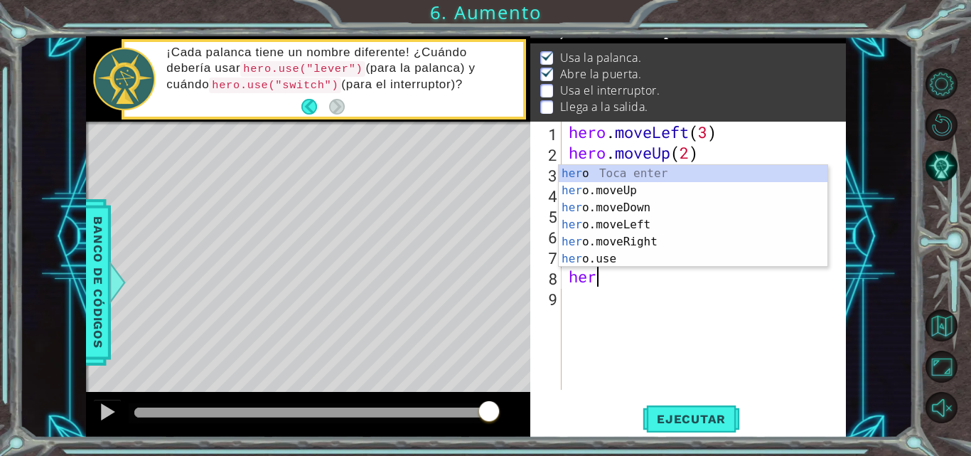
scroll to position [0, 1]
click at [643, 238] on div "hero Toca enter hero .moveUp Toca enter hero .moveDown Toca enter hero .moveLef…" at bounding box center [693, 233] width 269 height 136
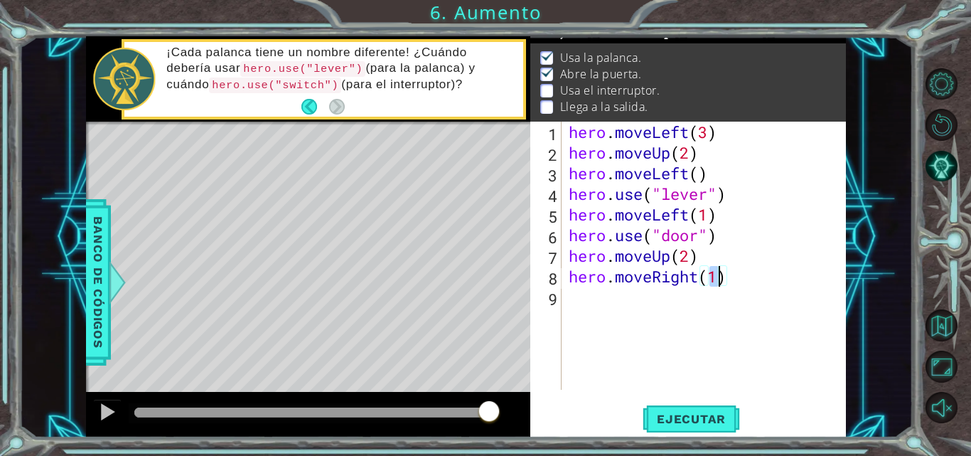
type textarea "hero.moveRight(2)"
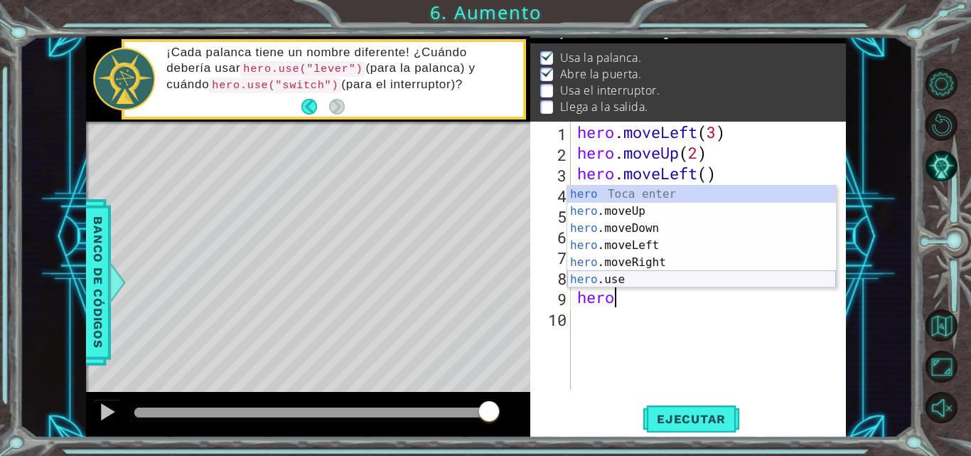
click at [643, 281] on div "hero Toca enter hero .moveUp Toca enter hero .moveDown Toca enter hero .moveLef…" at bounding box center [701, 253] width 269 height 136
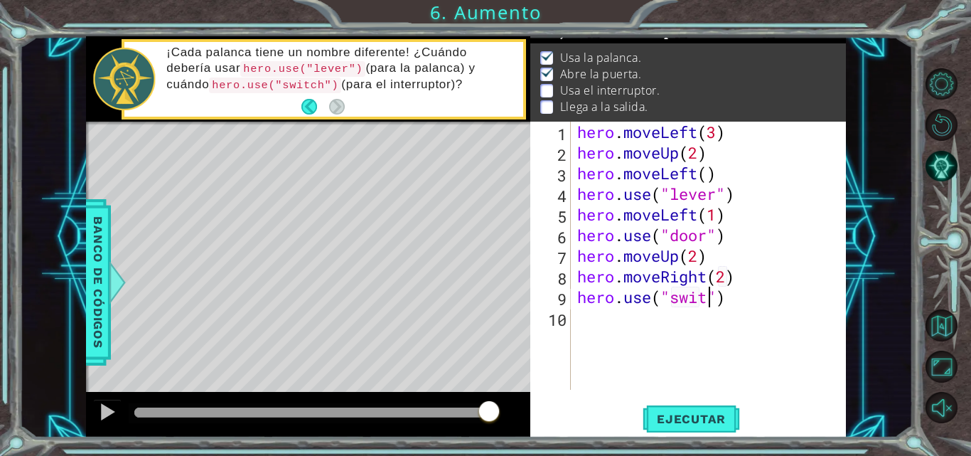
scroll to position [0, 6]
type textarea "hero.use("switch")"
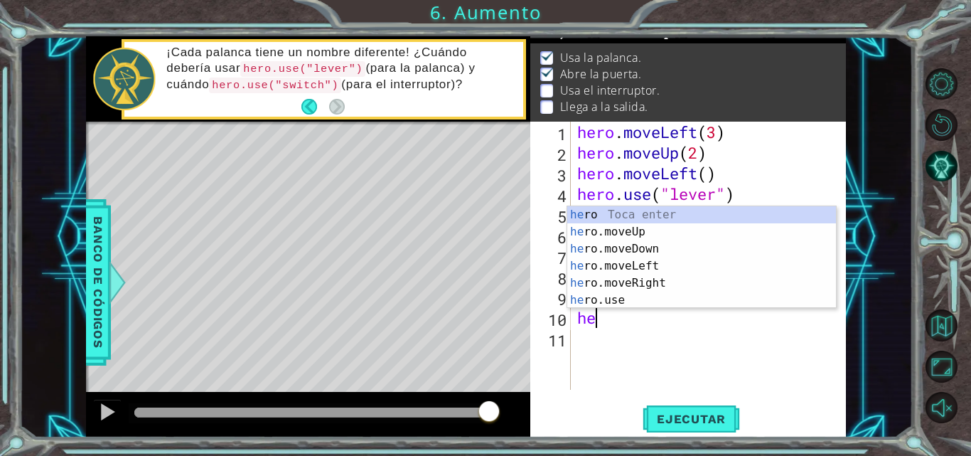
scroll to position [0, 1]
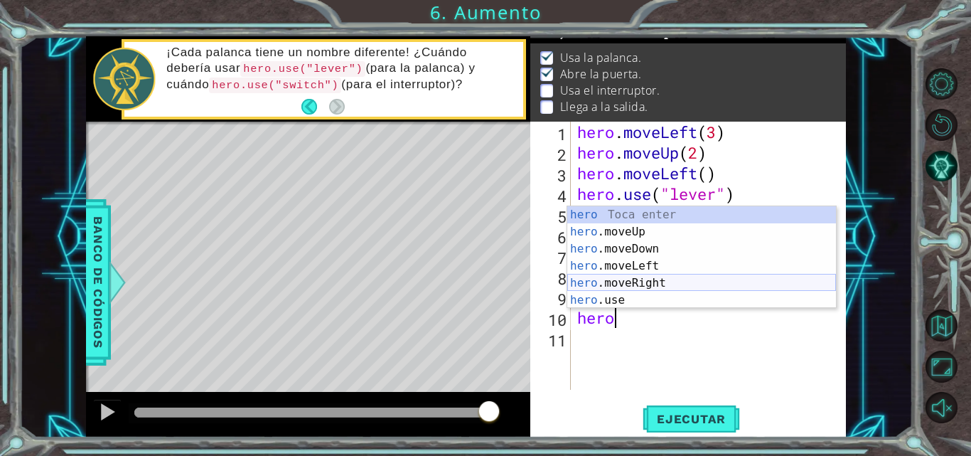
click at [654, 278] on div "hero Toca enter hero .moveUp Toca enter hero .moveDown Toca enter hero .moveLef…" at bounding box center [701, 274] width 269 height 136
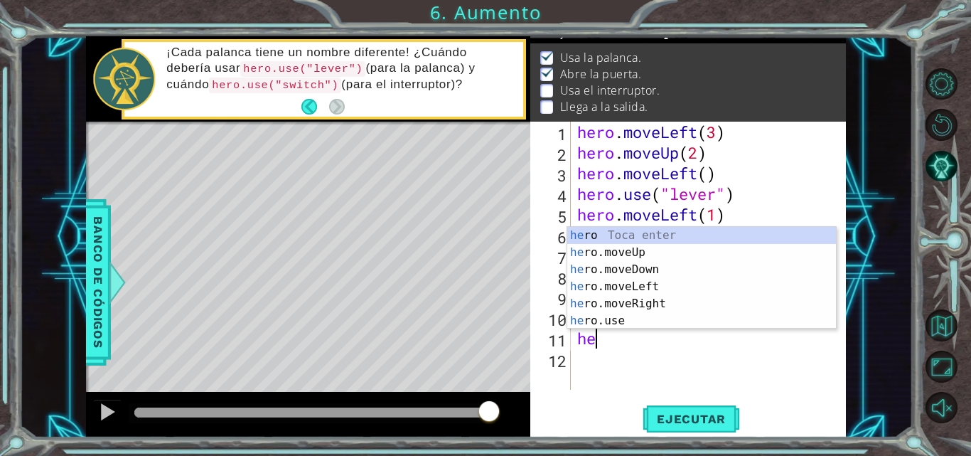
scroll to position [0, 9]
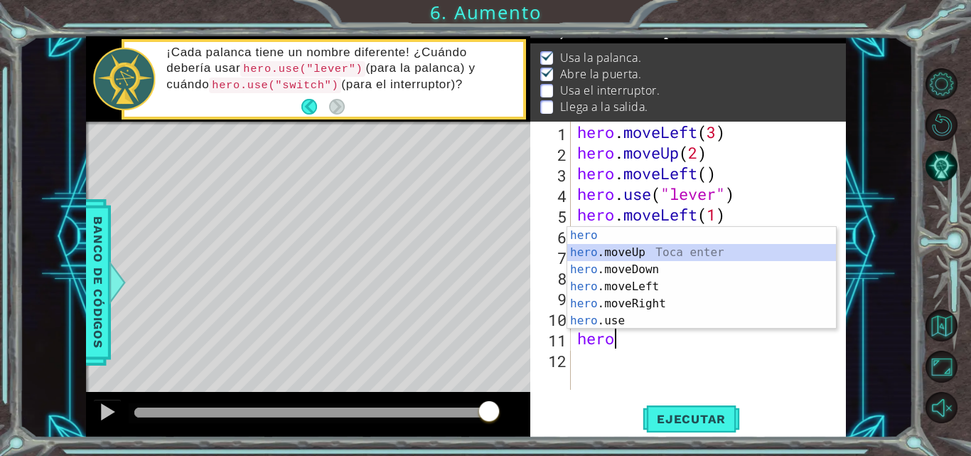
click at [650, 249] on div "hero Toca enter hero .moveUp Toca enter hero .moveDown Toca enter hero .moveLef…" at bounding box center [701, 295] width 269 height 136
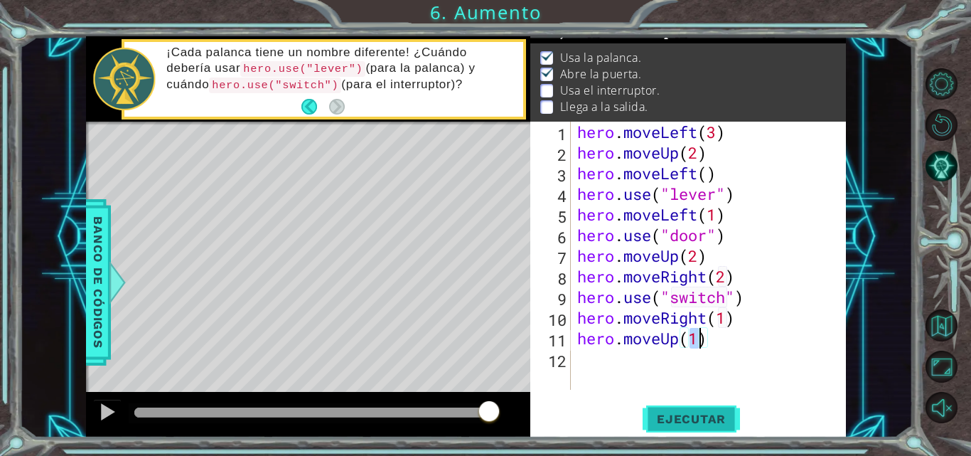
type textarea "hero.moveUp(1)"
click at [690, 425] on span "Ejecutar" at bounding box center [690, 418] width 97 height 14
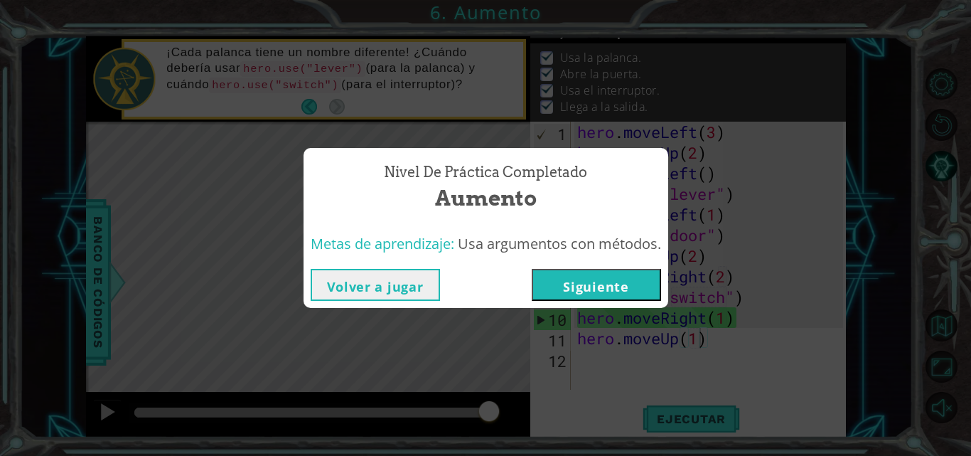
click at [578, 286] on button "Siguiente" at bounding box center [596, 285] width 129 height 32
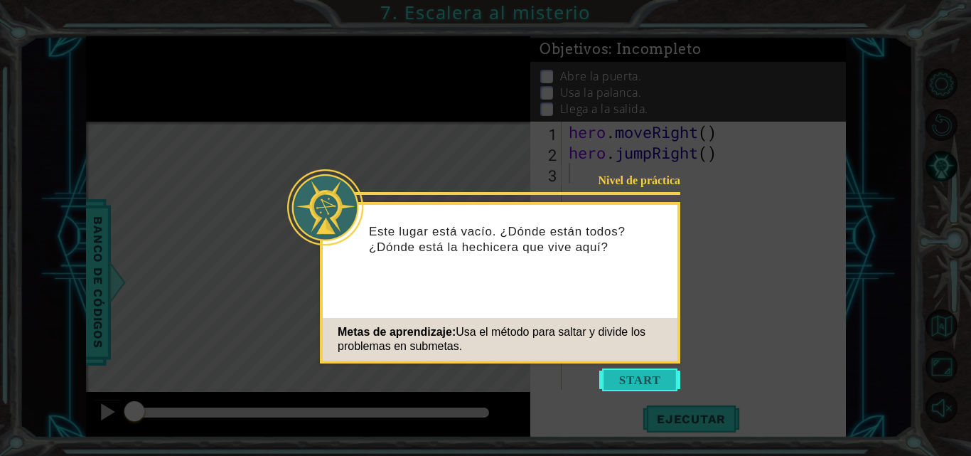
click at [643, 387] on button "Start" at bounding box center [639, 379] width 81 height 23
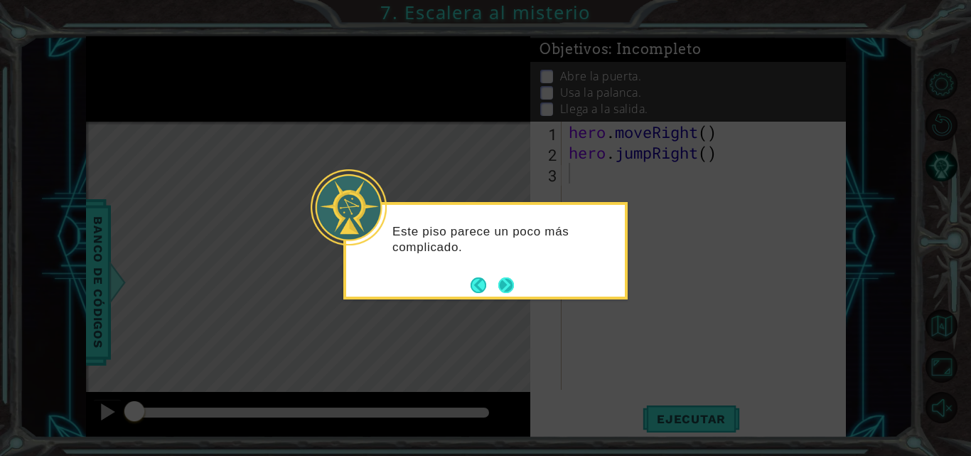
click at [510, 284] on button "Next" at bounding box center [506, 285] width 18 height 18
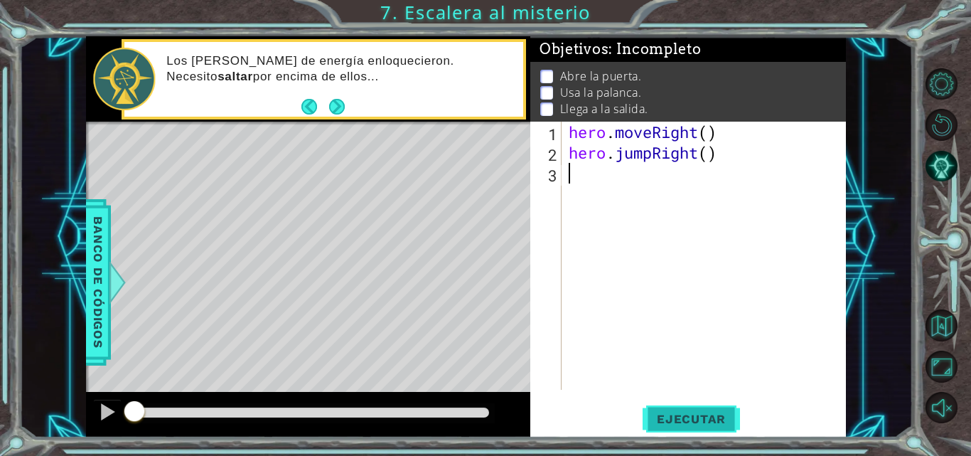
click at [712, 427] on button "Ejecutar" at bounding box center [690, 418] width 97 height 31
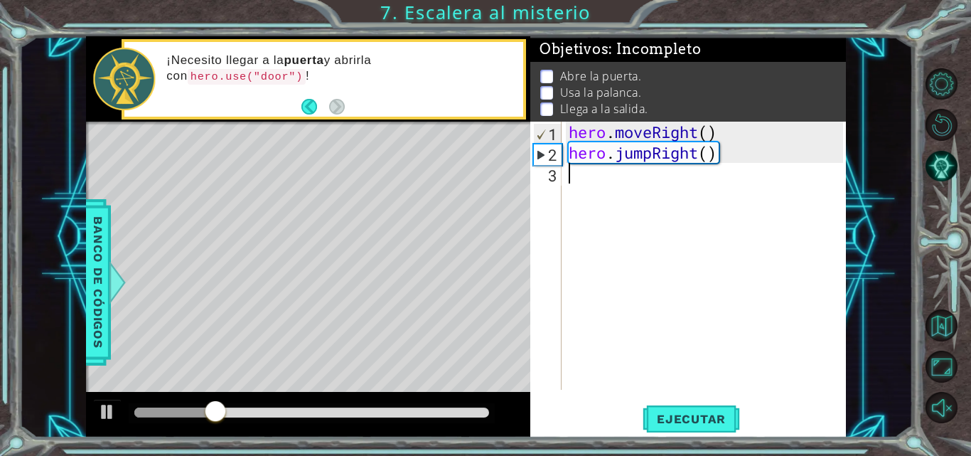
click at [592, 183] on div "hero . moveRight ( ) hero . jumpRight ( )" at bounding box center [708, 276] width 284 height 309
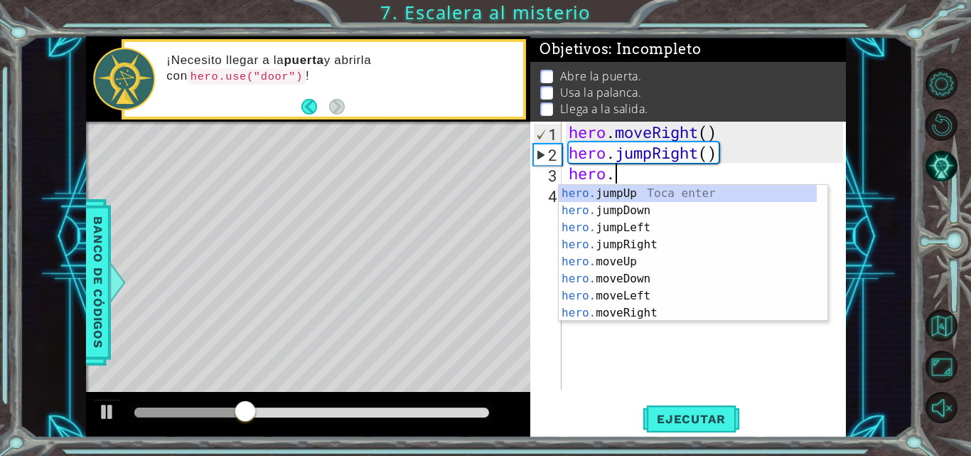
scroll to position [0, 1]
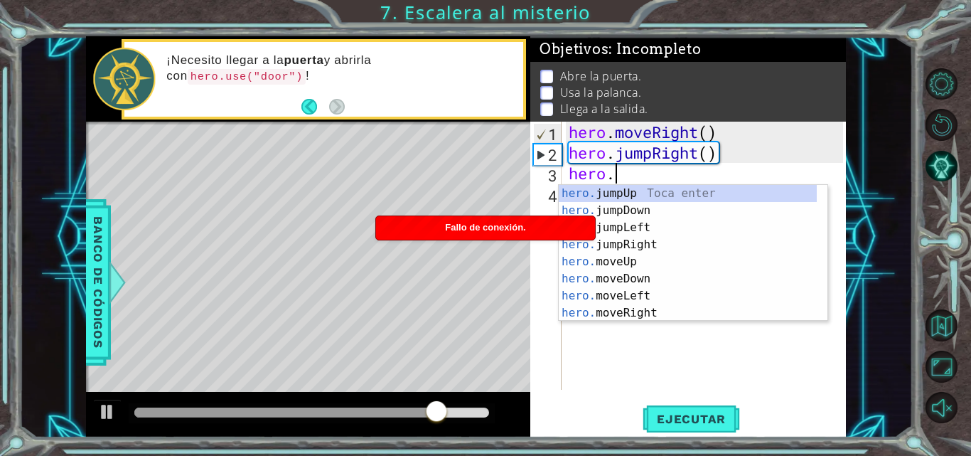
type textarea "hero."
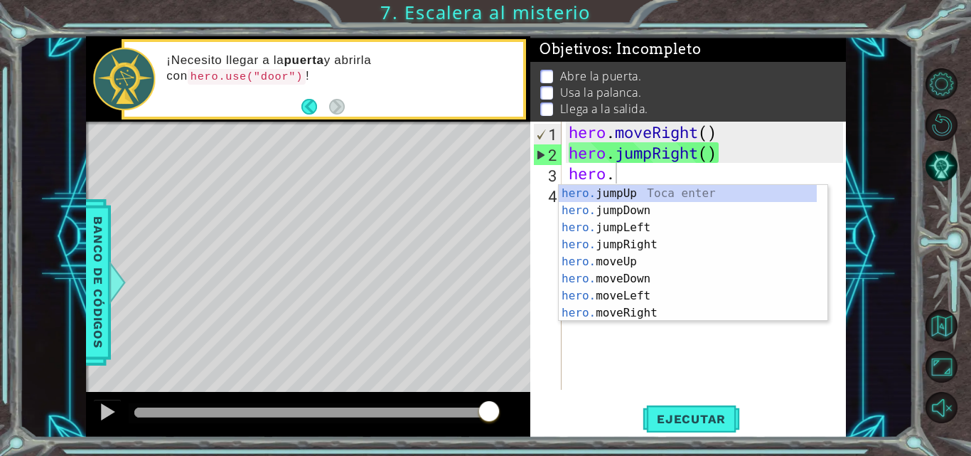
click at [694, 389] on div "hero . moveRight ( ) hero . jumpRight ( ) hero ." at bounding box center [708, 276] width 284 height 309
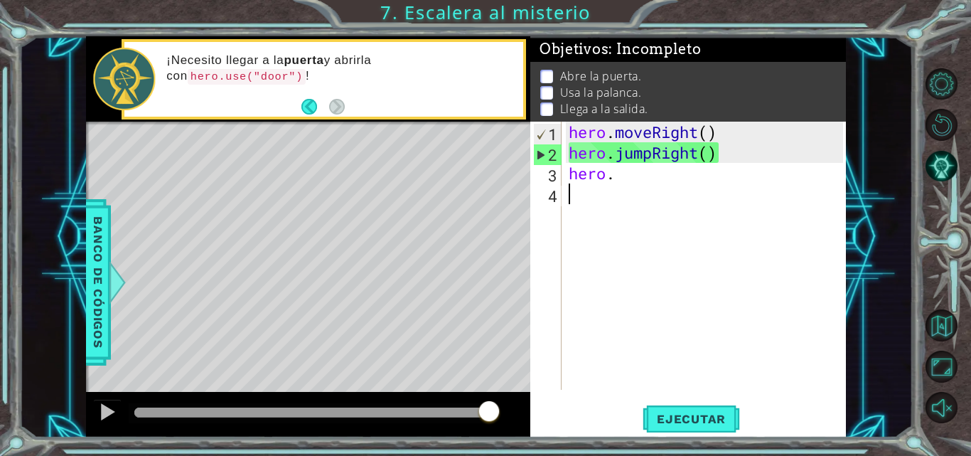
scroll to position [0, 0]
click at [630, 178] on div "hero . moveRight ( ) hero . jumpRight ( ) hero ." at bounding box center [708, 276] width 284 height 309
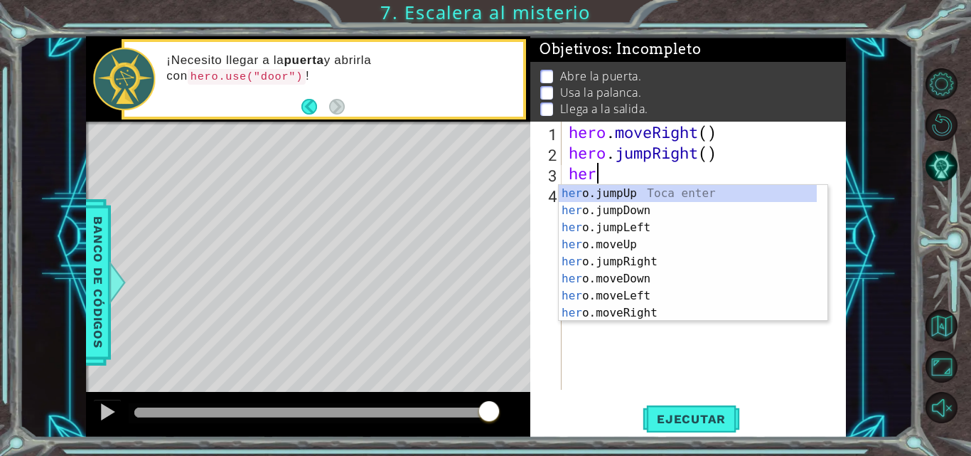
type textarea "hero"
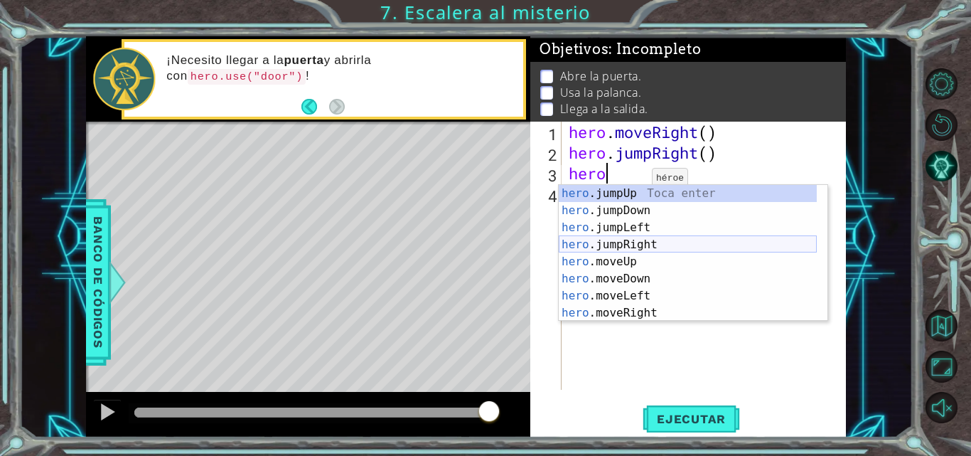
click at [645, 245] on div "hero .jumpUp Toca enter hero .jumpDown Toca enter hero .jumpLeft Toca enter her…" at bounding box center [688, 270] width 258 height 171
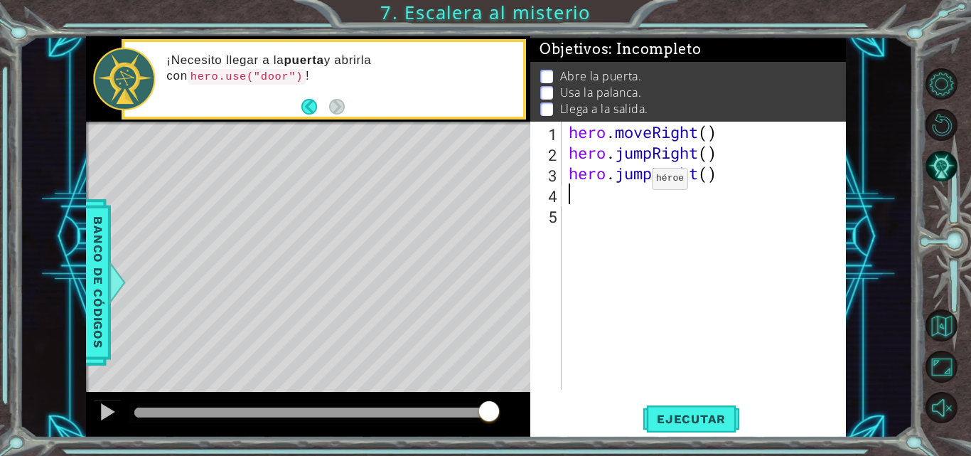
scroll to position [0, 0]
click at [652, 178] on div "hero . moveRight ( ) hero . jumpRight ( ) hero . jumpRight ( )" at bounding box center [708, 276] width 284 height 309
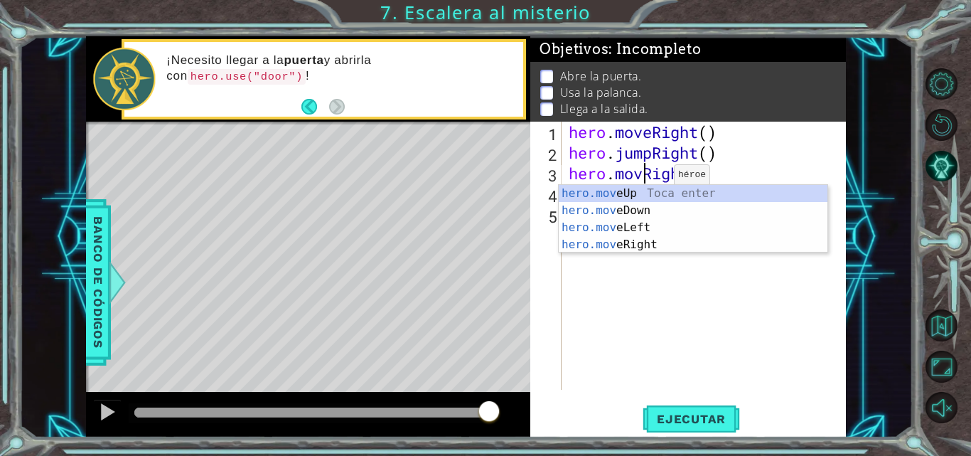
scroll to position [0, 4]
click at [649, 244] on div "hero.move Up Toca enter hero.move Down Toca enter hero.move Left Toca enter her…" at bounding box center [693, 236] width 269 height 102
type textarea "hero.moveRight(1)"
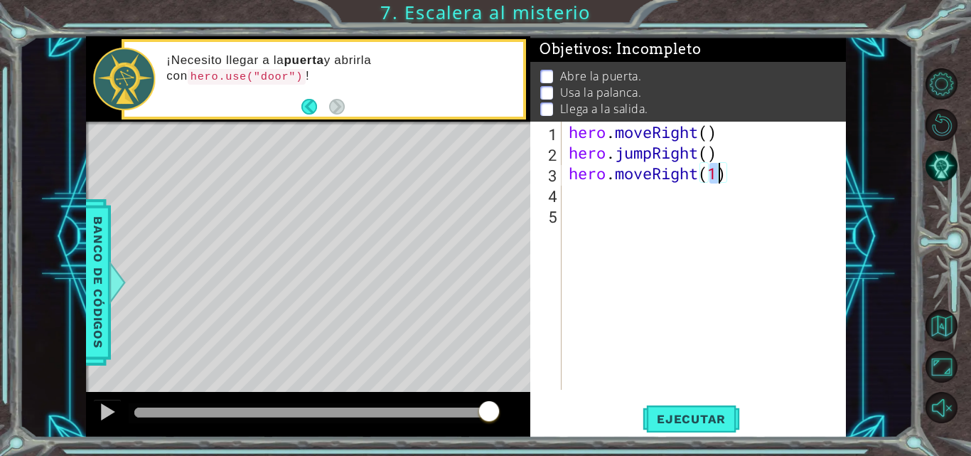
click at [635, 203] on div "hero . moveRight ( ) hero . jumpRight ( ) hero . moveRight ( 1 )" at bounding box center [708, 276] width 284 height 309
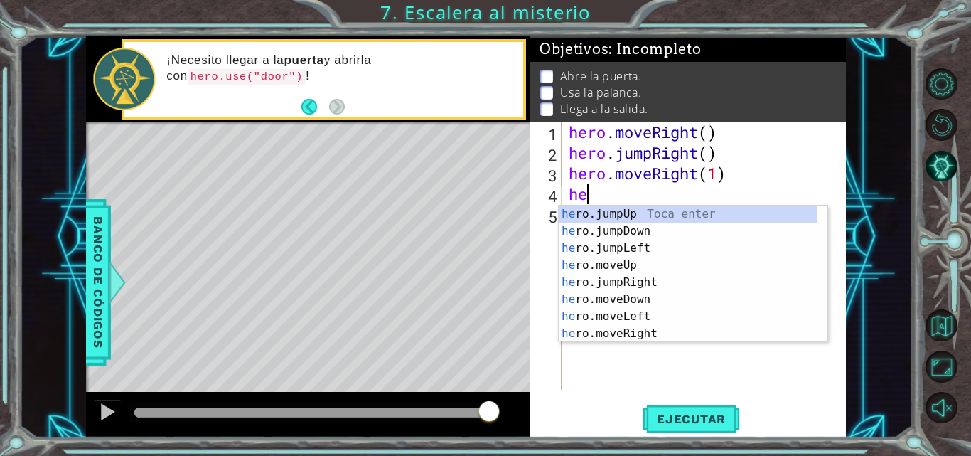
scroll to position [0, 1]
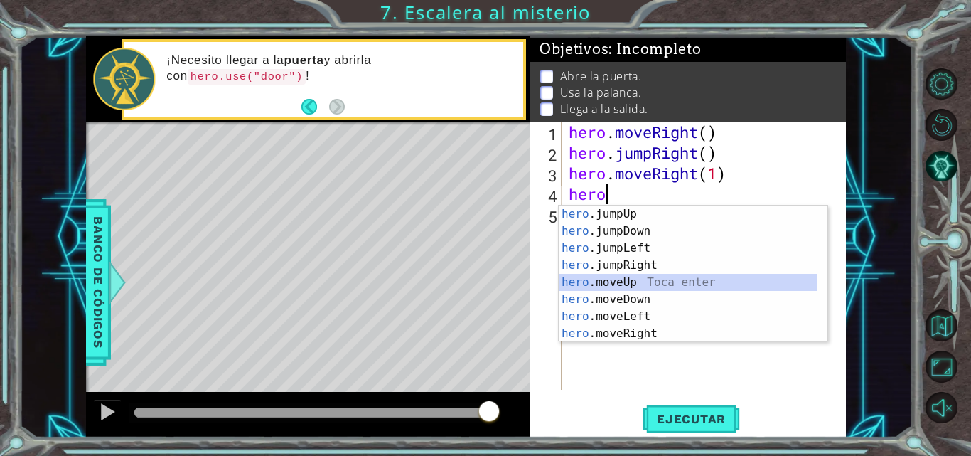
click at [645, 280] on div "hero .jumpUp Toca enter hero .jumpDown Toca enter hero .jumpLeft Toca enter her…" at bounding box center [688, 290] width 258 height 171
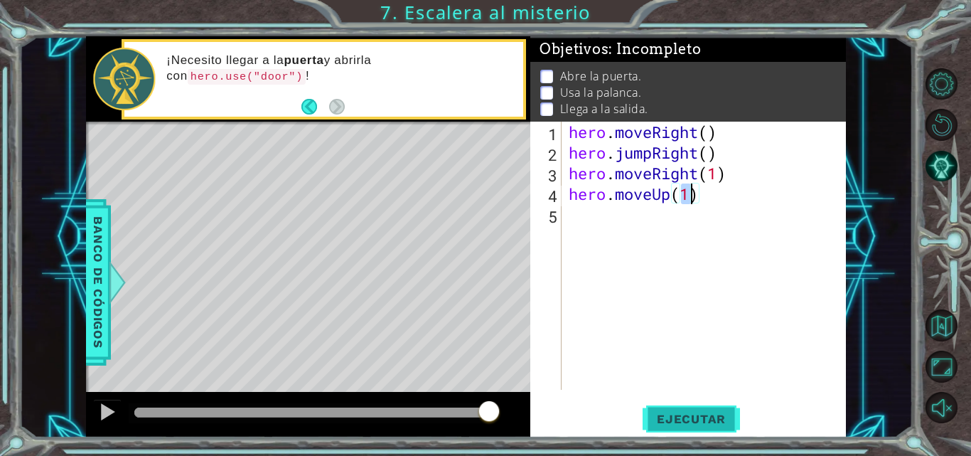
type textarea "hero.moveUp(1)"
click at [707, 418] on span "Ejecutar" at bounding box center [690, 418] width 97 height 14
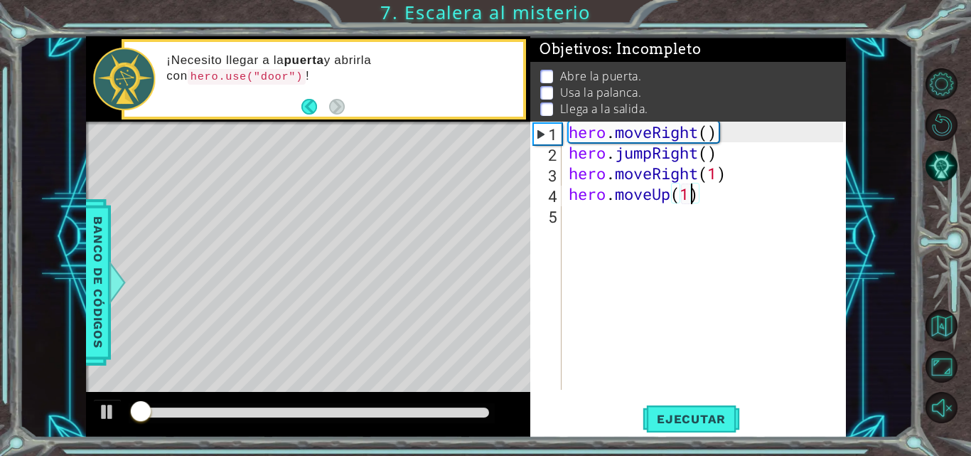
click at [630, 208] on div "hero . moveRight ( ) hero . jumpRight ( ) hero . moveRight ( 1 ) hero . moveUp …" at bounding box center [708, 276] width 284 height 309
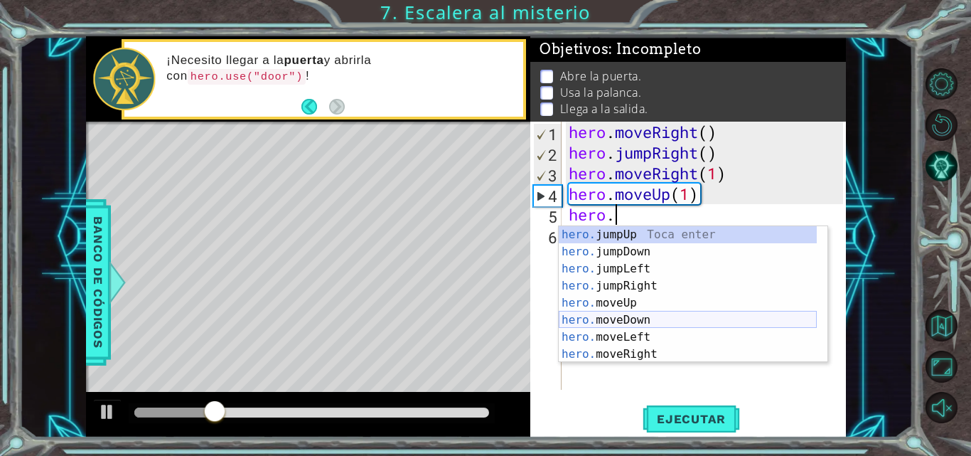
scroll to position [17, 0]
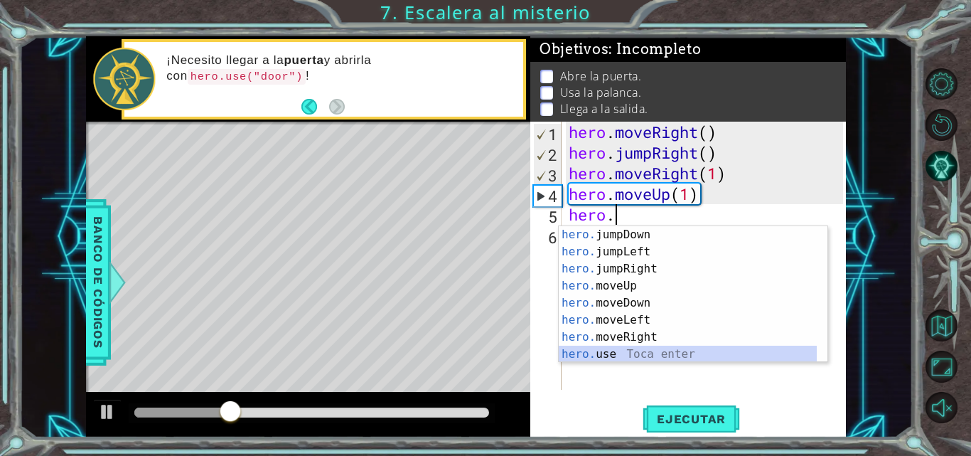
click at [626, 348] on div "hero. jumpDown Toca enter hero. jumpLeft Toca enter hero. jumpRight Toca enter …" at bounding box center [688, 311] width 258 height 171
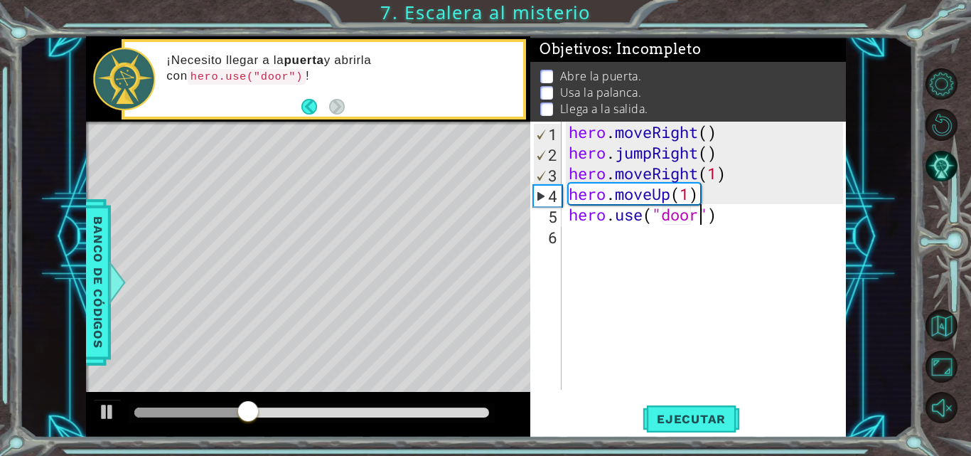
type textarea "hero.use("door")"
click at [696, 421] on span "Ejecutar" at bounding box center [690, 418] width 97 height 14
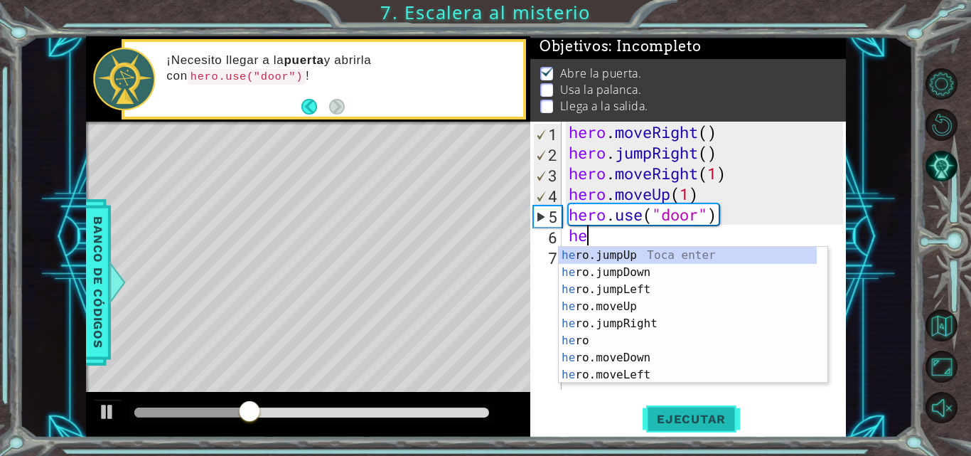
scroll to position [0, 1]
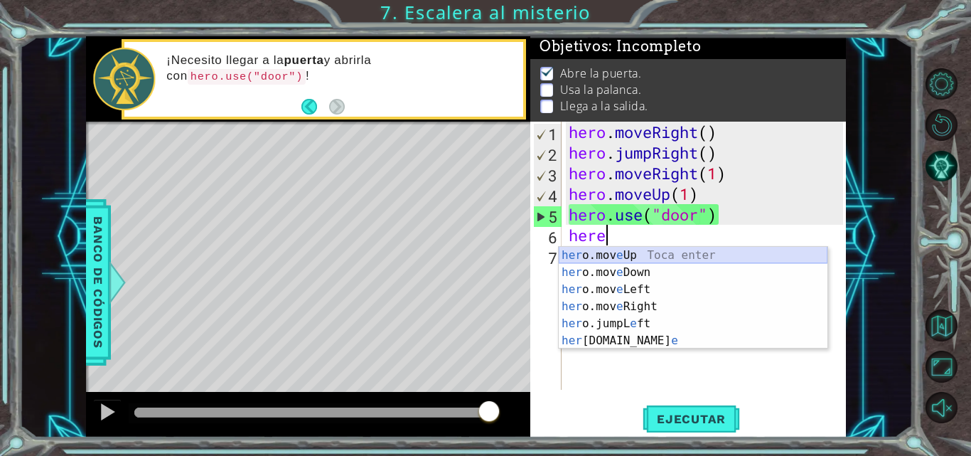
click at [653, 254] on div "her o.mov e Up Toca enter her o.mov e Down Toca enter her o.mov e Left Toca ent…" at bounding box center [693, 315] width 269 height 136
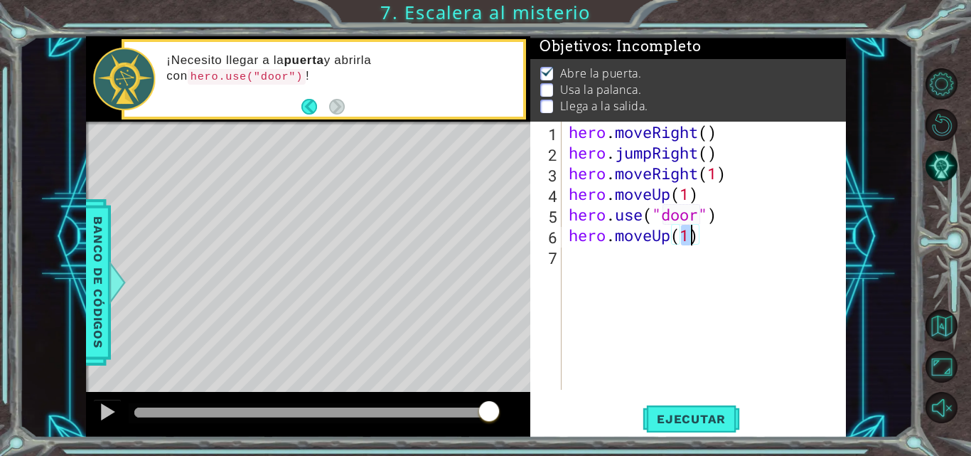
type textarea "hero.moveUp(2)"
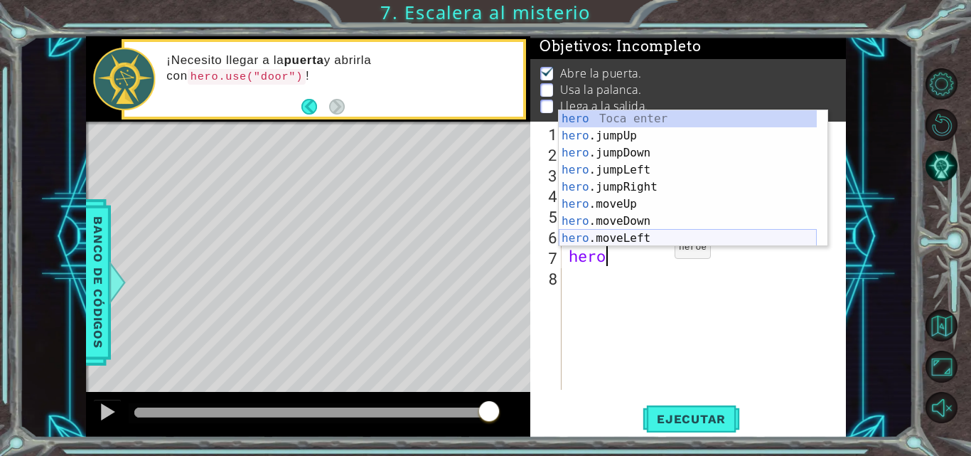
click at [650, 241] on div "hero Toca enter hero .jumpUp Toca enter hero .jumpDown Toca enter hero .jumpLef…" at bounding box center [688, 195] width 258 height 171
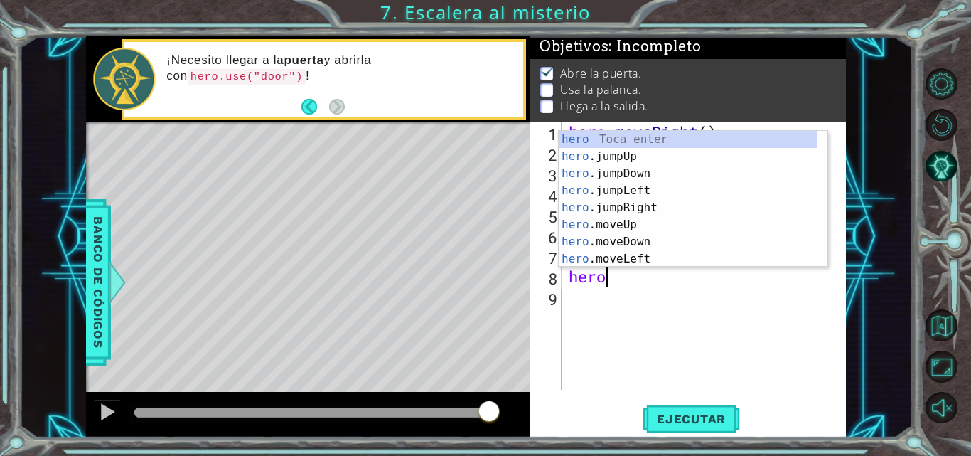
scroll to position [34, 0]
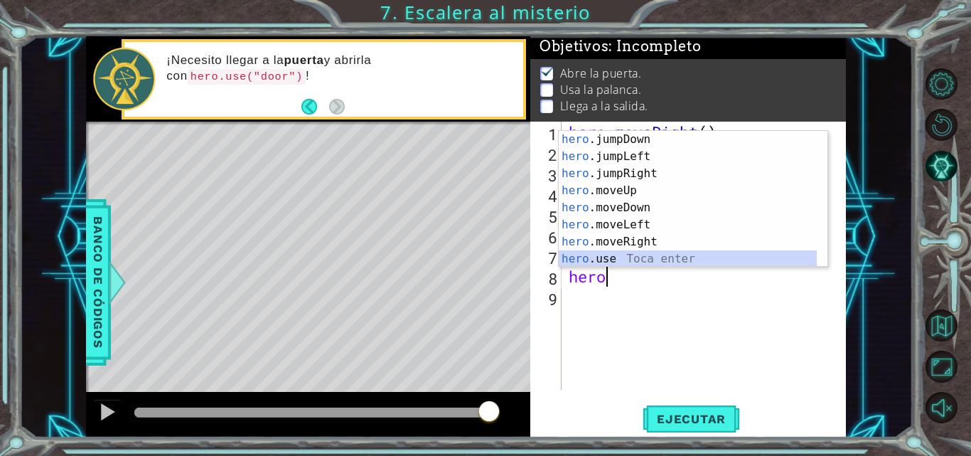
click at [648, 263] on div "hero .jumpDown Toca enter hero .jumpLeft Toca enter hero .jumpRight Toca enter …" at bounding box center [688, 216] width 258 height 171
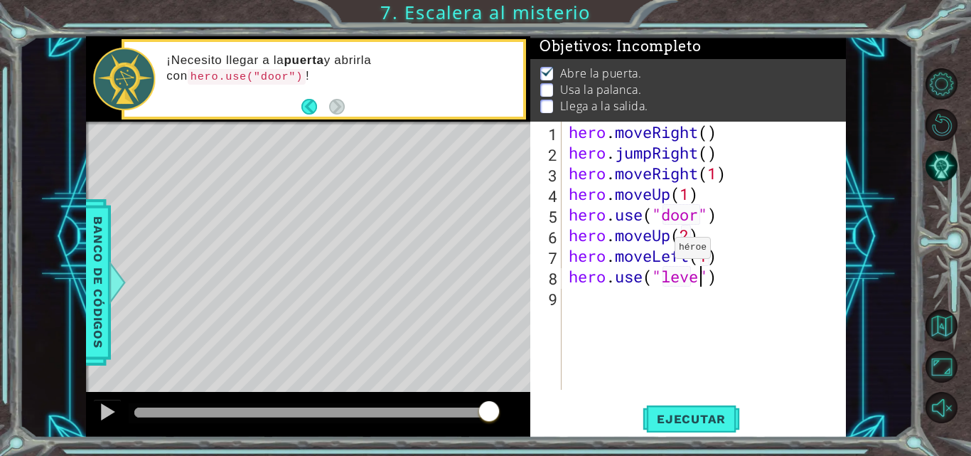
scroll to position [0, 6]
type textarea "hero.use("lever")"
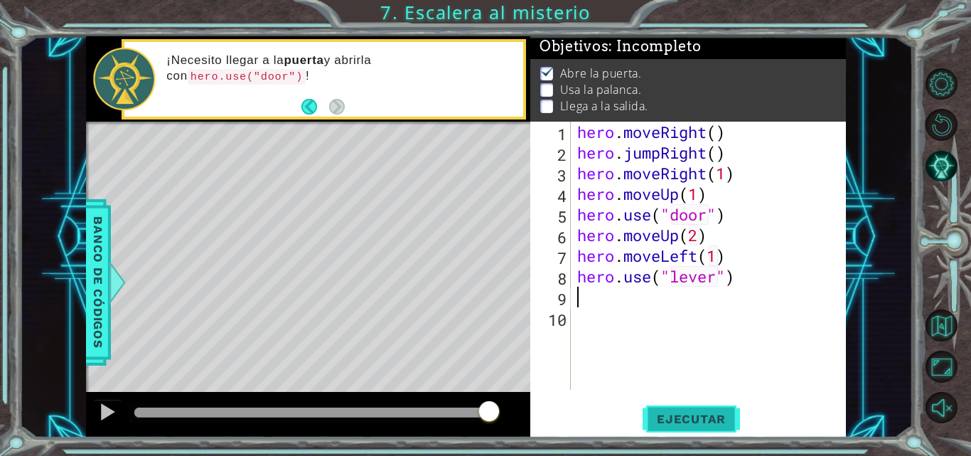
click at [701, 416] on span "Ejecutar" at bounding box center [690, 418] width 97 height 14
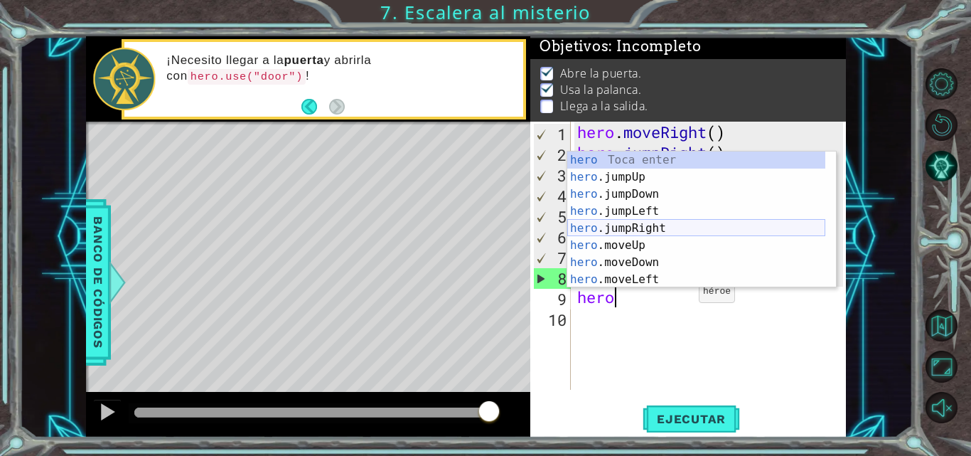
scroll to position [34, 0]
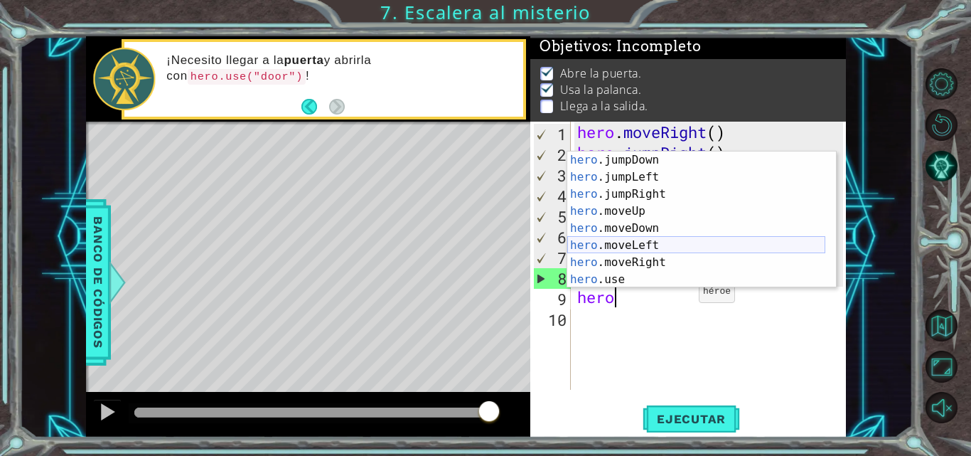
click at [684, 249] on div "hero .jumpDown Toca enter hero .jumpLeft Toca enter hero .jumpRight Toca enter …" at bounding box center [696, 236] width 258 height 171
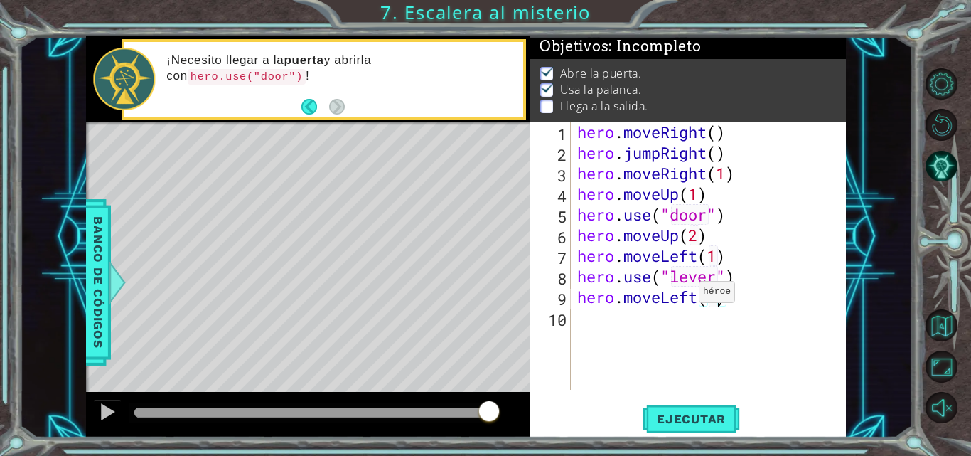
type textarea "hero.moveLeft(2)"
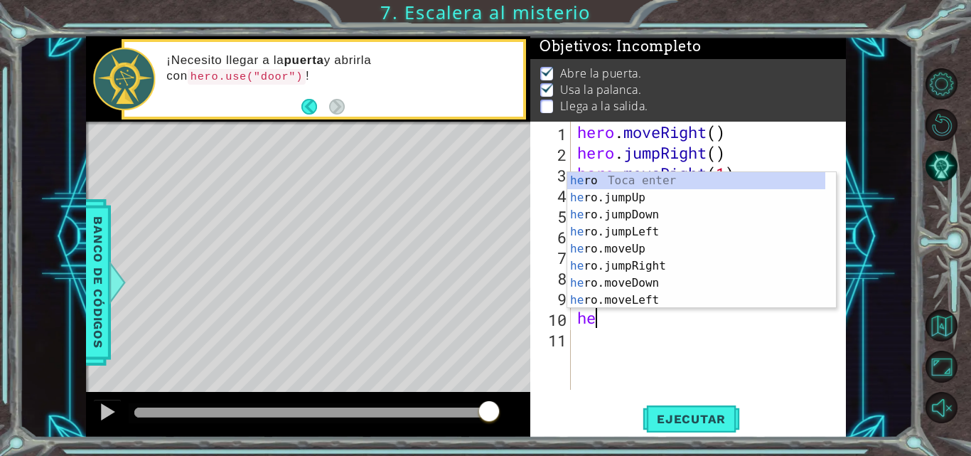
scroll to position [0, 1]
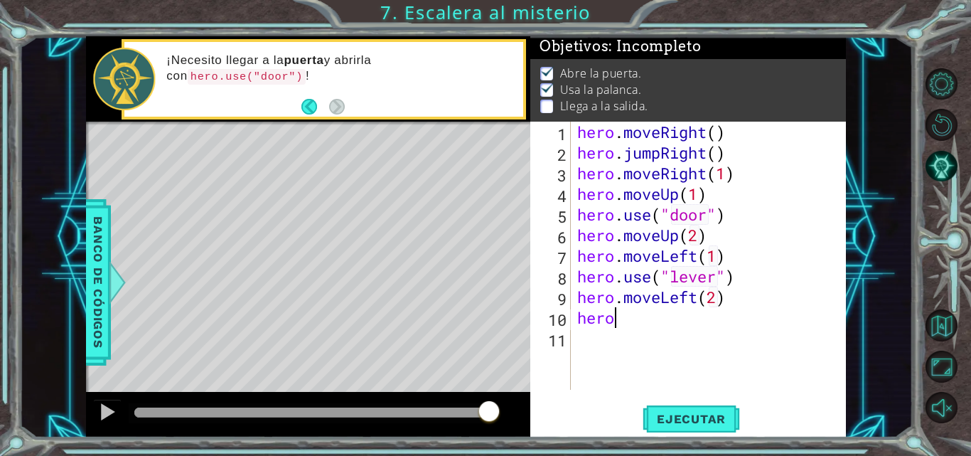
click at [682, 323] on div "hero . moveRight ( ) hero . jumpRight ( ) hero . moveRight ( 1 ) hero . moveUp …" at bounding box center [712, 276] width 276 height 309
type textarea "hero."
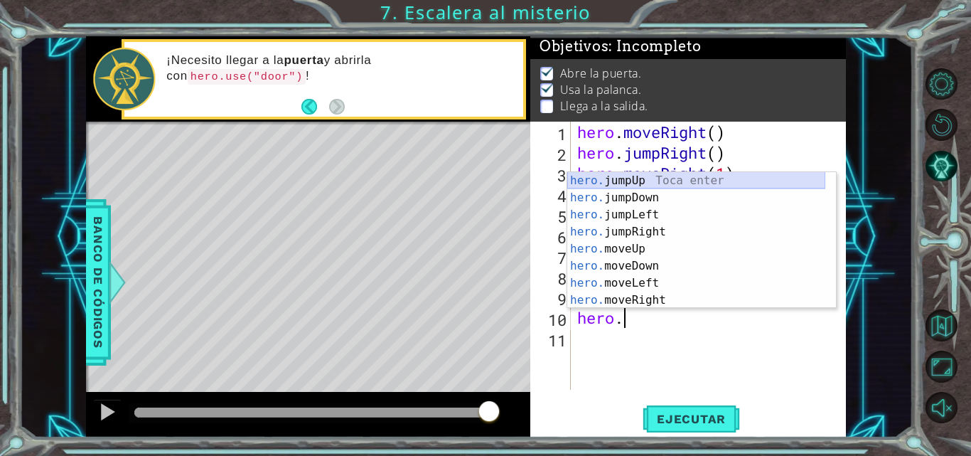
click at [677, 185] on div "hero. jumpUp Toca enter hero. jumpDown Toca enter hero. jumpLeft Toca enter her…" at bounding box center [696, 257] width 258 height 171
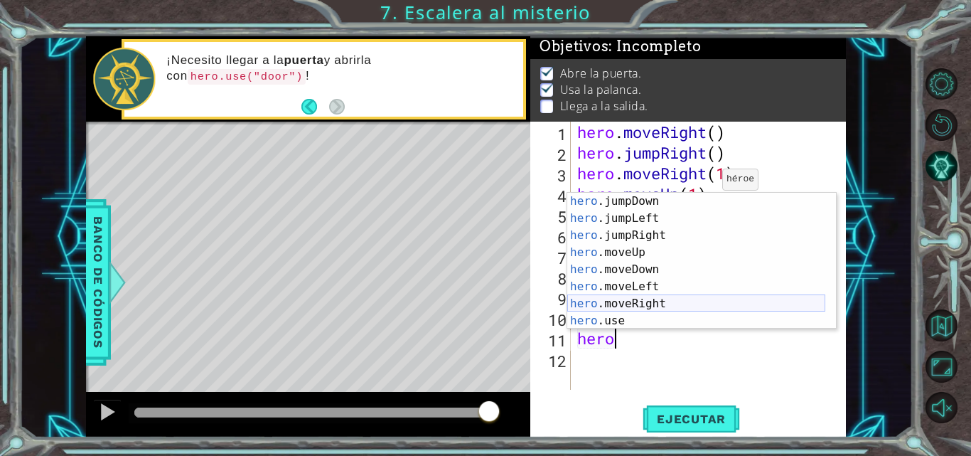
scroll to position [34, 0]
click at [668, 303] on div "hero .jumpDown Toca enter hero .jumpLeft Toca enter hero .jumpRight Toca enter …" at bounding box center [696, 278] width 258 height 171
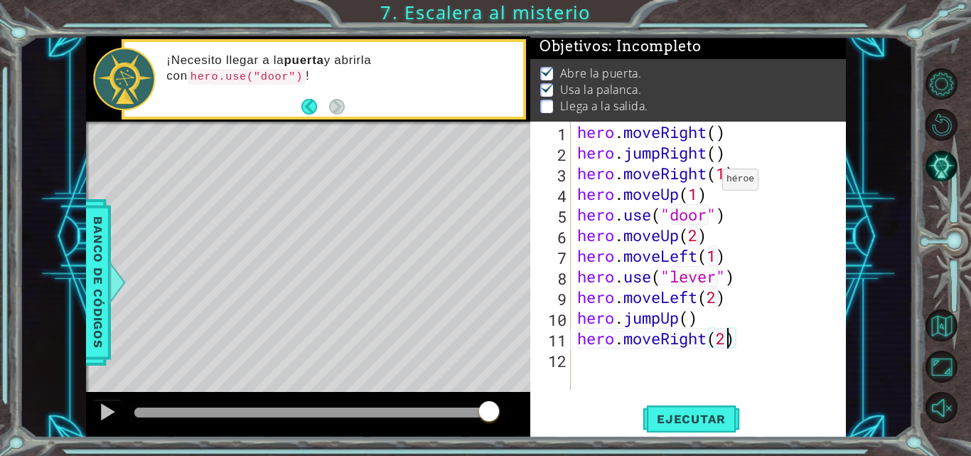
scroll to position [0, 6]
type textarea "hero.moveRight(2)"
click at [681, 419] on span "Ejecutar" at bounding box center [690, 418] width 97 height 14
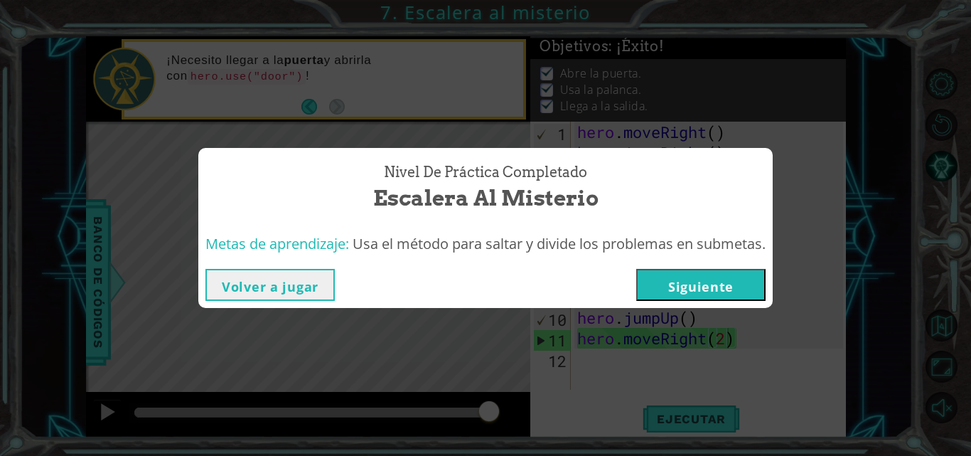
click at [711, 275] on button "Siguiente" at bounding box center [700, 285] width 129 height 32
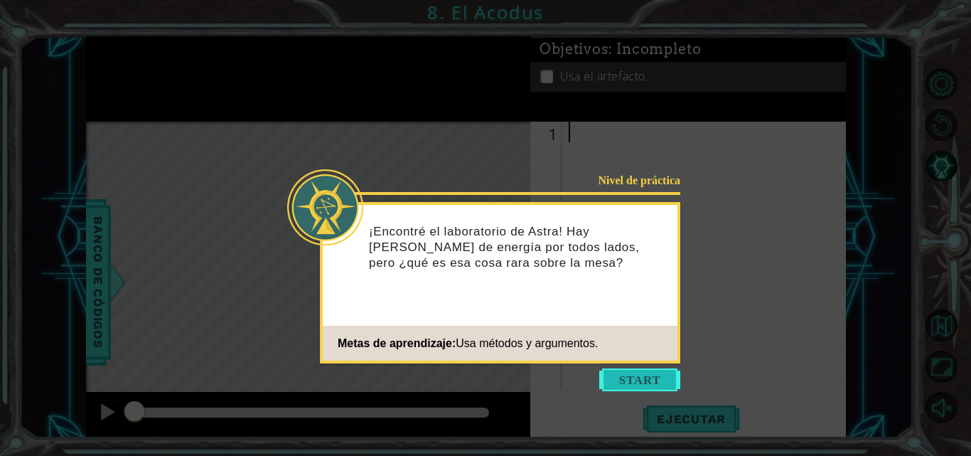
click at [650, 383] on button "Start" at bounding box center [639, 379] width 81 height 23
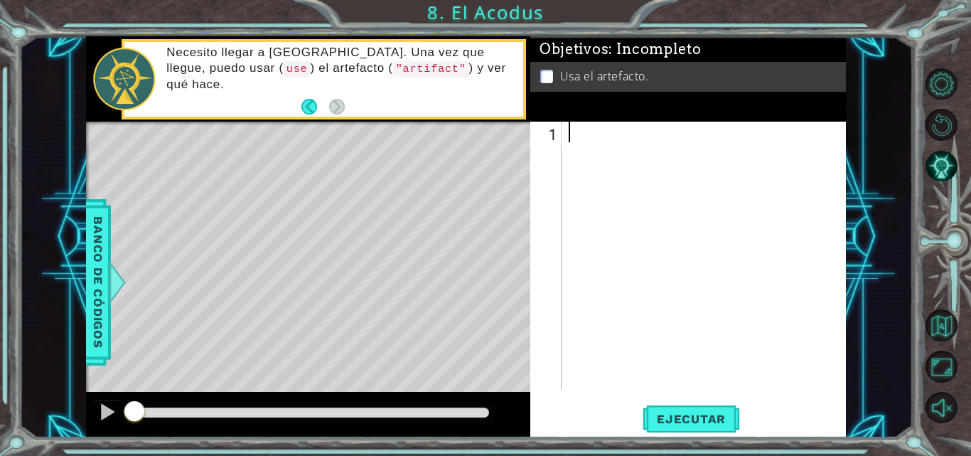
type textarea "o"
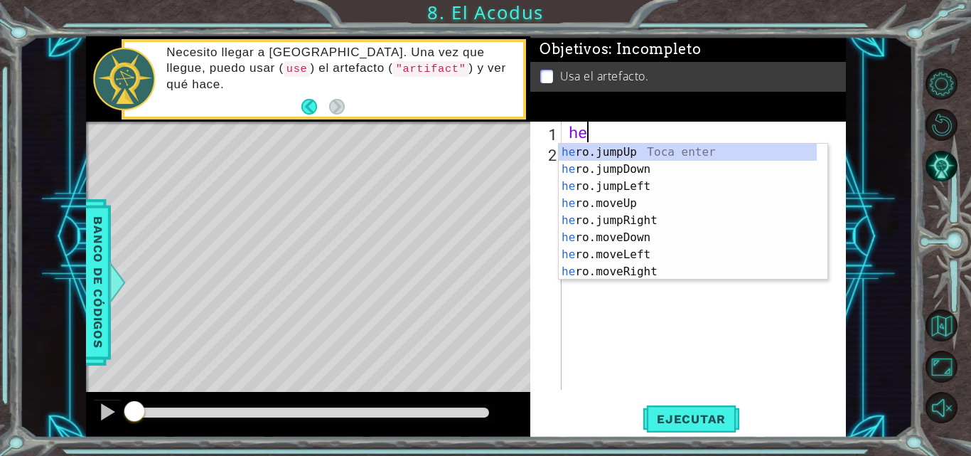
scroll to position [0, 1]
type textarea "hero"
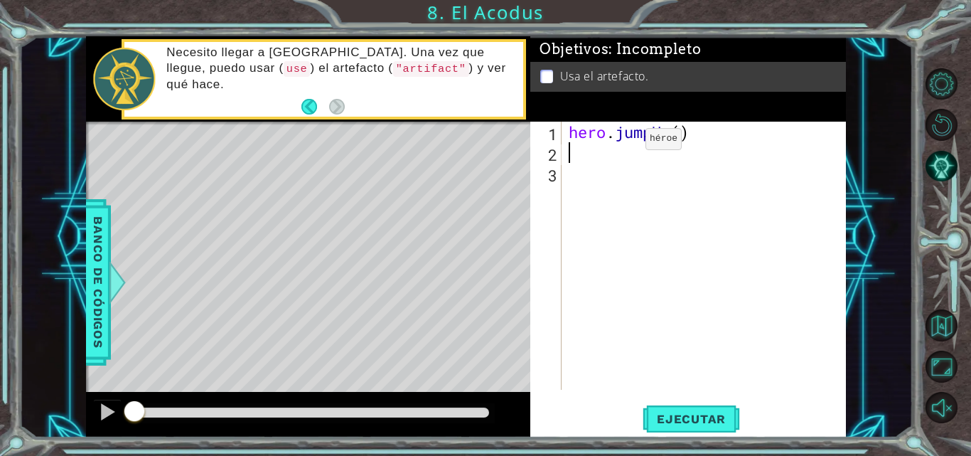
scroll to position [0, 0]
click at [685, 136] on div "hero . jumpUp ( )" at bounding box center [708, 276] width 284 height 309
type textarea "hero.jumpUp(2)"
click at [669, 154] on div "hero . jumpUp ( 2 )" at bounding box center [708, 276] width 284 height 309
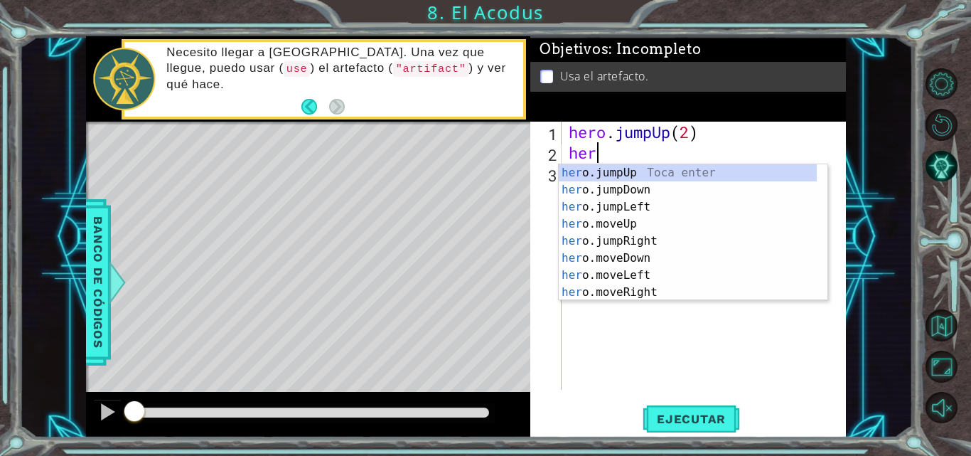
scroll to position [0, 1]
click at [650, 133] on div "hero . jumpUp ( 2 ) hero" at bounding box center [708, 276] width 284 height 309
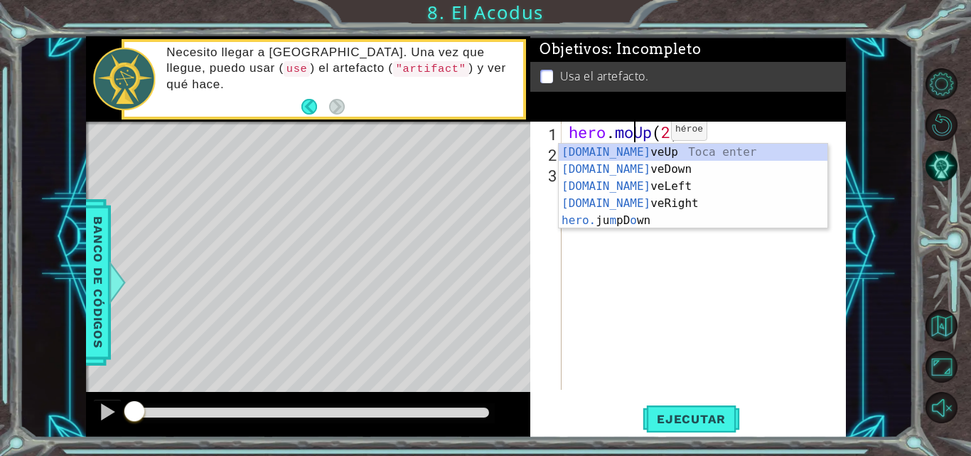
type textarea "hero.moveUp(2)"
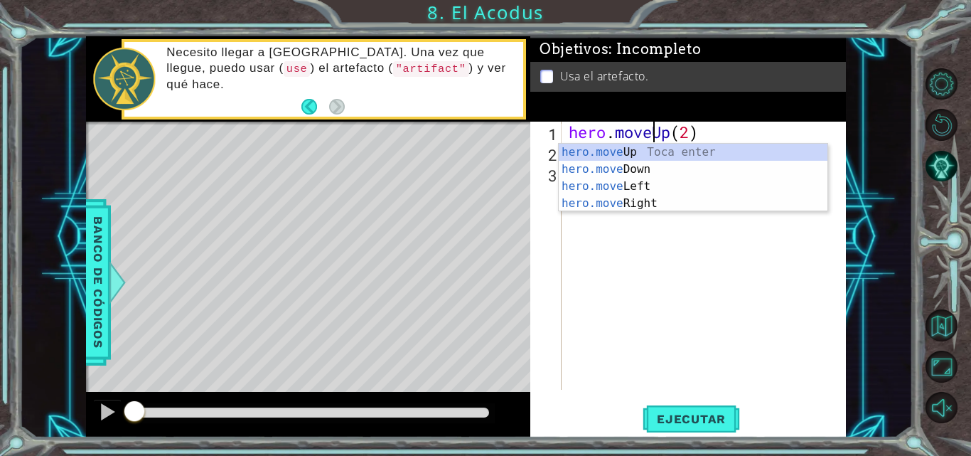
scroll to position [0, 0]
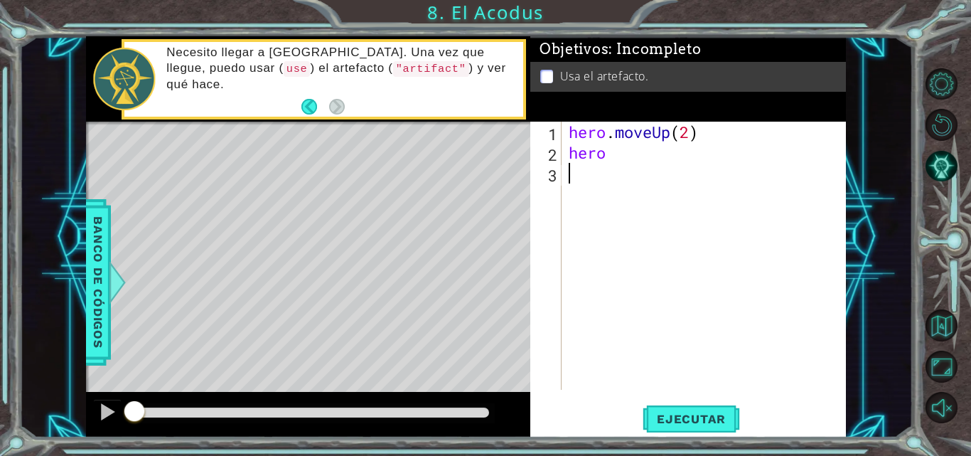
drag, startPoint x: 652, startPoint y: 252, endPoint x: 618, endPoint y: 160, distance: 97.8
type textarea "."
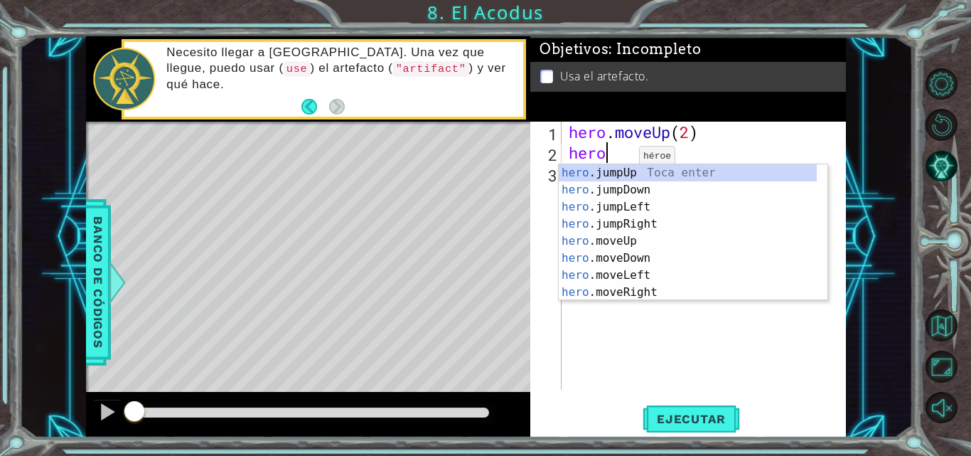
scroll to position [0, 1]
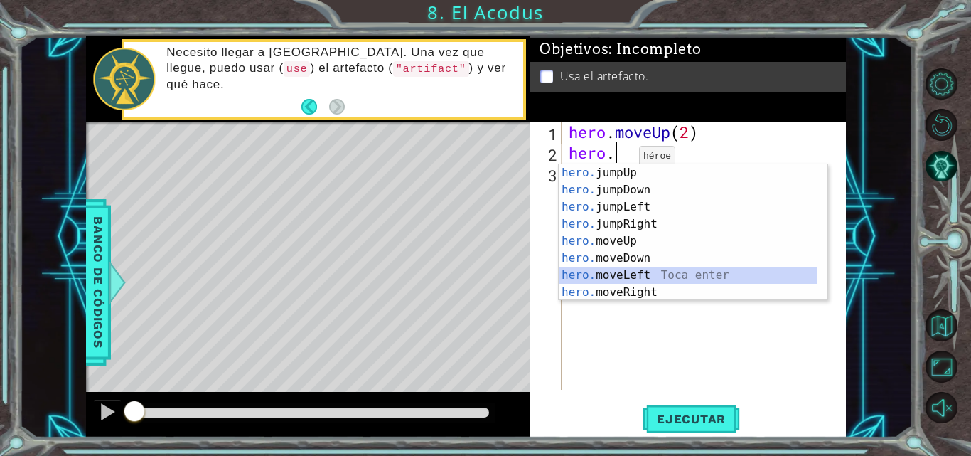
click at [644, 277] on div "hero. jumpUp Toca enter hero. jumpDown Toca enter hero. jumpLeft Toca enter her…" at bounding box center [688, 249] width 258 height 171
type textarea "hero.moveLeft(1)"
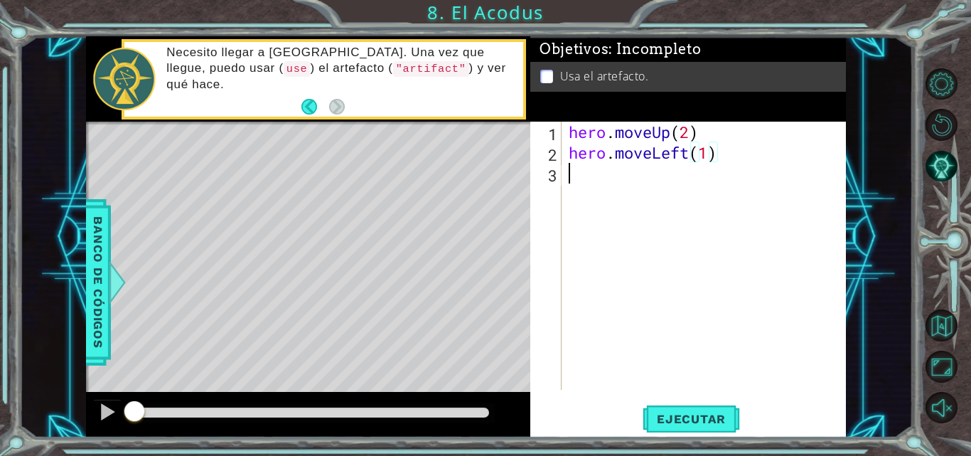
click at [593, 181] on div "hero . moveUp ( 2 ) hero . moveLeft ( 1 )" at bounding box center [708, 276] width 284 height 309
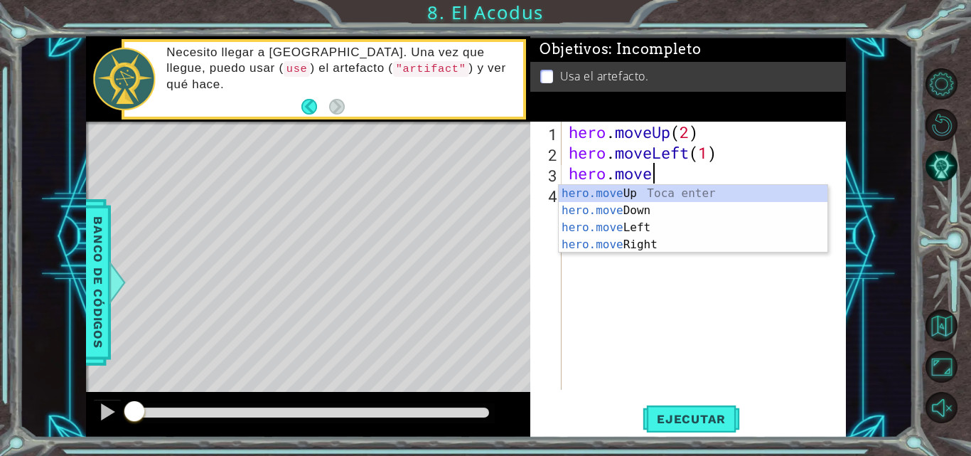
scroll to position [0, 3]
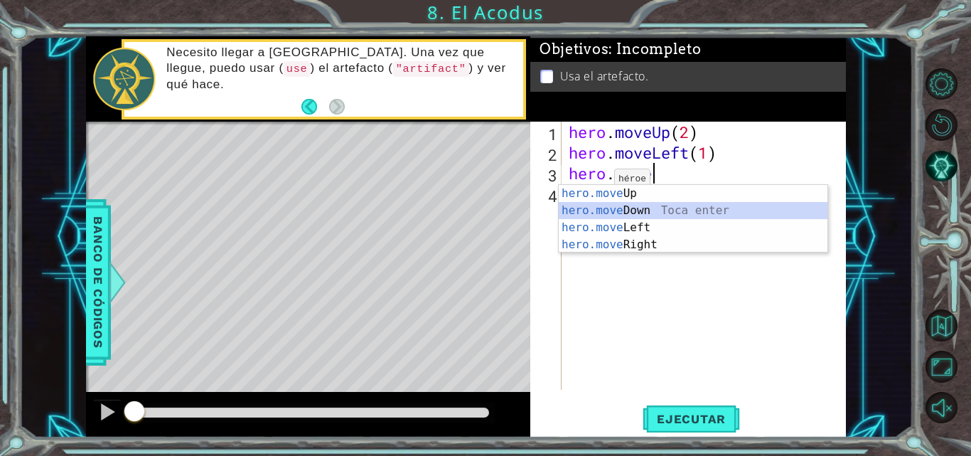
click at [605, 209] on div "hero.move Up Toca enter hero.move Down Toca enter hero.move Left Toca enter her…" at bounding box center [693, 236] width 269 height 102
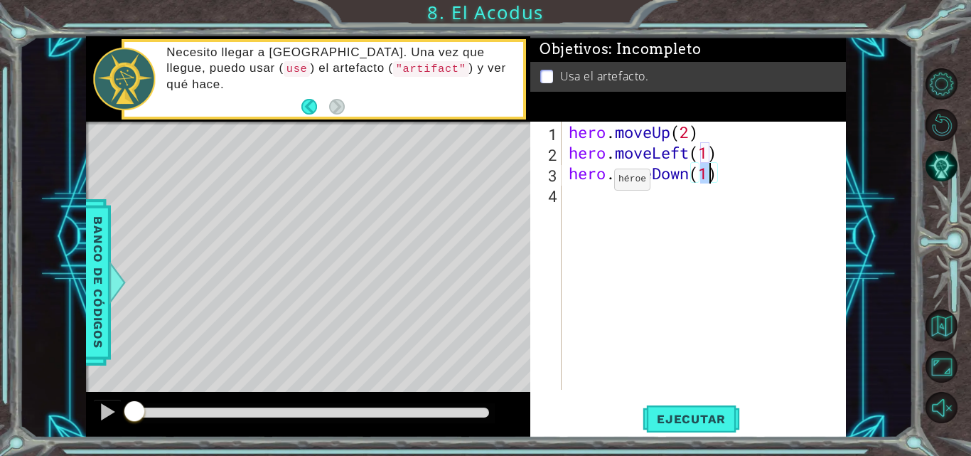
type textarea "hero.moveDown(2)"
click at [584, 197] on div "hero . moveUp ( 2 ) hero . moveLeft ( 1 ) hero . moveDown ( 2 )" at bounding box center [708, 276] width 284 height 309
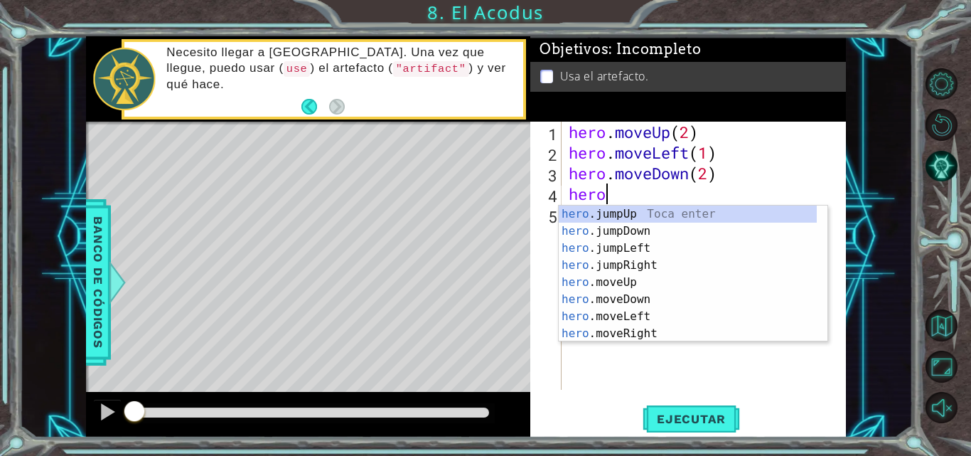
type textarea "hero."
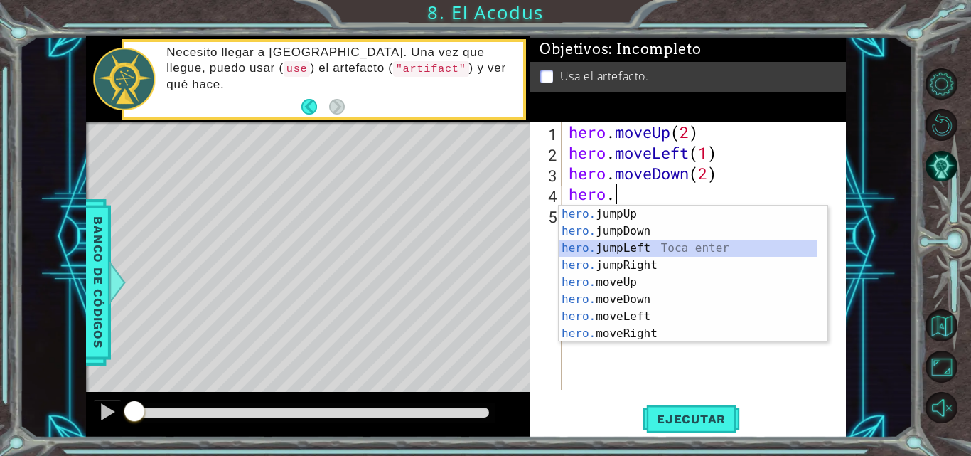
click at [603, 247] on div "hero. jumpUp Toca enter hero. jumpDown Toca enter hero. jumpLeft Toca enter her…" at bounding box center [688, 290] width 258 height 171
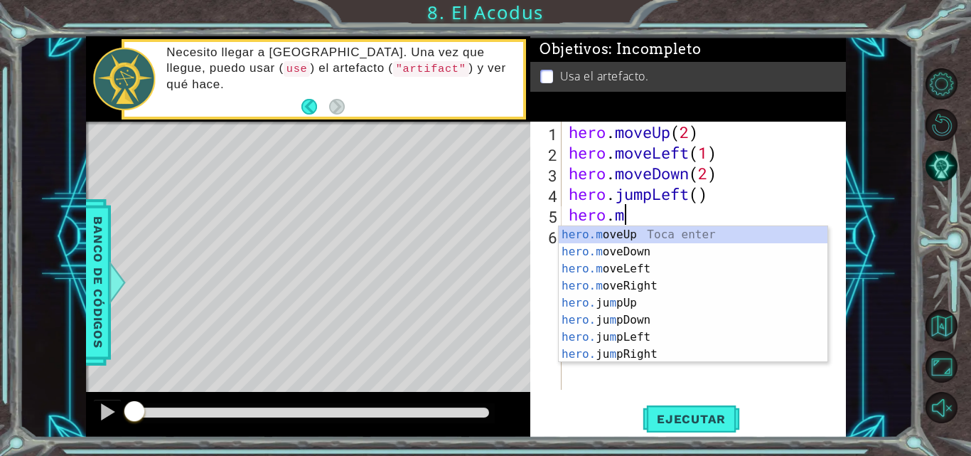
scroll to position [0, 2]
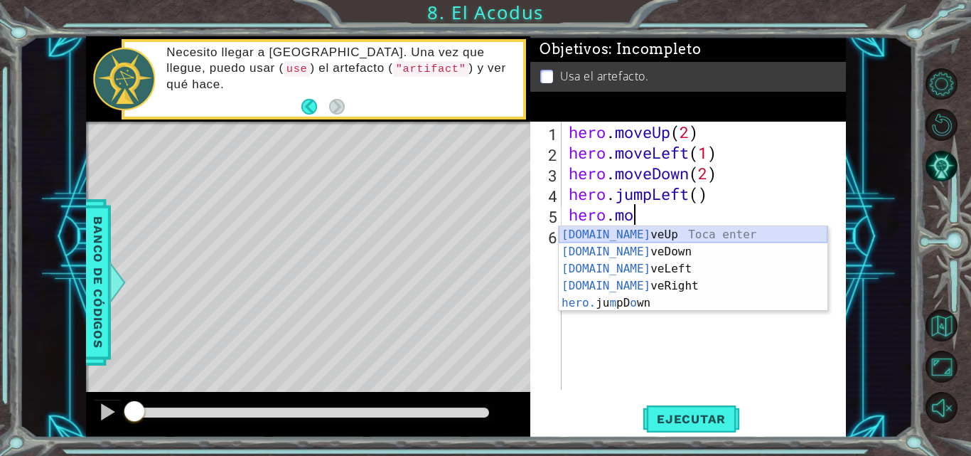
click at [648, 238] on div "[DOMAIN_NAME] veUp Toca enter [DOMAIN_NAME] veDown Toca enter [DOMAIN_NAME] veL…" at bounding box center [693, 285] width 269 height 119
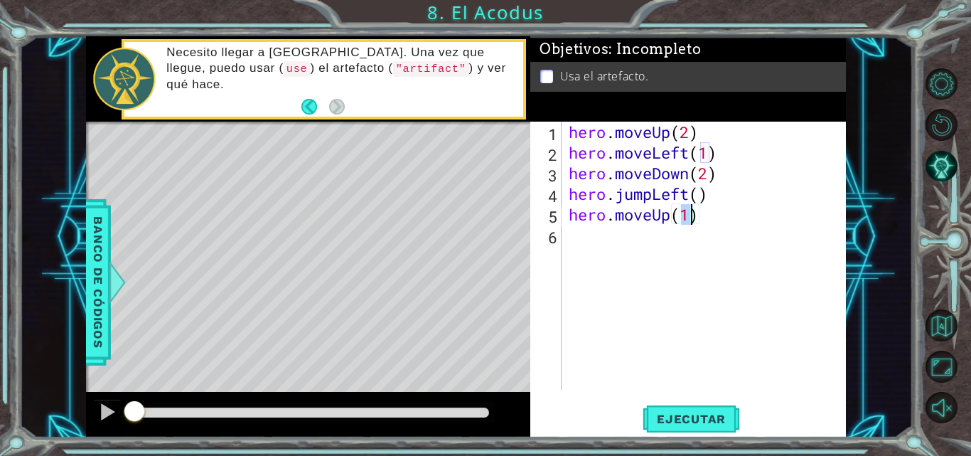
type textarea "hero.moveUp(2)"
type textarea "r"
type textarea "hero.moveUp(2)"
click at [578, 232] on div "hero . moveUp ( 2 ) hero . moveLeft ( 1 ) hero . moveDown ( 2 ) hero . jumpLeft…" at bounding box center [708, 276] width 284 height 309
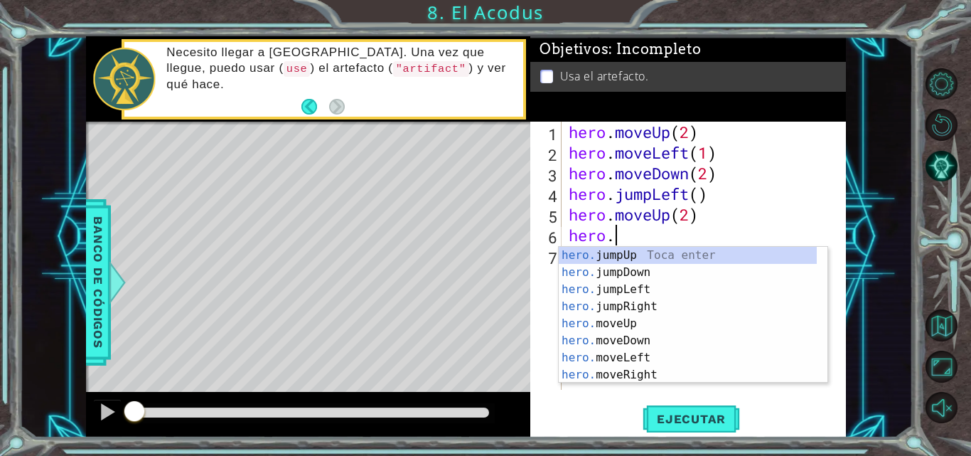
scroll to position [0, 1]
click at [625, 377] on div "hero. jumpUp Toca enter hero. jumpDown Toca enter hero. jumpLeft Toca enter her…" at bounding box center [688, 332] width 258 height 171
type textarea "hero.moveRight(1)"
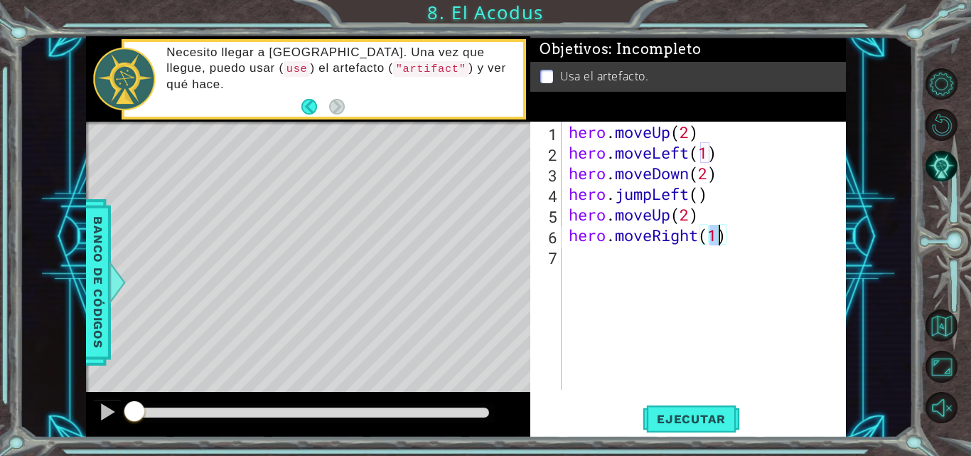
click at [583, 259] on div "hero . moveUp ( 2 ) hero . moveLeft ( 1 ) hero . moveDown ( 2 ) hero . jumpLeft…" at bounding box center [708, 276] width 284 height 309
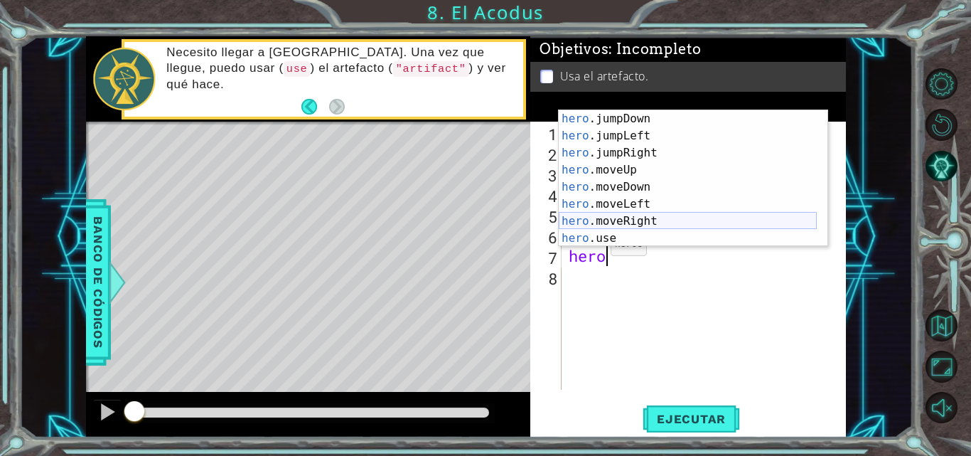
scroll to position [17, 0]
click at [620, 242] on div "hero .jumpDown Toca enter hero .jumpLeft Toca enter hero .jumpRight Toca enter …" at bounding box center [688, 195] width 258 height 171
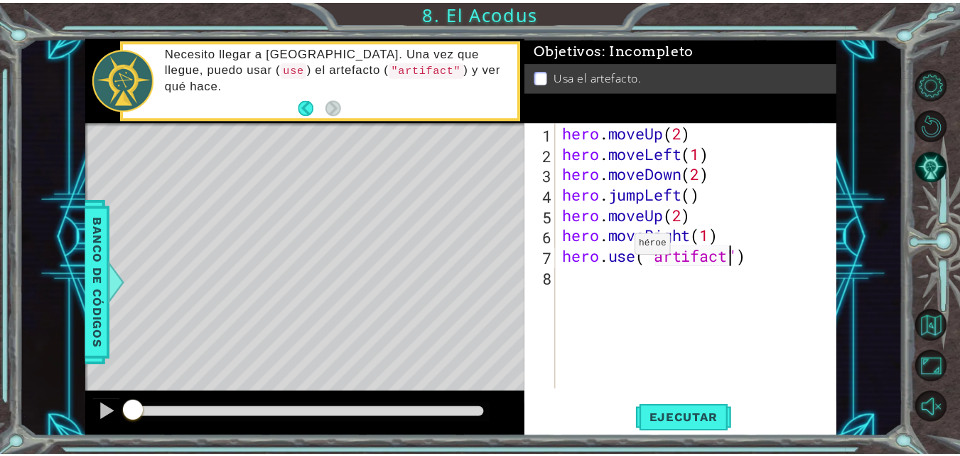
scroll to position [0, 8]
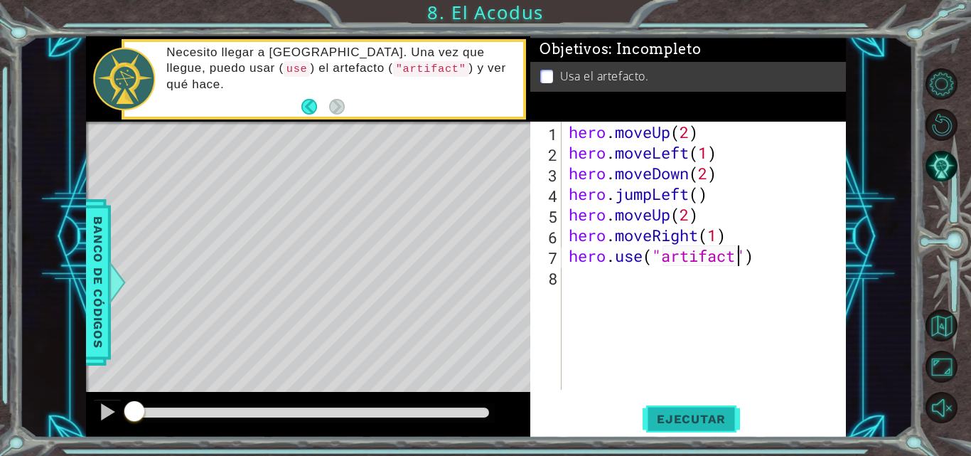
type textarea "hero.use("artifact")"
click at [691, 413] on span "Ejecutar" at bounding box center [690, 418] width 97 height 14
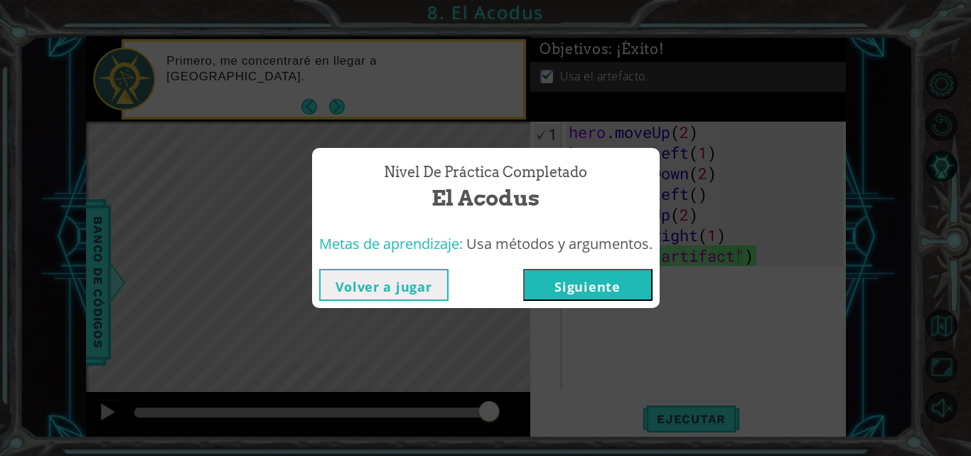
click at [593, 292] on button "Siguiente" at bounding box center [587, 285] width 129 height 32
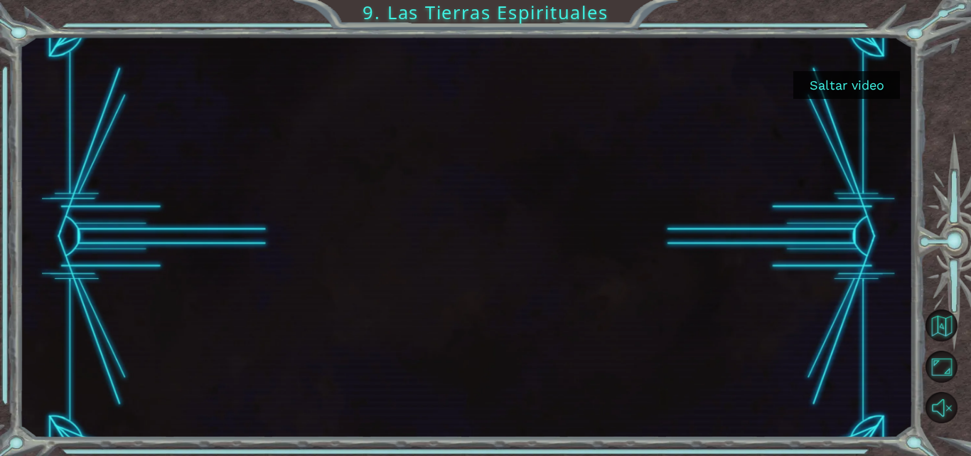
click at [817, 83] on button "Saltar video" at bounding box center [846, 85] width 107 height 28
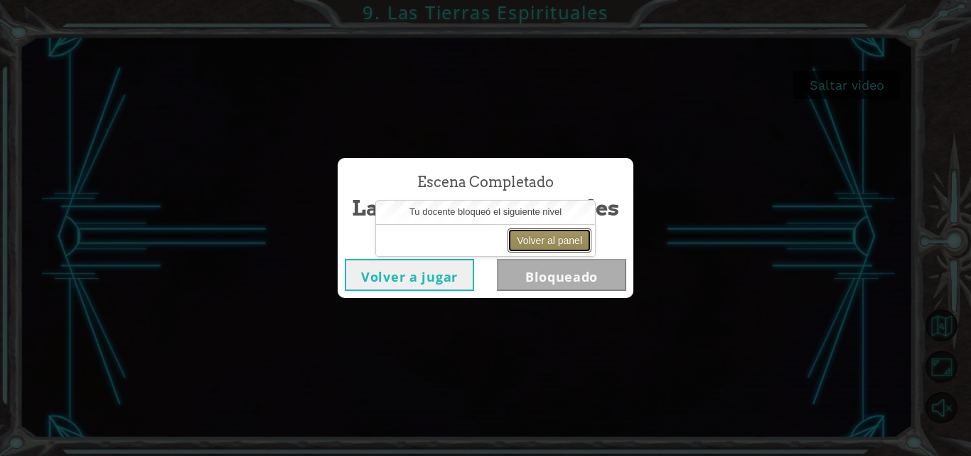
click at [520, 237] on button "Volver al panel" at bounding box center [549, 240] width 84 height 24
